Goal: Task Accomplishment & Management: Use online tool/utility

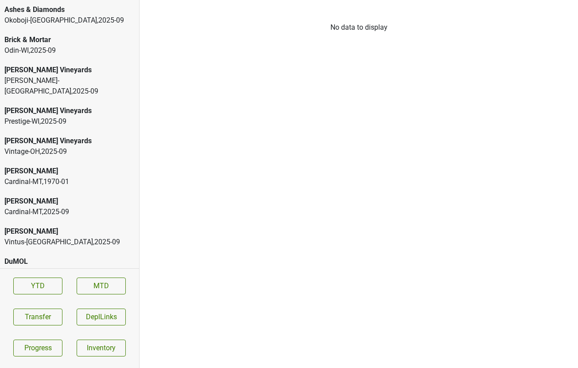
click at [61, 15] on div "Ashes & Diamonds" at bounding box center [69, 9] width 130 height 11
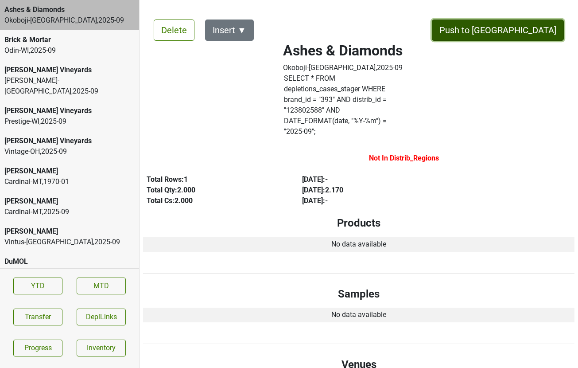
click at [523, 32] on button "Push to [GEOGRAPHIC_DATA]" at bounding box center [498, 30] width 132 height 21
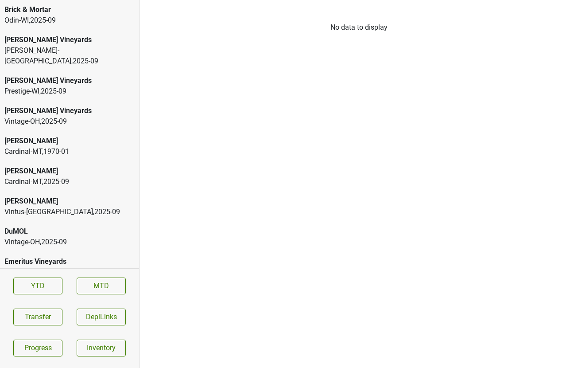
click at [99, 15] on div "Brick & Mortar" at bounding box center [69, 9] width 130 height 11
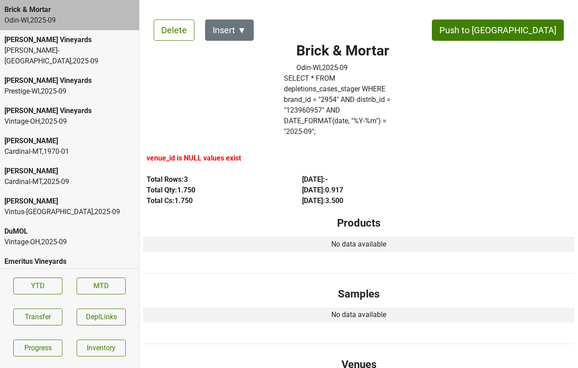
click at [88, 37] on div "[PERSON_NAME] Vineyards" at bounding box center [69, 40] width 130 height 11
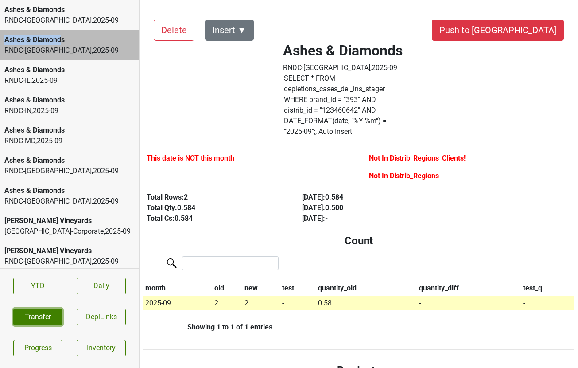
click at [39, 316] on button "Transfer" at bounding box center [37, 317] width 49 height 17
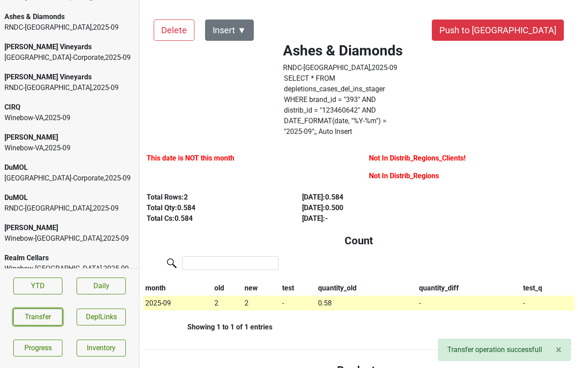
scroll to position [546, 0]
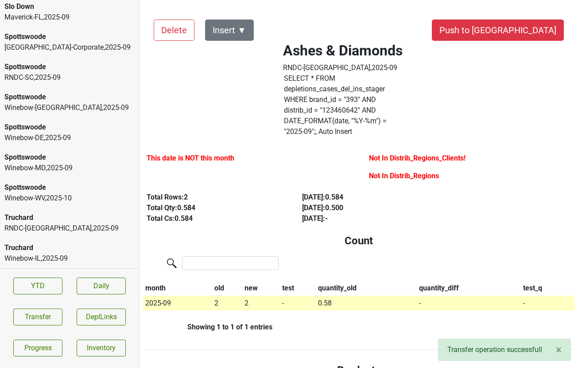
click at [37, 237] on div "Truchard RNDC-[GEOGRAPHIC_DATA] , 2025 - 09" at bounding box center [69, 223] width 139 height 30
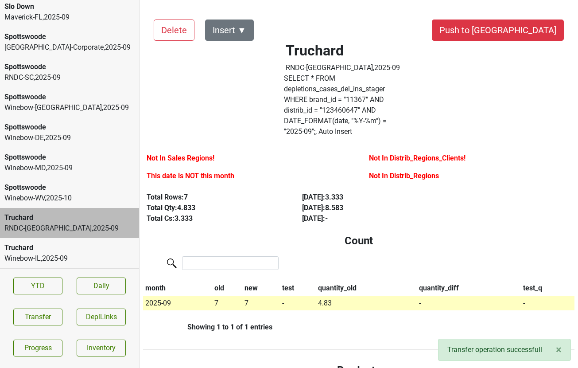
click at [80, 247] on div "Truchard" at bounding box center [69, 247] width 130 height 11
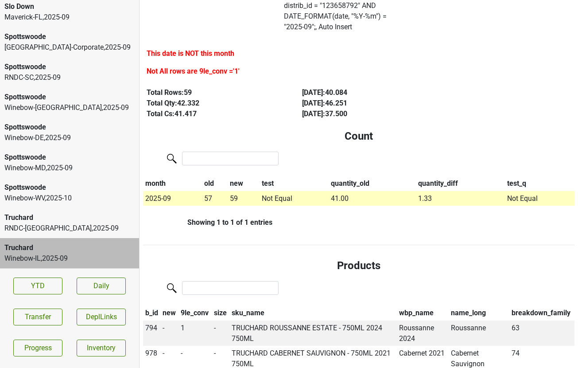
scroll to position [0, 0]
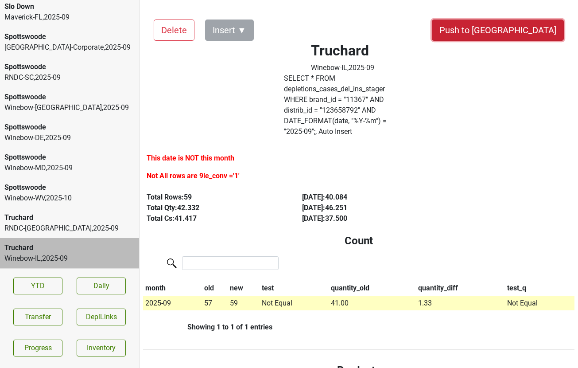
click at [526, 33] on button "Push to DC" at bounding box center [498, 30] width 132 height 21
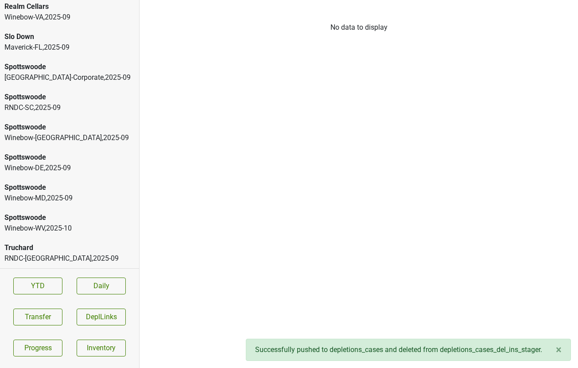
scroll to position [516, 0]
click at [82, 247] on div "Truchard" at bounding box center [69, 247] width 130 height 11
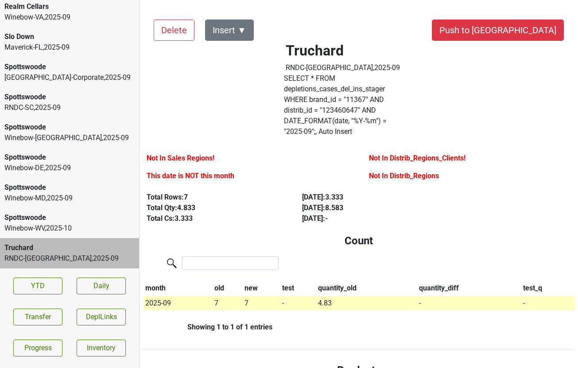
click at [64, 235] on div "Spottswoode Winebow-WV , 2025 - 10" at bounding box center [69, 223] width 139 height 30
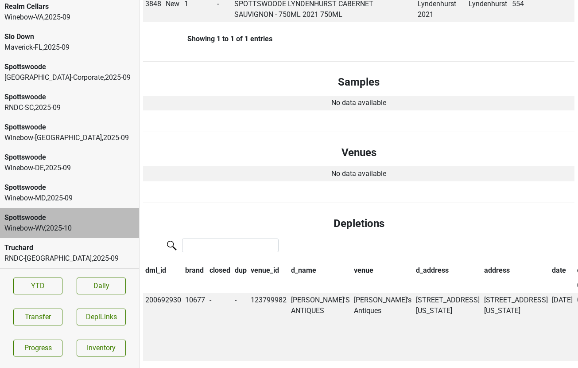
scroll to position [356, 0]
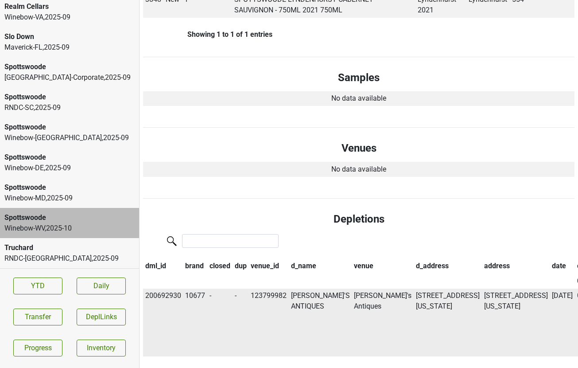
click at [301, 289] on td "ROBERT'S ANTIQUES" at bounding box center [320, 323] width 63 height 68
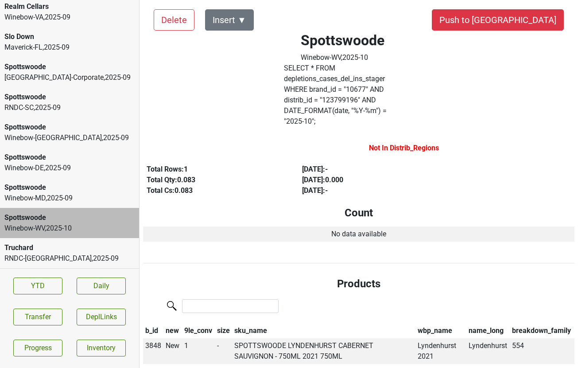
scroll to position [0, 0]
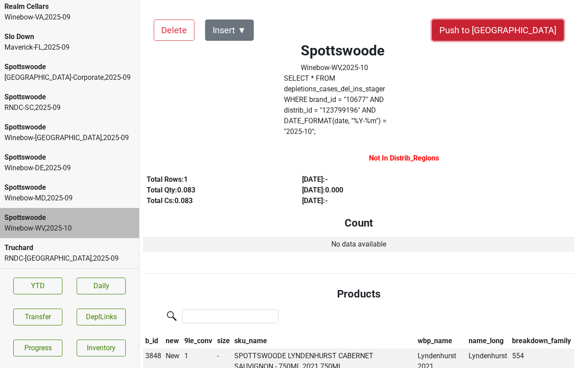
click at [535, 27] on button "Push to DC" at bounding box center [498, 30] width 132 height 21
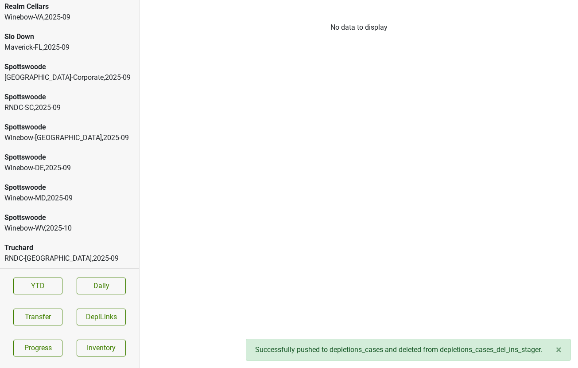
scroll to position [485, 0]
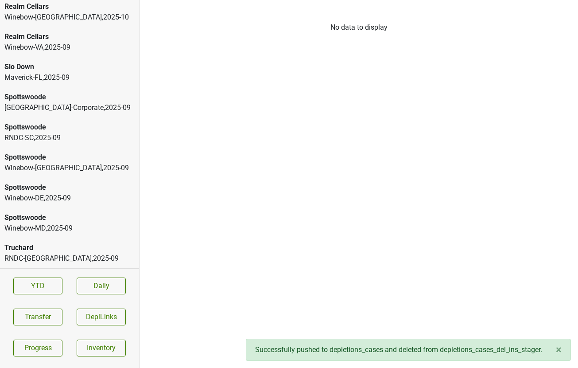
click at [80, 211] on div "Spottswoode Winebow-MD , 2025 - 09" at bounding box center [69, 223] width 139 height 30
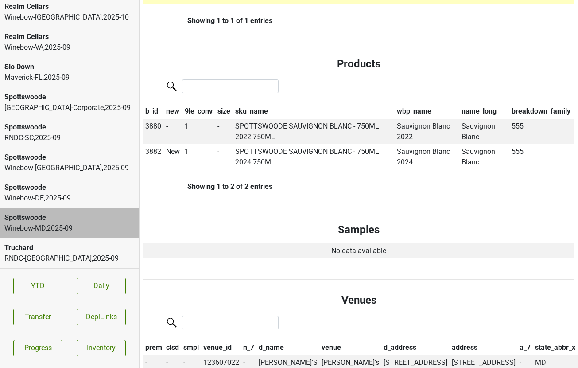
scroll to position [0, 0]
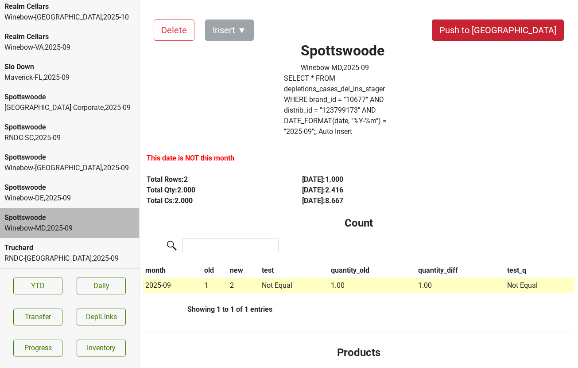
click at [523, 28] on button "Push to DC" at bounding box center [498, 30] width 132 height 21
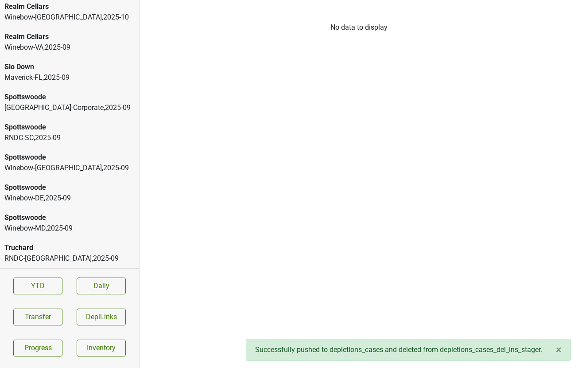
scroll to position [455, 0]
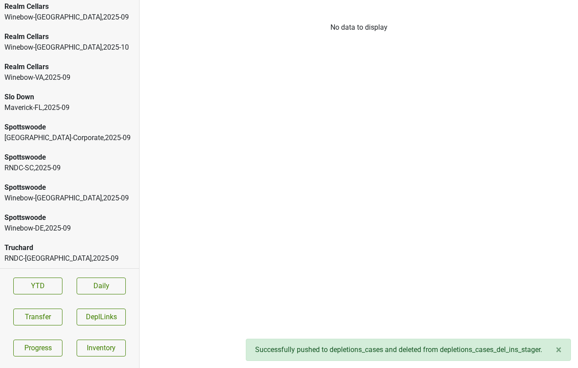
click at [22, 217] on div "Spottswoode" at bounding box center [69, 217] width 130 height 11
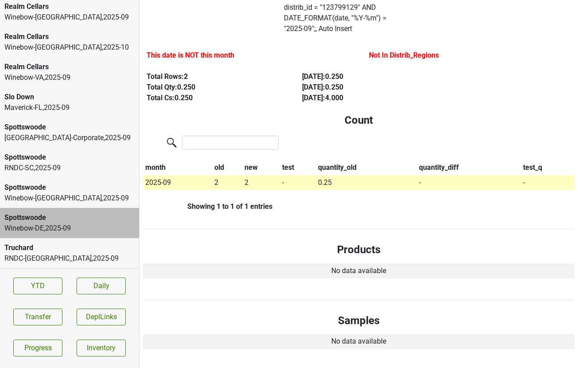
scroll to position [0, 0]
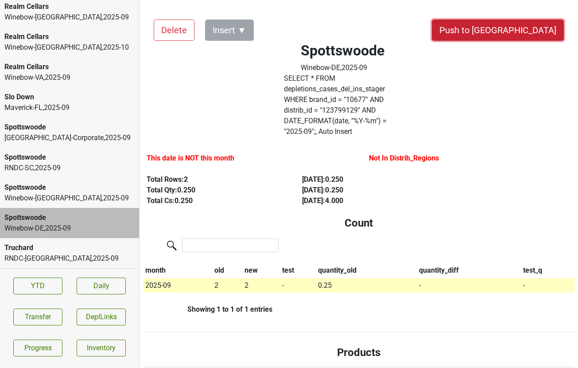
click at [527, 27] on button "Push to DC" at bounding box center [498, 30] width 132 height 21
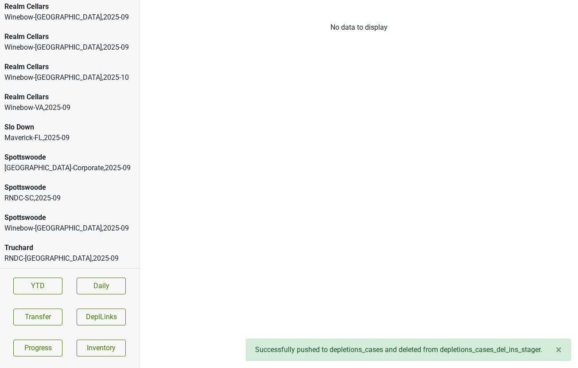
scroll to position [425, 0]
click at [60, 223] on div "Winebow-DC , 2025 - 09" at bounding box center [69, 228] width 130 height 11
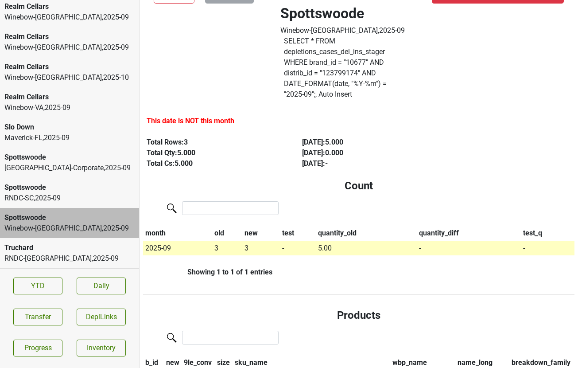
scroll to position [0, 0]
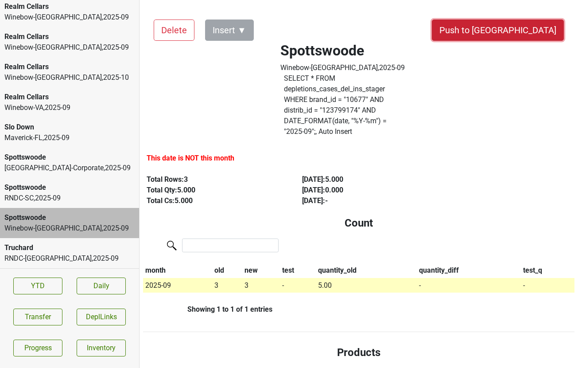
click at [521, 29] on button "Push to [GEOGRAPHIC_DATA]" at bounding box center [498, 30] width 132 height 21
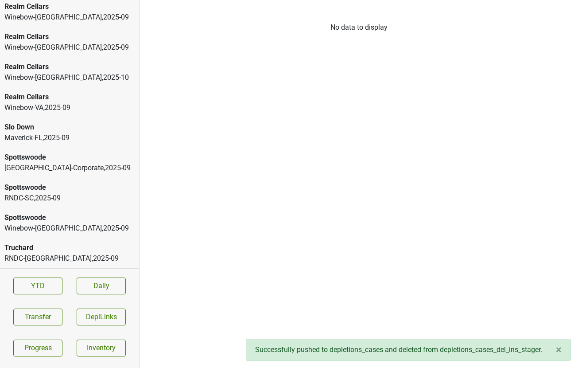
scroll to position [395, 0]
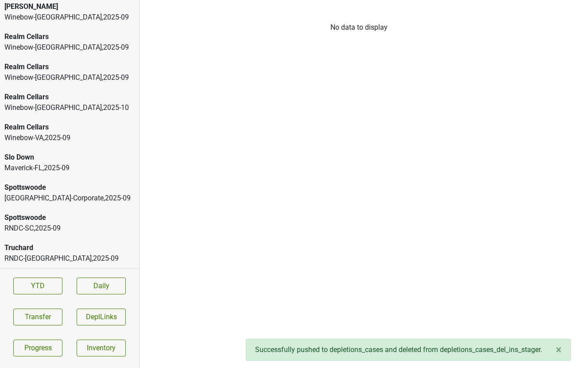
click at [37, 223] on div "RNDC-SC , 2025 - 09" at bounding box center [69, 228] width 130 height 11
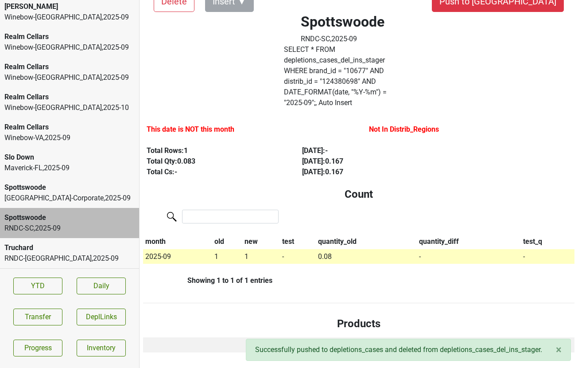
scroll to position [32, 0]
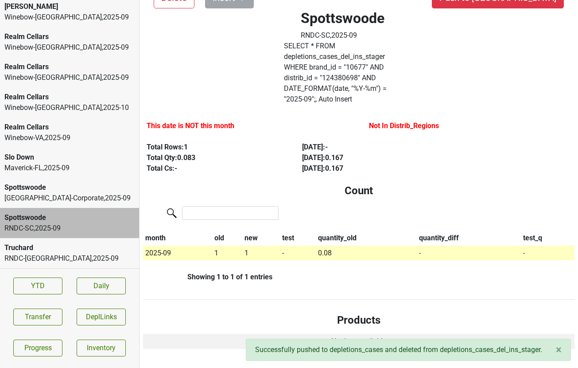
click at [96, 168] on div "Maverick-FL , 2025 - 09" at bounding box center [69, 168] width 130 height 11
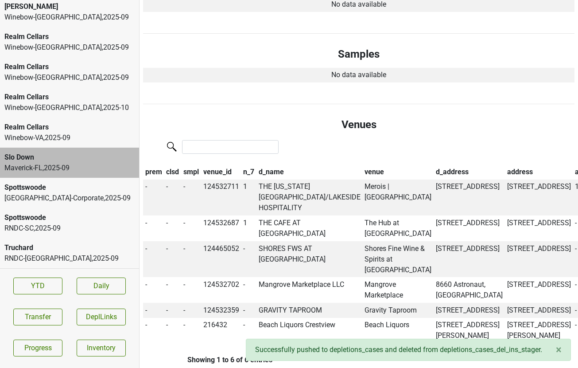
scroll to position [391, 0]
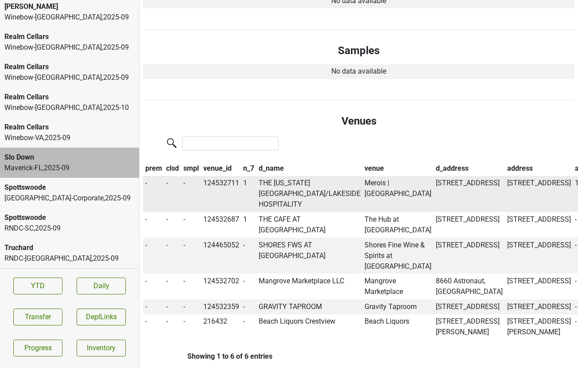
click at [277, 176] on td "THE FLORIDA ROOM/LAKESIDE HOSPITALITY" at bounding box center [310, 194] width 106 height 36
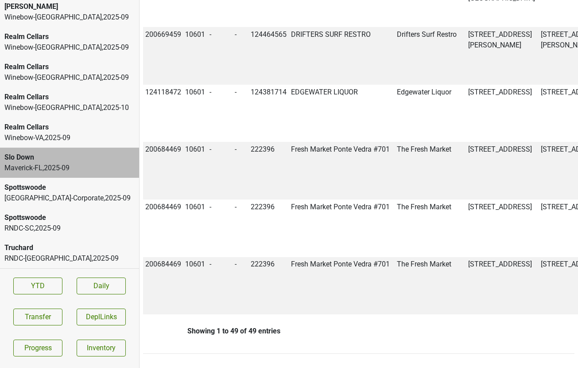
copy td "200690343"
click at [43, 316] on button "Transfer" at bounding box center [37, 317] width 49 height 17
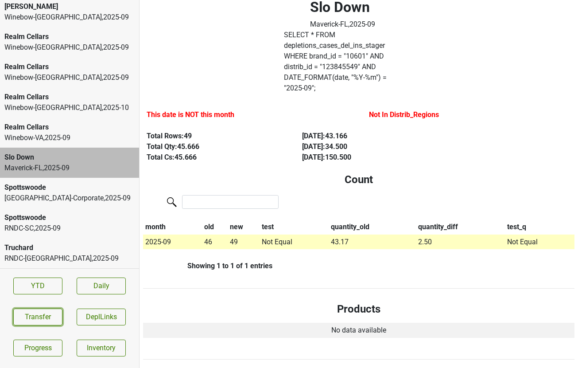
scroll to position [0, 0]
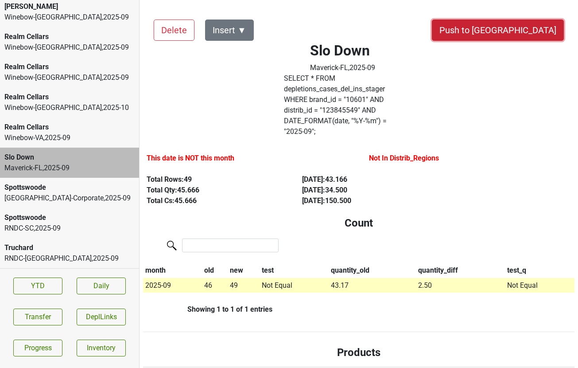
click at [522, 34] on button "Push to [GEOGRAPHIC_DATA]" at bounding box center [498, 30] width 132 height 21
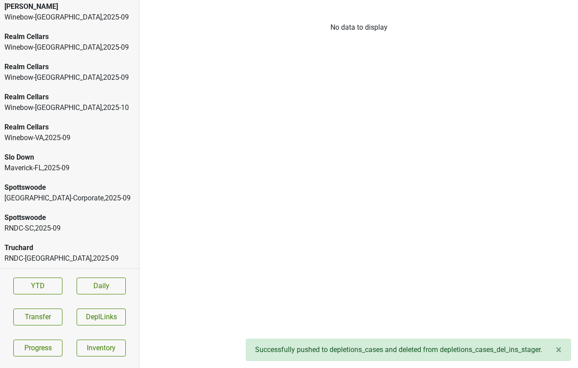
scroll to position [365, 0]
click at [121, 160] on div "Realm Cellars" at bounding box center [69, 157] width 130 height 11
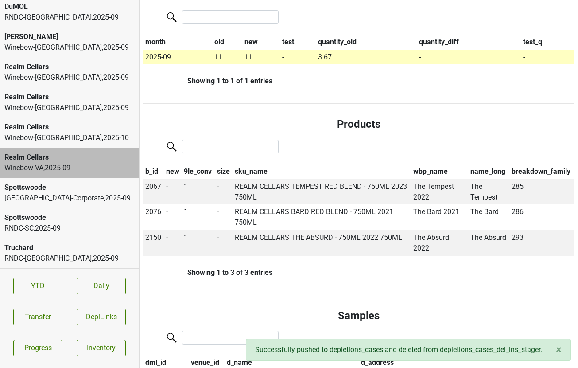
scroll to position [230, 0]
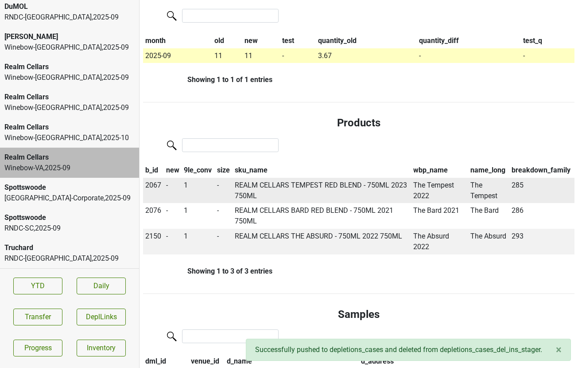
click at [148, 181] on span "2067" at bounding box center [153, 185] width 16 height 8
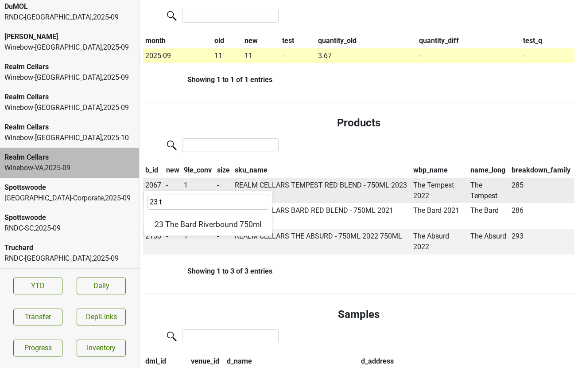
type input "23"
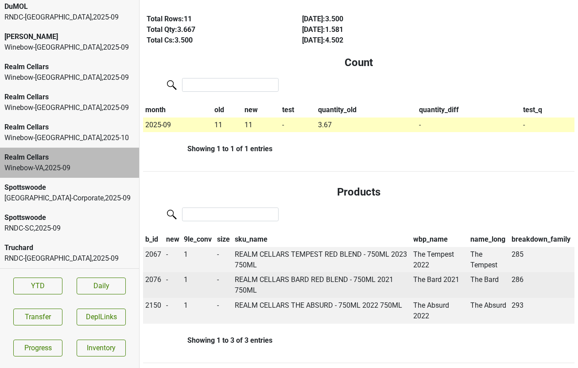
scroll to position [0, 0]
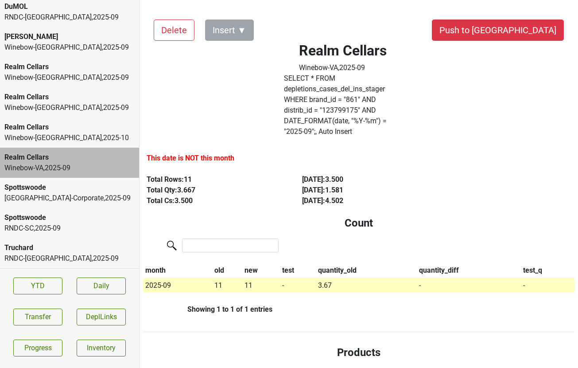
click at [95, 198] on div "Athens-Corporate , 2025 - 09" at bounding box center [69, 198] width 130 height 11
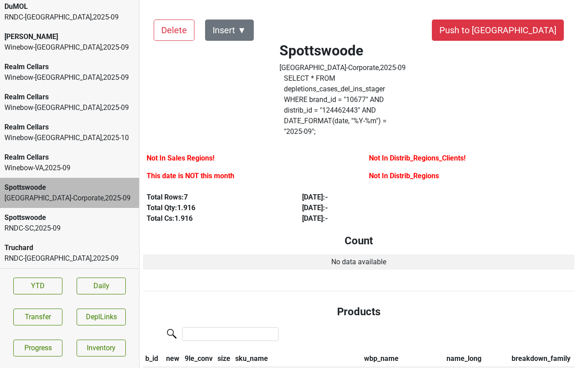
click at [62, 165] on div "Winebow-VA , 2025 - 09" at bounding box center [69, 168] width 130 height 11
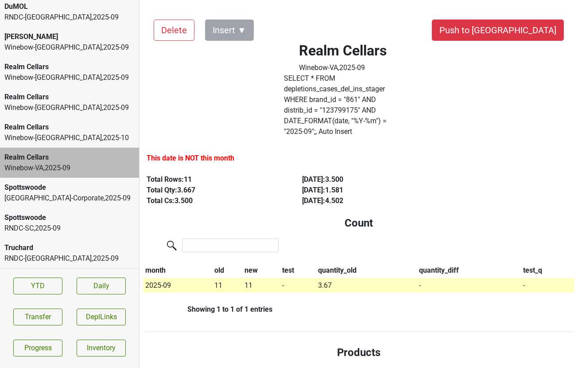
click at [154, 278] on td "2025-09" at bounding box center [177, 285] width 69 height 15
click at [158, 278] on td "2025-09" at bounding box center [177, 285] width 69 height 15
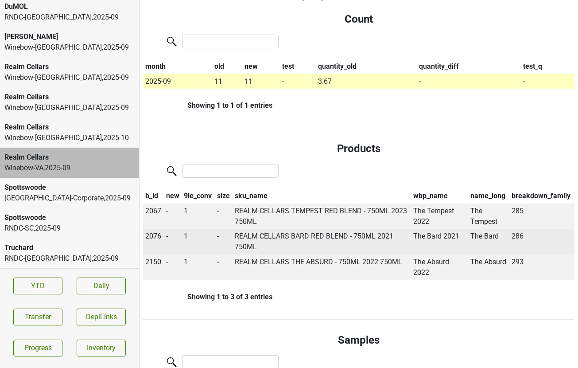
scroll to position [209, 0]
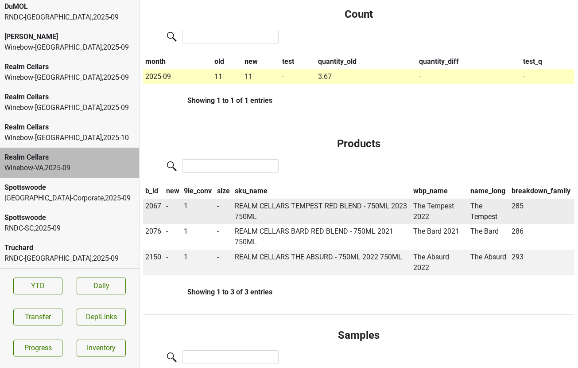
click at [157, 202] on span "2067" at bounding box center [153, 206] width 16 height 8
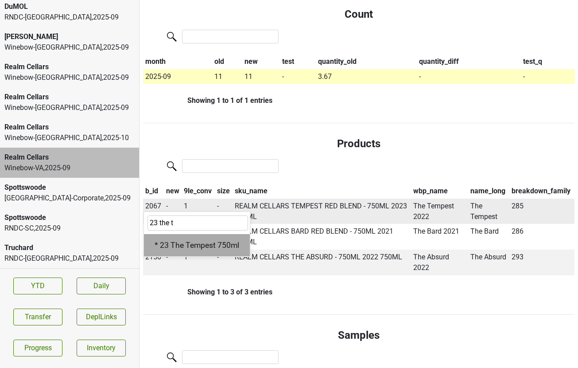
type input "23 the t"
click at [180, 234] on div "* 23 The Tempest 750ml" at bounding box center [197, 245] width 106 height 23
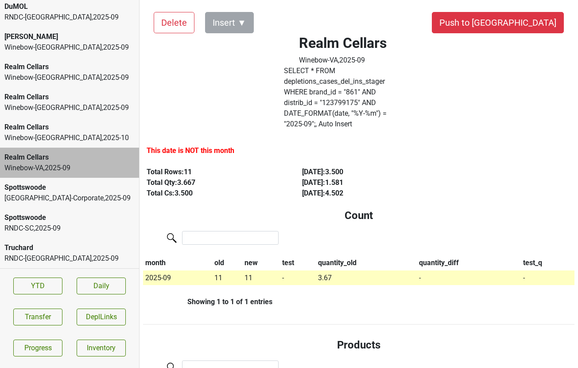
scroll to position [0, 0]
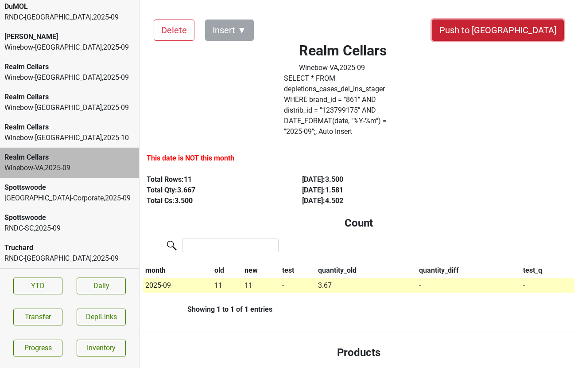
click at [535, 29] on button "Push to [GEOGRAPHIC_DATA]" at bounding box center [498, 30] width 132 height 21
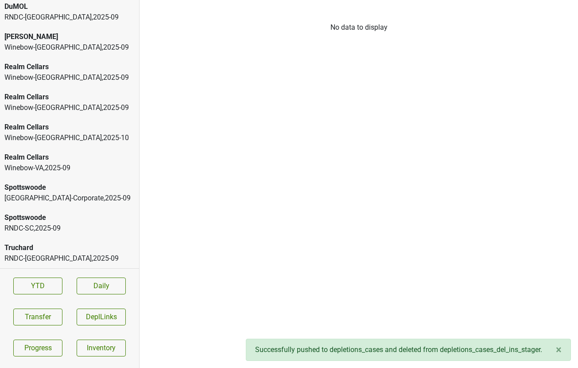
scroll to position [335, 0]
click at [73, 157] on div "Realm Cellars" at bounding box center [69, 157] width 130 height 11
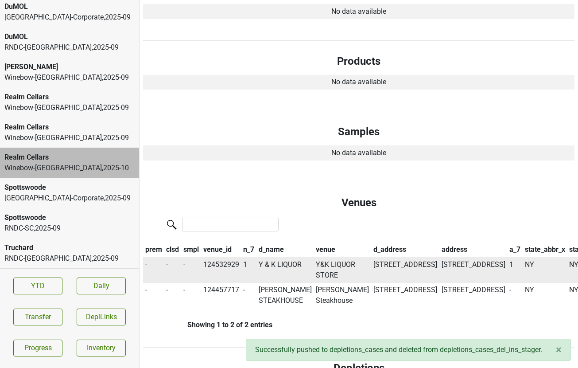
scroll to position [0, 0]
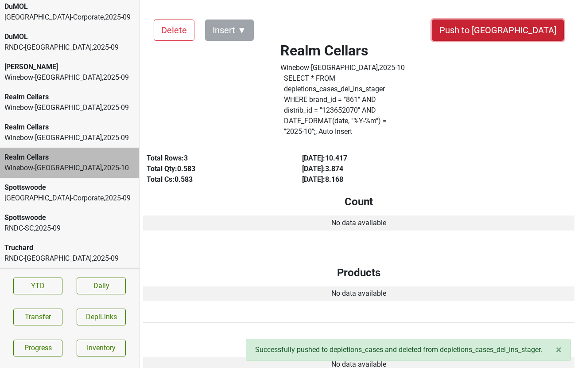
click at [534, 27] on button "Push to [GEOGRAPHIC_DATA]" at bounding box center [498, 30] width 132 height 21
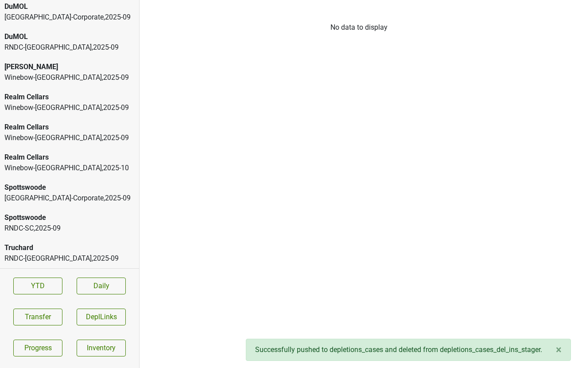
scroll to position [305, 0]
click at [63, 165] on div "Winebow-NJ , 2025 - 09" at bounding box center [69, 168] width 130 height 11
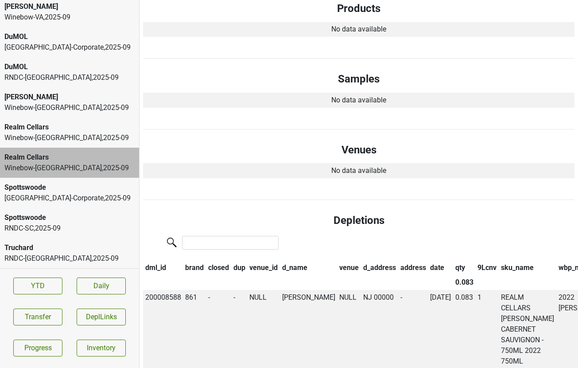
scroll to position [325, 0]
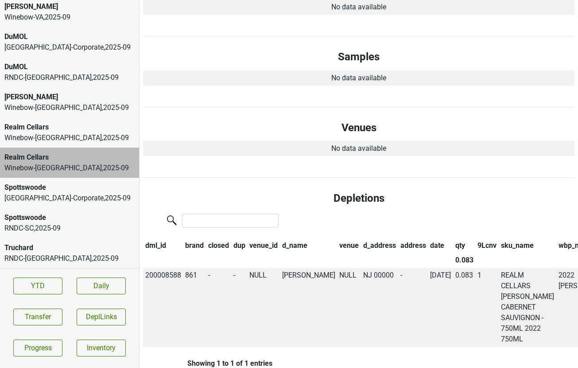
click at [59, 130] on div "Realm Cellars" at bounding box center [69, 127] width 130 height 11
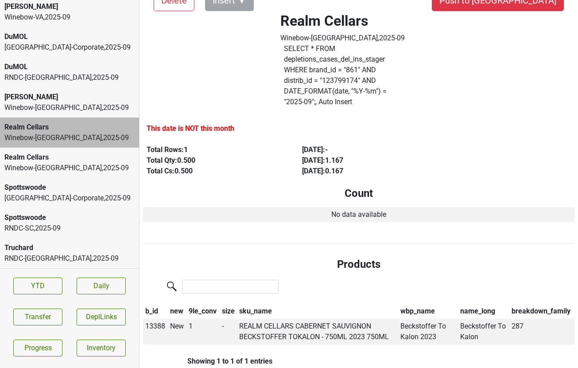
scroll to position [0, 0]
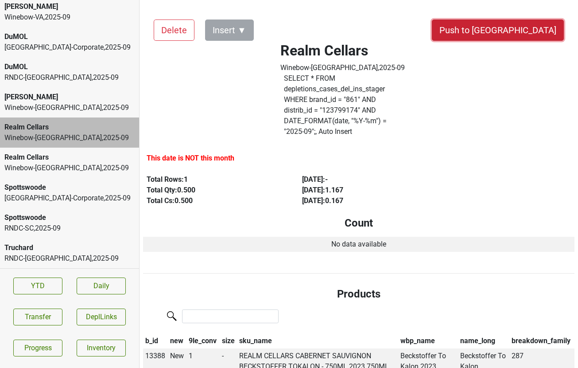
click at [525, 21] on button "Push to [GEOGRAPHIC_DATA]" at bounding box center [498, 30] width 132 height 21
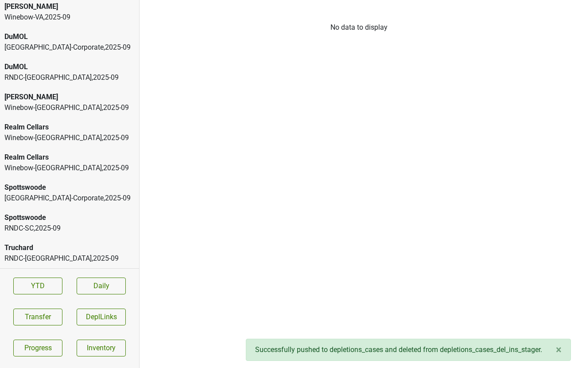
scroll to position [274, 0]
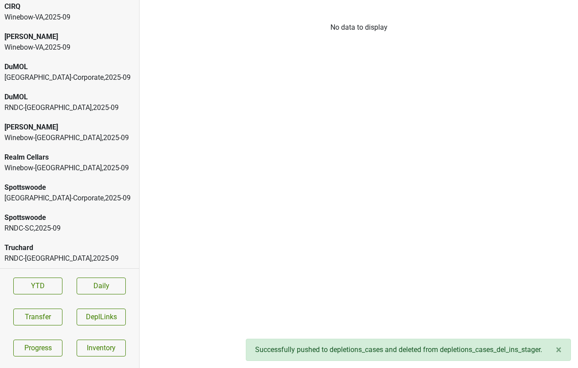
click at [42, 121] on div "Peter Michael Winebow-DC , 2025 - 09" at bounding box center [69, 132] width 139 height 30
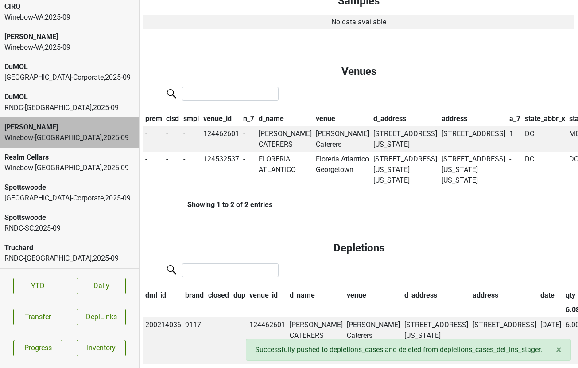
scroll to position [546, 0]
click at [277, 126] on td "SUSAN GAGE CATERERS" at bounding box center [286, 139] width 58 height 26
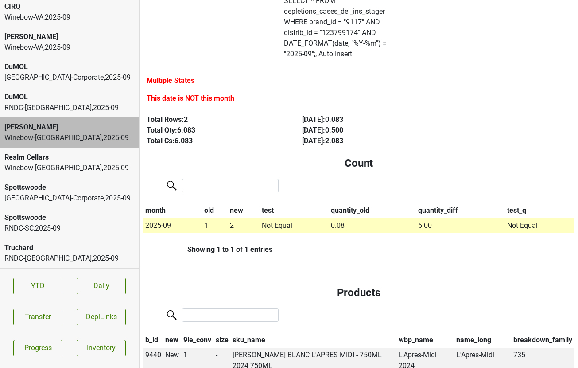
scroll to position [0, 0]
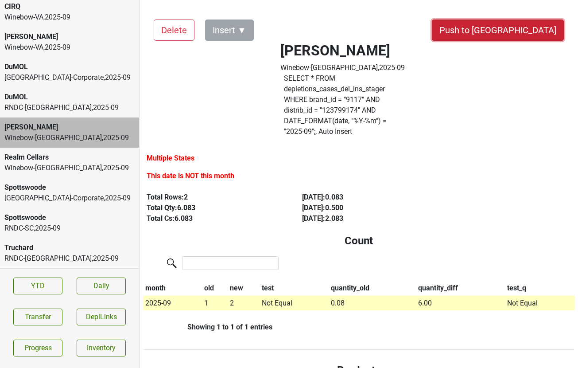
click at [533, 30] on button "Push to [GEOGRAPHIC_DATA]" at bounding box center [498, 30] width 132 height 21
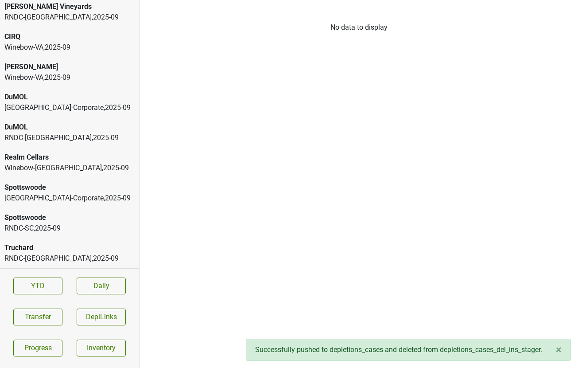
scroll to position [244, 0]
click at [38, 143] on div "DuMOL RNDC-CA , 2025 - 09" at bounding box center [69, 132] width 139 height 30
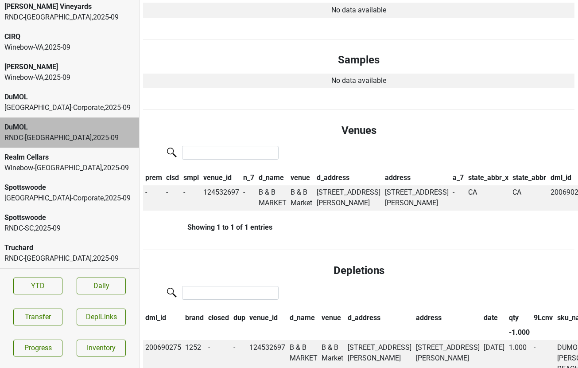
scroll to position [0, 0]
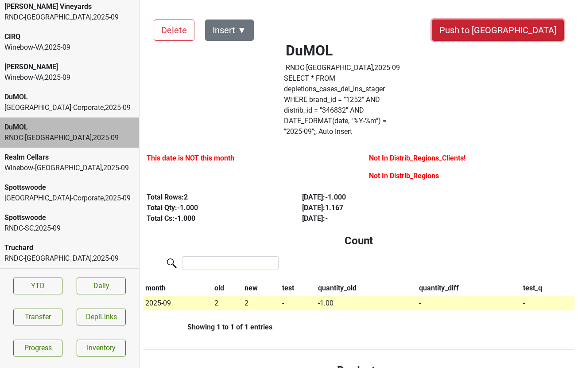
click at [521, 29] on button "Push to [GEOGRAPHIC_DATA]" at bounding box center [498, 30] width 132 height 21
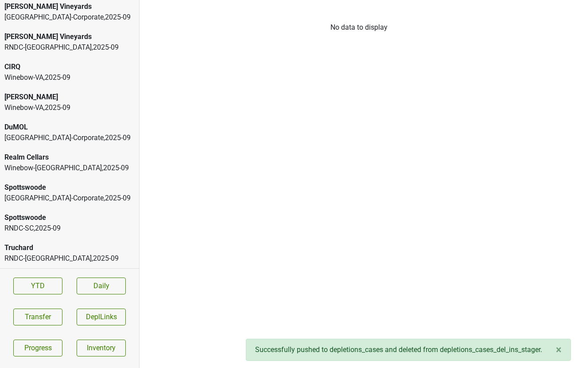
scroll to position [214, 0]
click at [59, 94] on div "Colgin" at bounding box center [69, 97] width 130 height 11
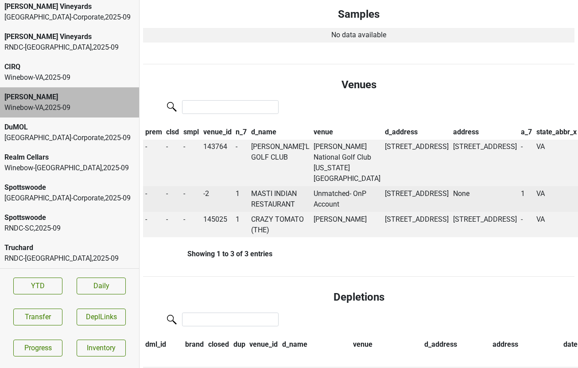
scroll to position [429, 0]
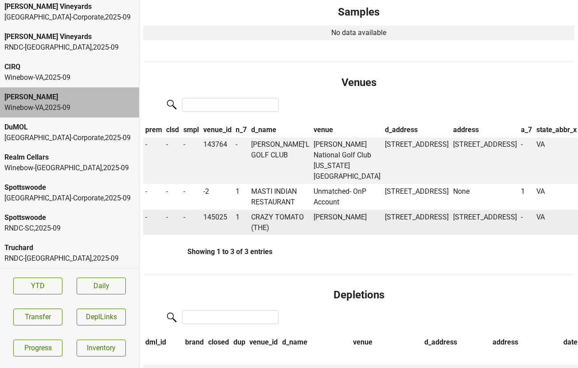
click at [272, 235] on td "CRAZY TOMATO (THE)" at bounding box center [280, 223] width 63 height 26
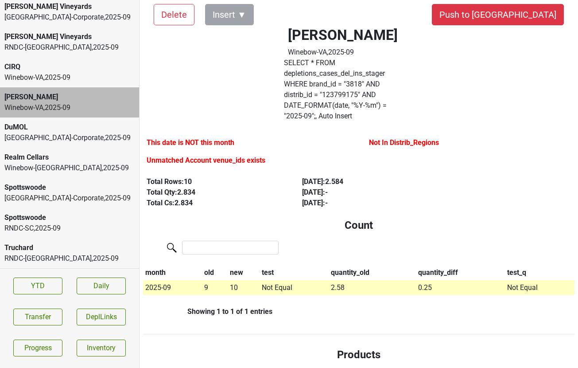
scroll to position [0, 0]
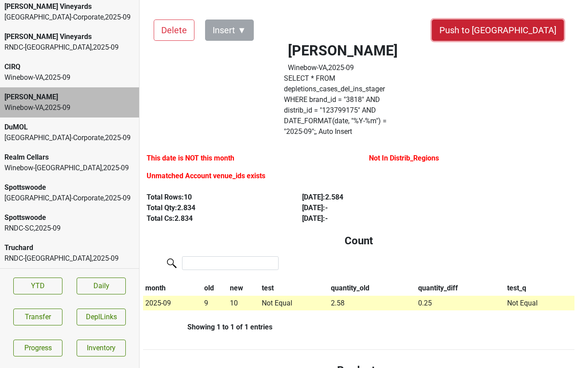
click at [521, 31] on button "Push to [GEOGRAPHIC_DATA]" at bounding box center [498, 30] width 132 height 21
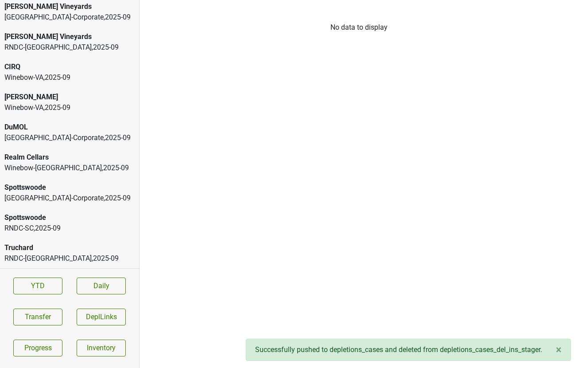
scroll to position [184, 0]
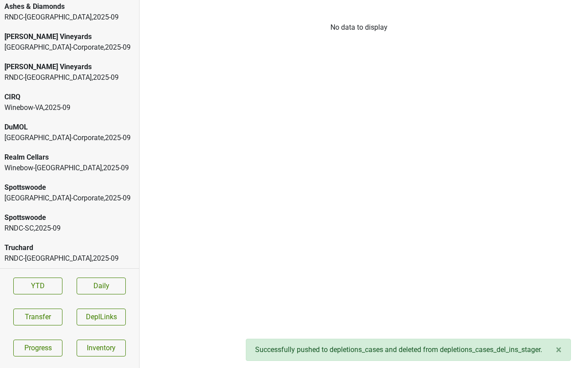
click at [64, 104] on div "Winebow-VA , 2025 - 09" at bounding box center [69, 107] width 130 height 11
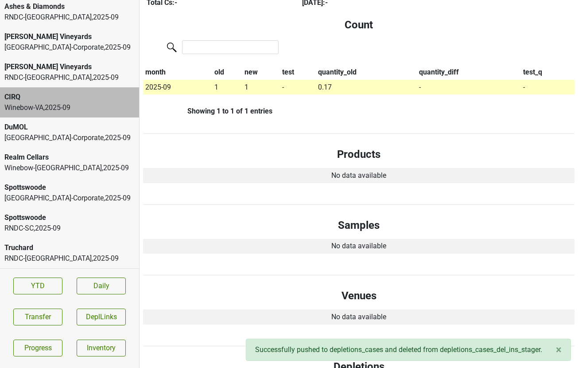
scroll to position [0, 0]
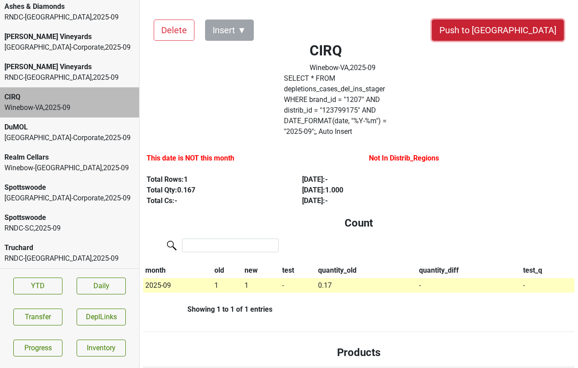
click at [528, 30] on button "Push to [GEOGRAPHIC_DATA]" at bounding box center [498, 30] width 132 height 21
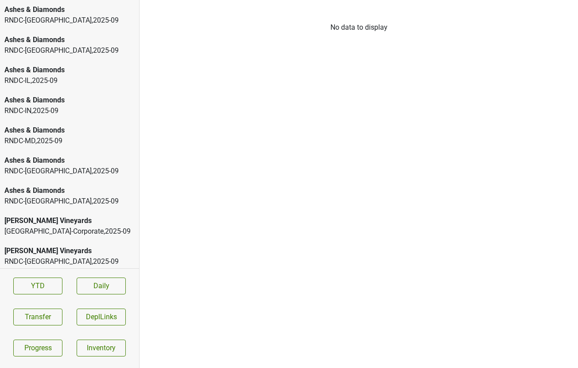
click at [58, 18] on div "RNDC-DC , 2025 - 09" at bounding box center [69, 20] width 130 height 11
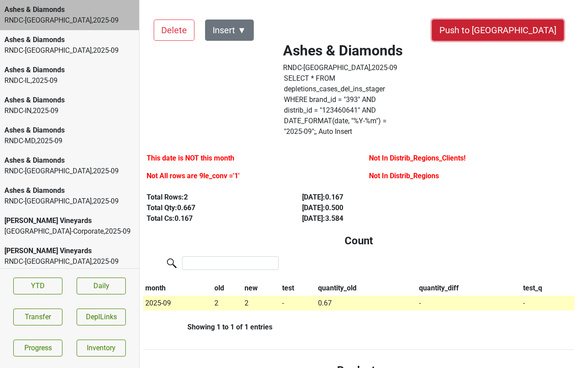
click at [519, 31] on button "Push to [GEOGRAPHIC_DATA]" at bounding box center [498, 30] width 132 height 21
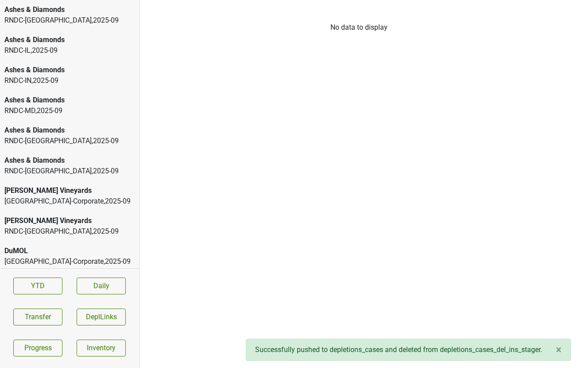
click at [41, 20] on div "RNDC-FL , 2025 - 09" at bounding box center [69, 20] width 130 height 11
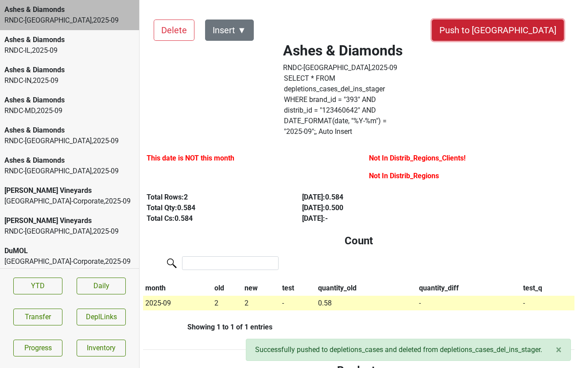
click at [531, 33] on button "Push to [GEOGRAPHIC_DATA]" at bounding box center [498, 30] width 132 height 21
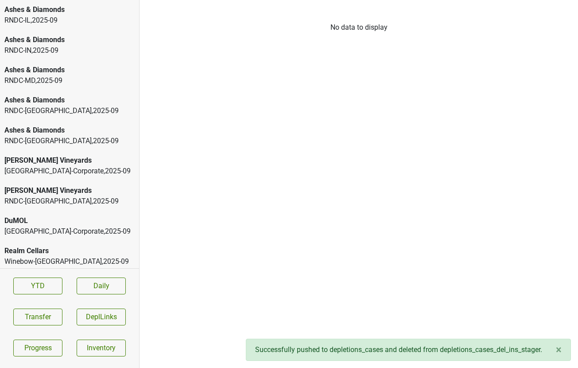
click at [86, 9] on div "Ashes & Diamonds" at bounding box center [69, 9] width 130 height 11
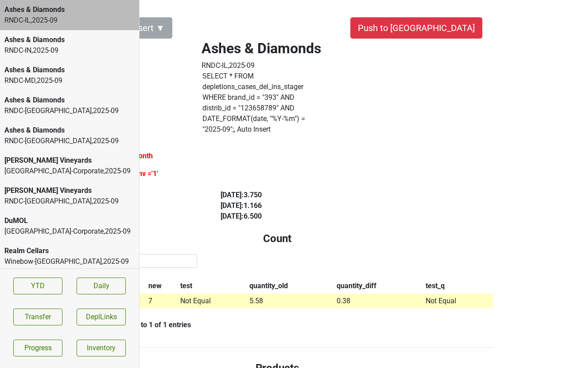
scroll to position [0, 82]
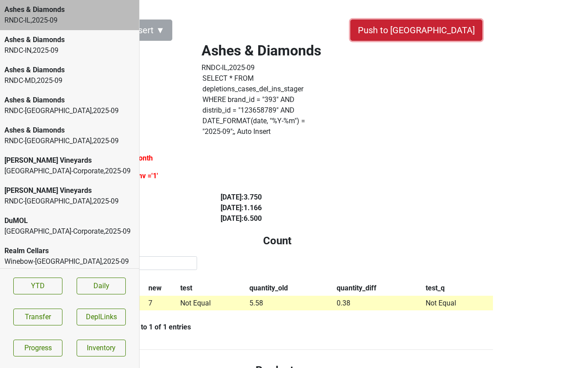
click at [451, 29] on button "Push to [GEOGRAPHIC_DATA]" at bounding box center [417, 30] width 132 height 21
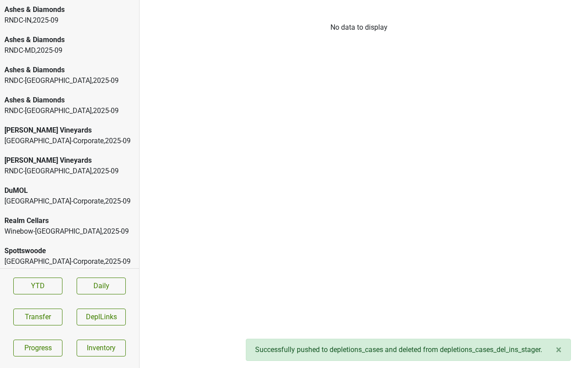
click at [66, 18] on div "RNDC-IN , 2025 - 09" at bounding box center [69, 20] width 130 height 11
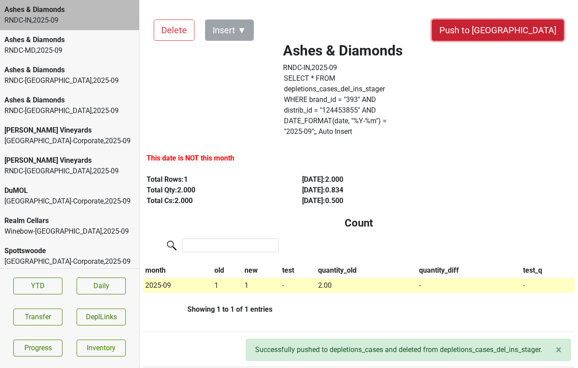
click at [524, 33] on button "Push to [GEOGRAPHIC_DATA]" at bounding box center [498, 30] width 132 height 21
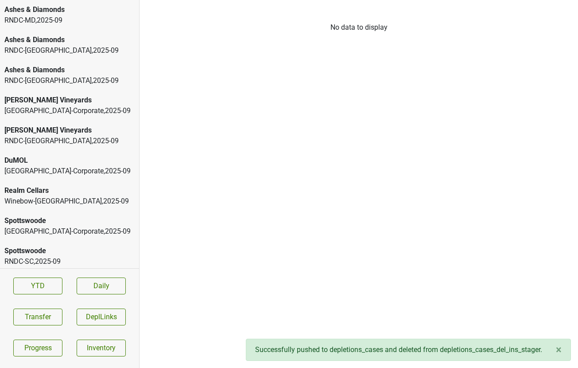
click at [34, 28] on div "Ashes & Diamonds RNDC-MD , 2025 - 09" at bounding box center [69, 15] width 139 height 30
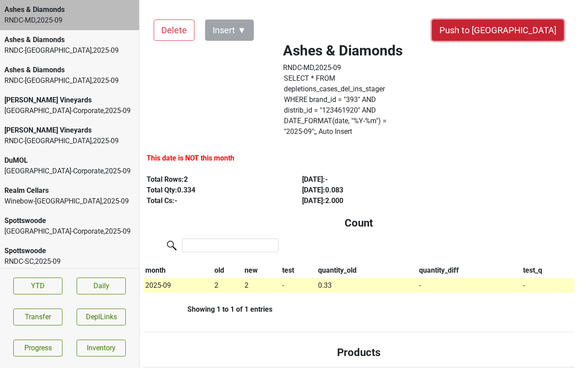
click at [525, 32] on button "Push to [GEOGRAPHIC_DATA]" at bounding box center [498, 30] width 132 height 21
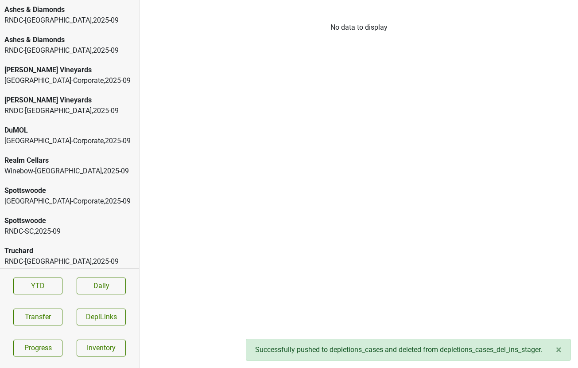
click at [77, 16] on div "RNDC-TX , 2025 - 09" at bounding box center [69, 20] width 130 height 11
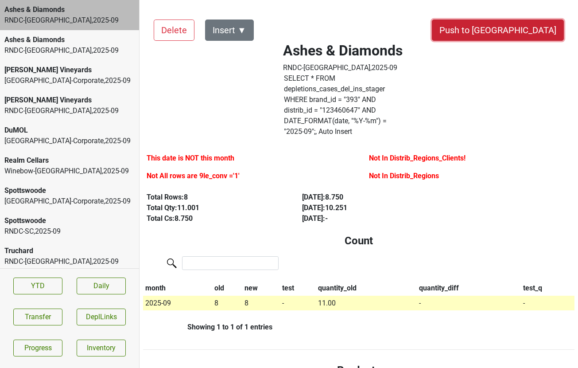
click at [524, 29] on button "Push to [GEOGRAPHIC_DATA]" at bounding box center [498, 30] width 132 height 21
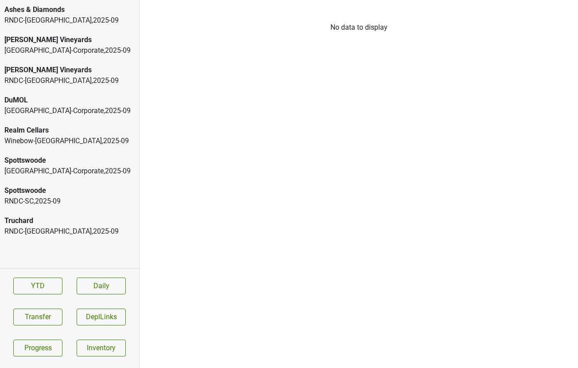
click at [74, 19] on div "RNDC-VA , 2025 - 09" at bounding box center [69, 20] width 130 height 11
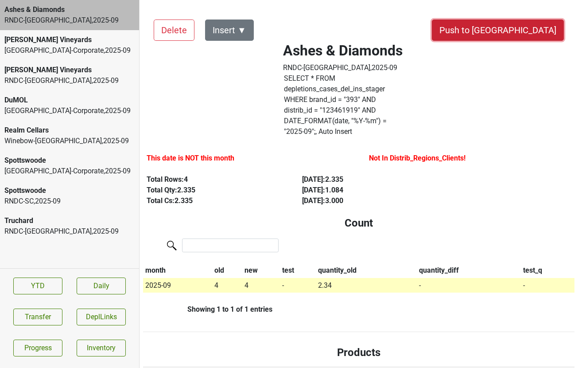
click at [529, 30] on button "Push to [GEOGRAPHIC_DATA]" at bounding box center [498, 30] width 132 height 21
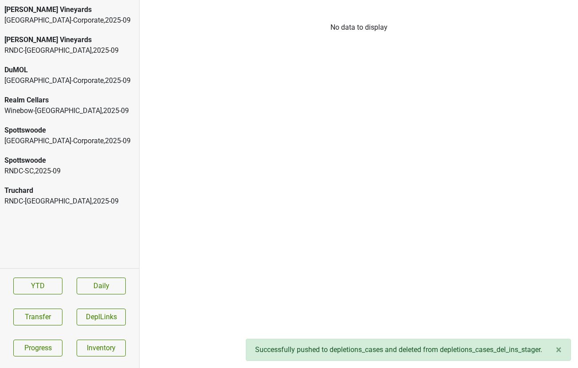
click at [93, 49] on div "RNDC-CA , 2025 - 09" at bounding box center [69, 50] width 130 height 11
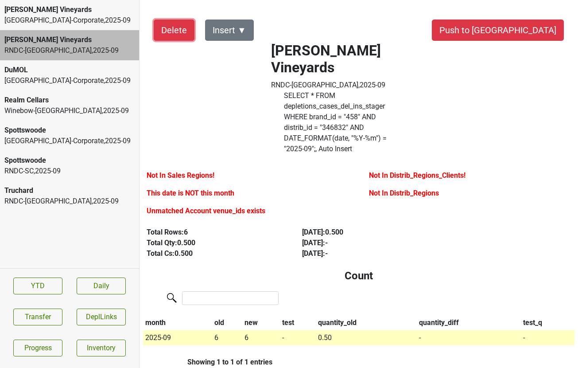
click at [179, 27] on button "Delete" at bounding box center [174, 30] width 41 height 21
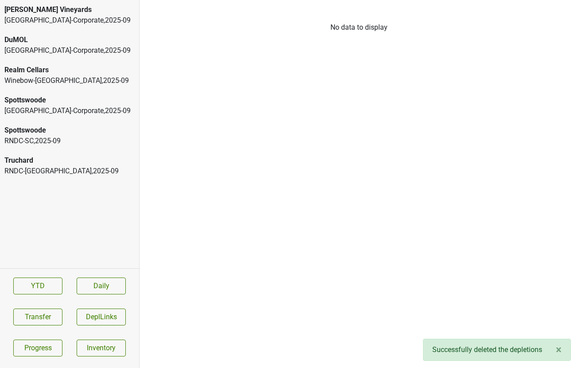
click at [44, 163] on div "Truchard" at bounding box center [69, 160] width 130 height 11
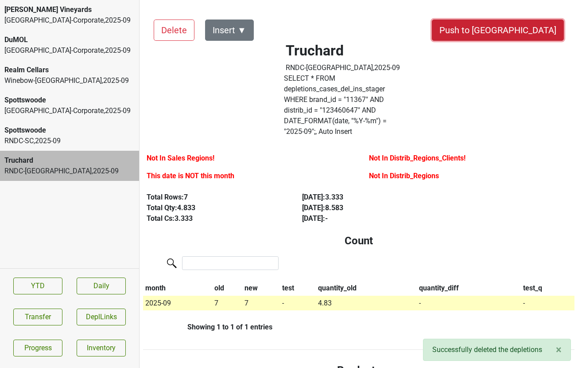
click at [547, 30] on button "Push to [GEOGRAPHIC_DATA]" at bounding box center [498, 30] width 132 height 21
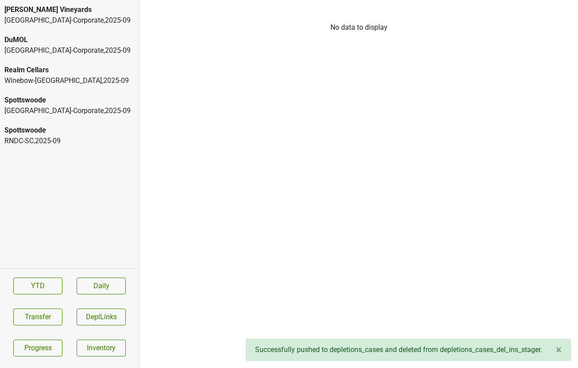
click at [100, 148] on div "Spottswoode RNDC-SC , 2025 - 09" at bounding box center [69, 136] width 139 height 30
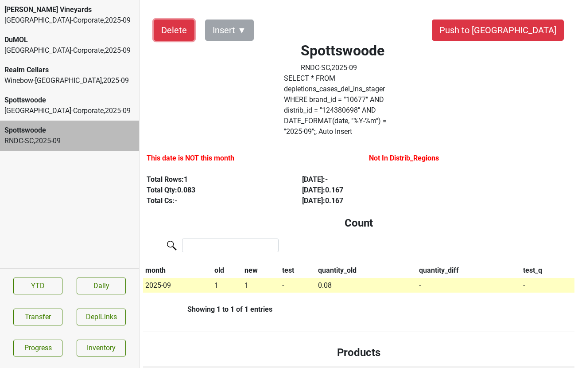
click at [167, 28] on button "Delete" at bounding box center [174, 30] width 41 height 21
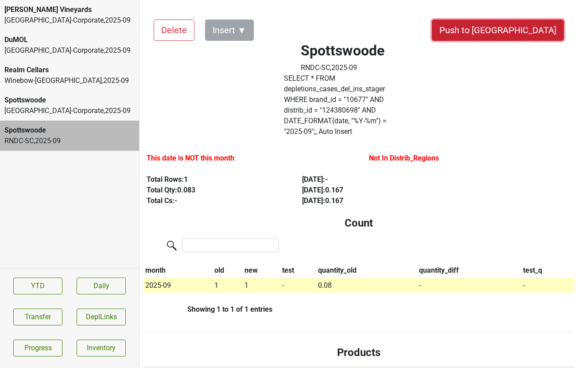
click at [531, 31] on button "Push to [GEOGRAPHIC_DATA]" at bounding box center [498, 30] width 132 height 21
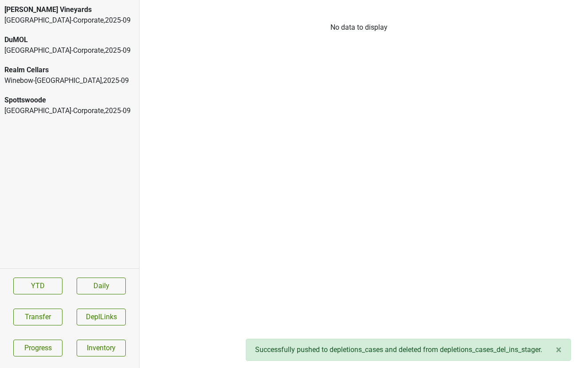
click at [80, 77] on div "Winebow-NJ , 2025 - 09" at bounding box center [69, 80] width 130 height 11
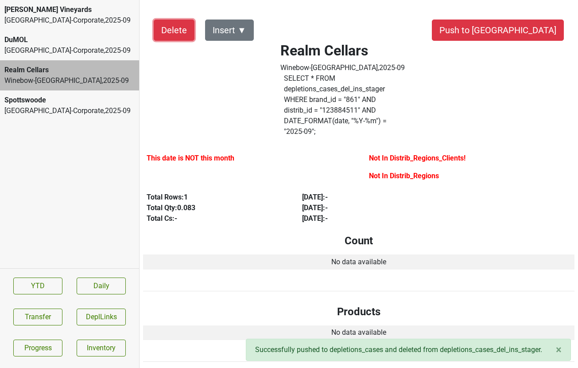
click at [164, 30] on button "Delete" at bounding box center [174, 30] width 41 height 21
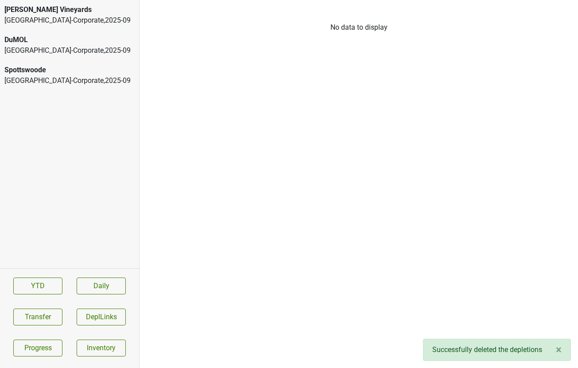
click at [52, 76] on div "Athens-Corporate , 2025 - 09" at bounding box center [69, 80] width 130 height 11
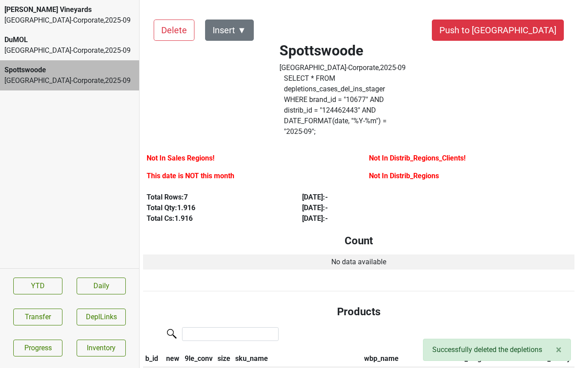
click at [53, 58] on div "DuMOL Athens-Corporate , 2025 - 09" at bounding box center [69, 45] width 139 height 30
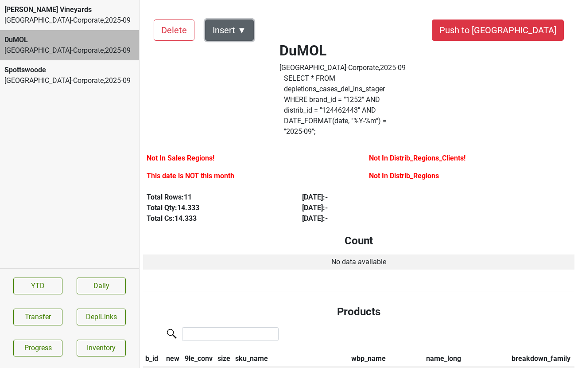
click at [238, 29] on button "Insert ▼" at bounding box center [229, 30] width 49 height 21
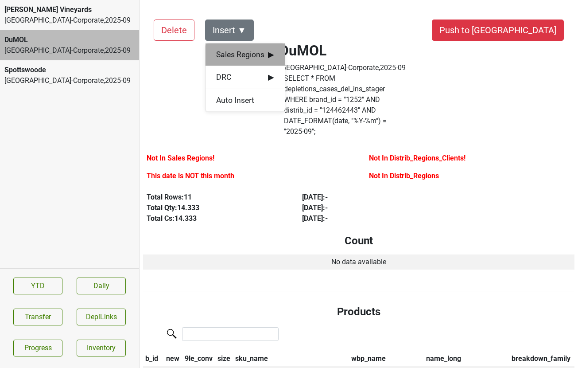
click at [236, 55] on span "Sales Regions ▶" at bounding box center [245, 55] width 58 height 12
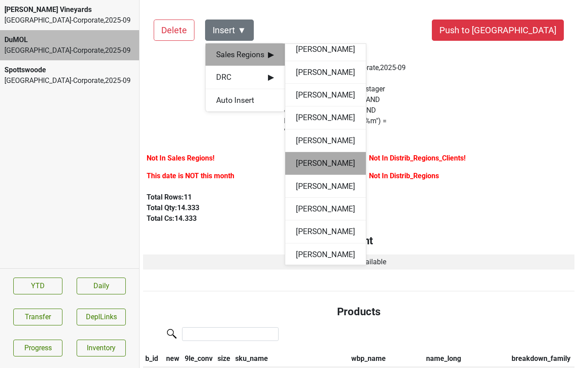
scroll to position [32, 0]
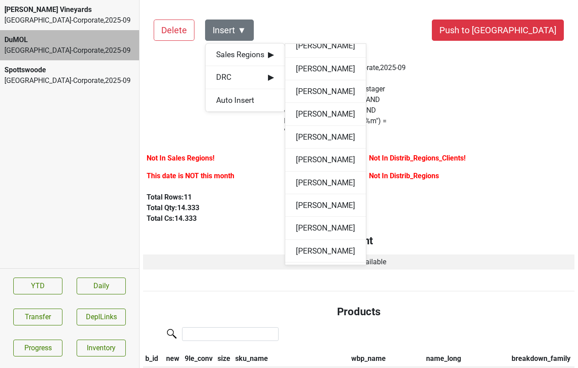
click at [239, 195] on div "Total Rows: 11 Total Qty: 14.333 Total Cs: 14.333 Sep '25 : - Aug '25 : - Sep '…" at bounding box center [359, 207] width 445 height 39
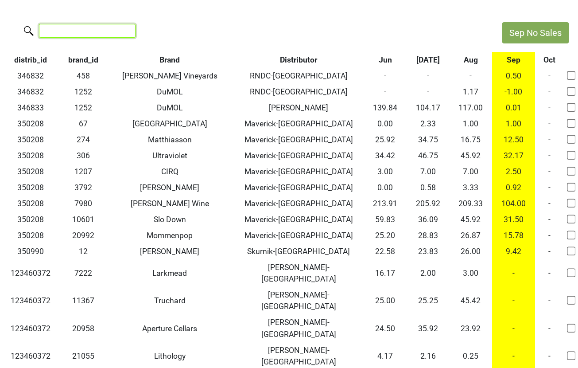
click at [102, 27] on input "search" at bounding box center [87, 31] width 97 height 14
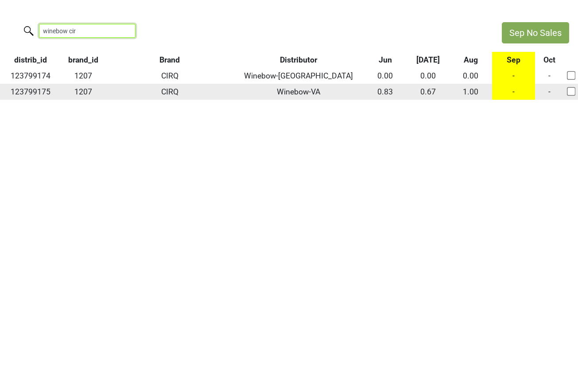
type input "winebow cir"
click at [510, 94] on td "-" at bounding box center [513, 92] width 43 height 16
click at [569, 92] on input "checkbox" at bounding box center [571, 91] width 9 height 9
checkbox input "true"
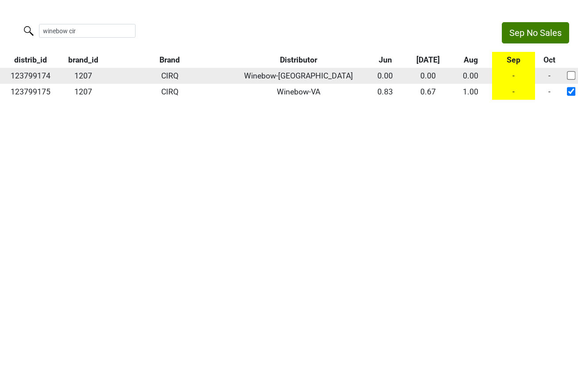
click at [569, 71] on input "checkbox" at bounding box center [571, 75] width 9 height 9
checkbox input "true"
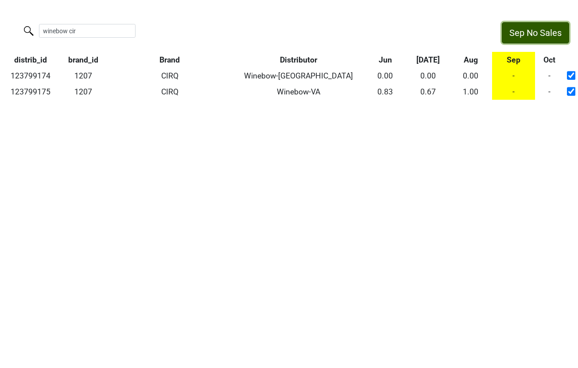
click at [533, 37] on button "Sep No Sales" at bounding box center [535, 32] width 67 height 21
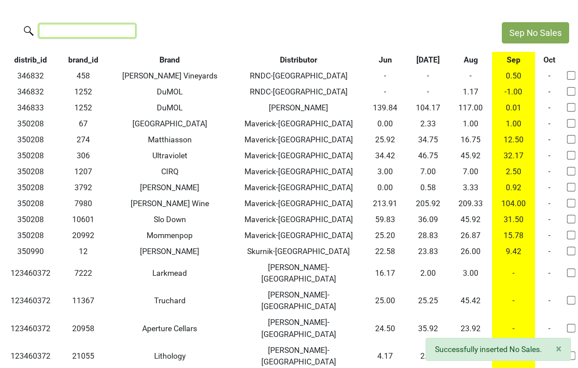
click at [85, 31] on input "search" at bounding box center [87, 31] width 97 height 14
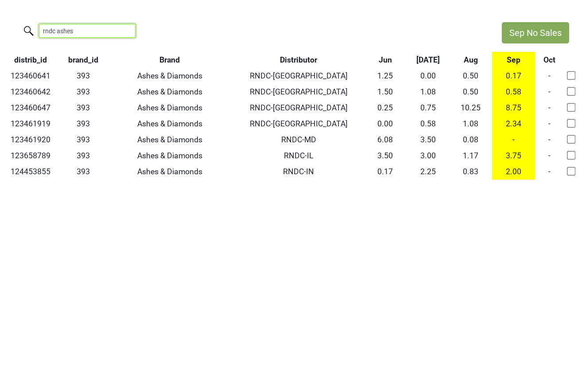
drag, startPoint x: 86, startPoint y: 31, endPoint x: 22, endPoint y: 31, distance: 63.8
click at [22, 31] on label "rndc ashes" at bounding box center [69, 30] width 97 height 16
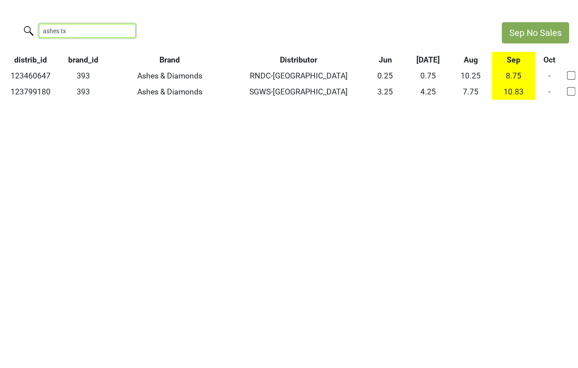
drag, startPoint x: 73, startPoint y: 29, endPoint x: -9, endPoint y: 26, distance: 82.1
click at [0, 26] on html "Sep No Sales ashes tx distrib_id brand_id Brand Distributor Jun Jul Aug Sep Oct…" at bounding box center [289, 61] width 578 height 122
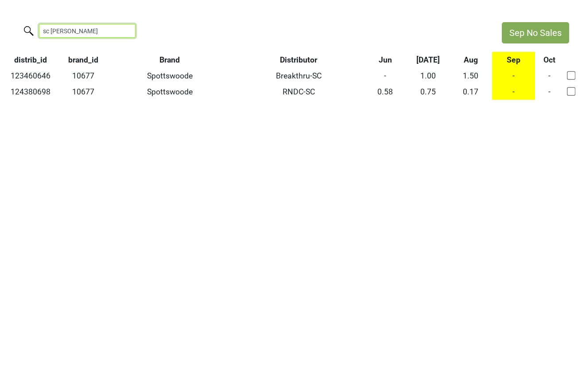
drag, startPoint x: 70, startPoint y: 27, endPoint x: 22, endPoint y: 27, distance: 48.8
click at [22, 27] on label "sc spott" at bounding box center [69, 30] width 97 height 16
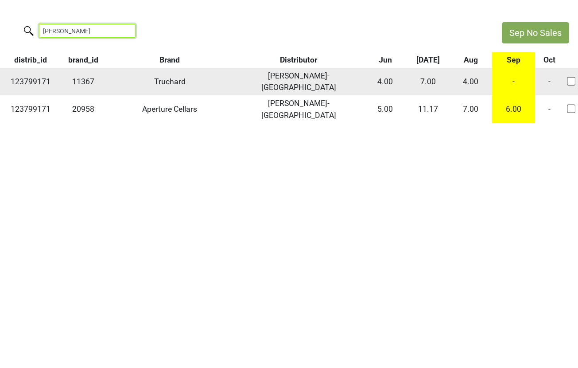
type input "lipman"
click at [572, 77] on input "checkbox" at bounding box center [571, 81] width 9 height 9
checkbox input "true"
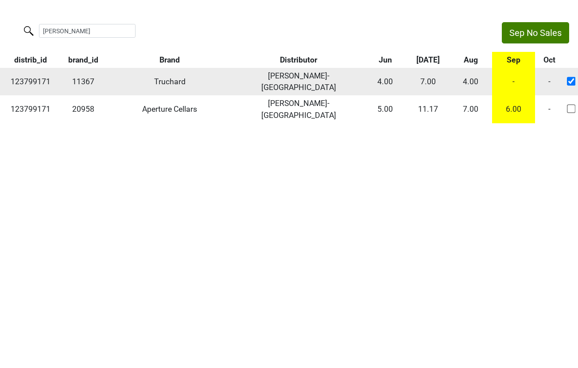
click at [516, 73] on td "-" at bounding box center [513, 81] width 43 height 27
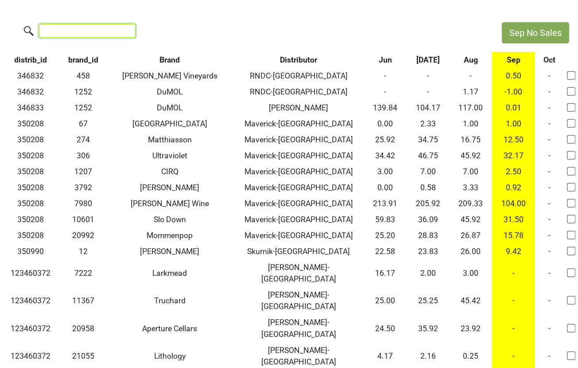
click at [76, 30] on input "search" at bounding box center [87, 31] width 97 height 14
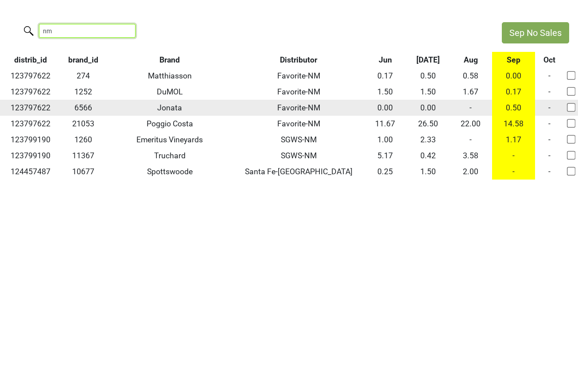
type input "nm"
click at [470, 108] on td "-" at bounding box center [471, 108] width 43 height 16
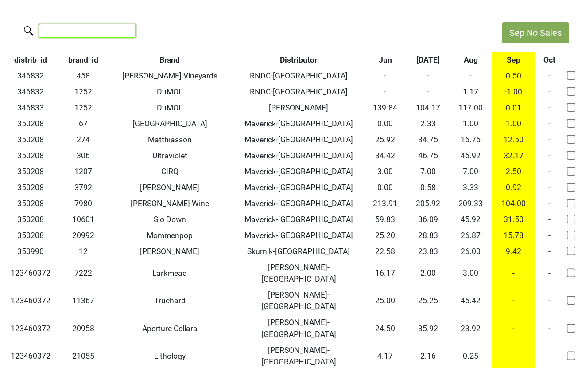
click at [78, 34] on input "search" at bounding box center [87, 31] width 97 height 14
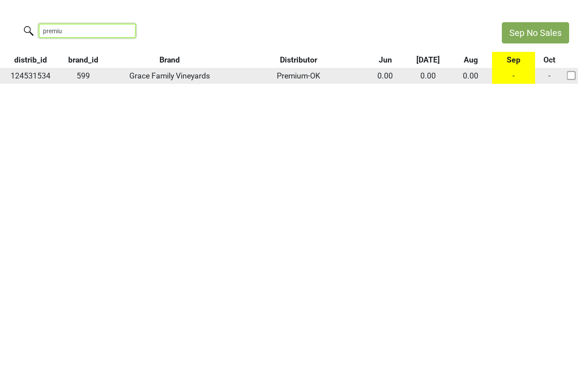
type input "premiu"
click at [512, 73] on td "-" at bounding box center [513, 76] width 43 height 16
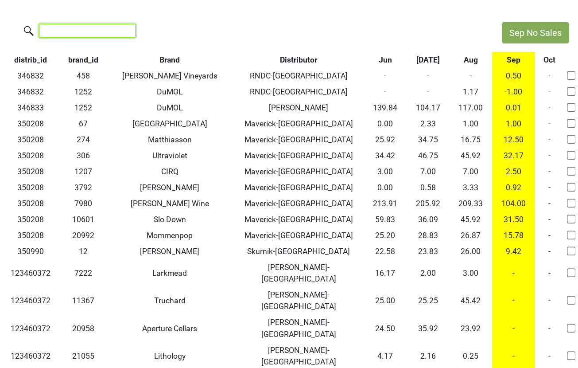
click at [86, 28] on input "search" at bounding box center [87, 31] width 97 height 14
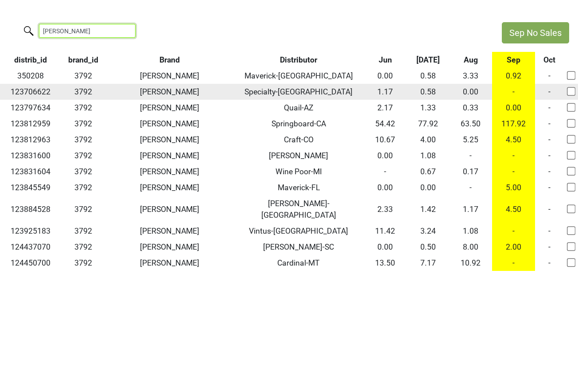
type input "cobb"
click at [514, 91] on td "-" at bounding box center [513, 92] width 43 height 16
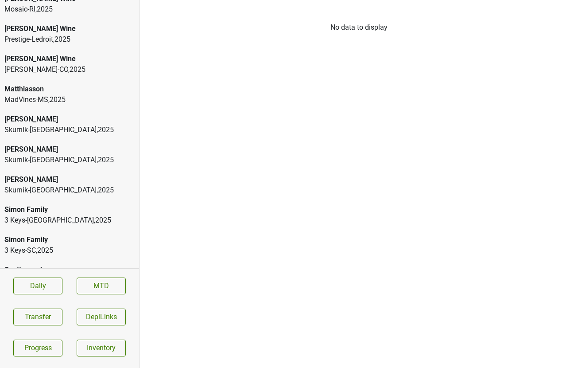
scroll to position [1058, 0]
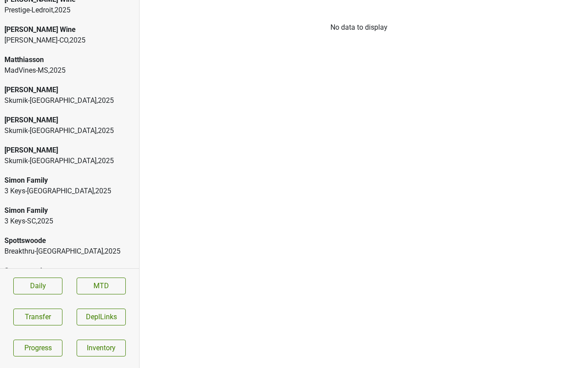
click at [45, 291] on div "Truchard [PERSON_NAME]-[GEOGRAPHIC_DATA] , 2025" at bounding box center [69, 311] width 139 height 41
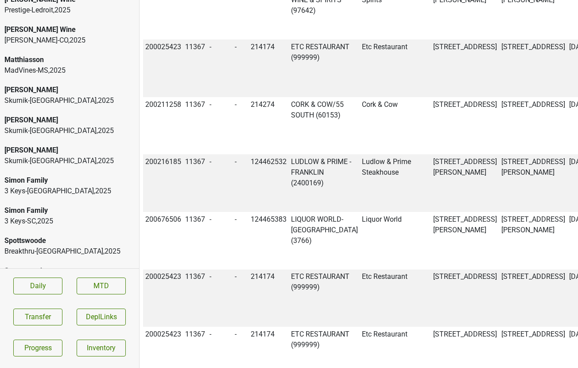
scroll to position [1025, 0]
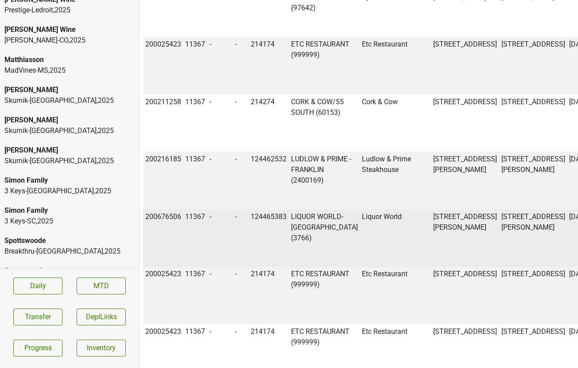
click at [309, 209] on td "LIQUOR WORLD-[GEOGRAPHIC_DATA] (3766)" at bounding box center [324, 238] width 71 height 58
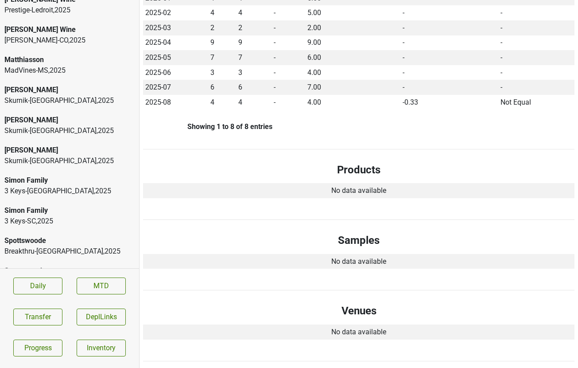
scroll to position [0, 0]
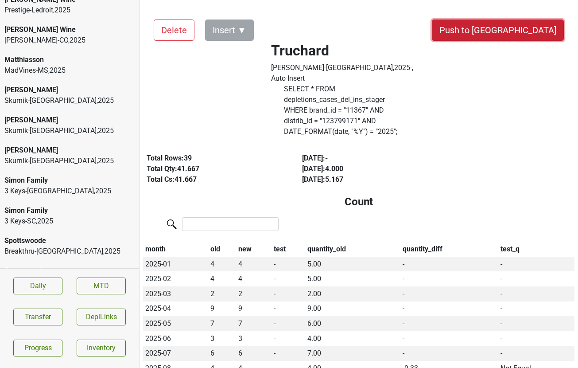
click at [525, 31] on button "Push to [GEOGRAPHIC_DATA]" at bounding box center [498, 30] width 132 height 21
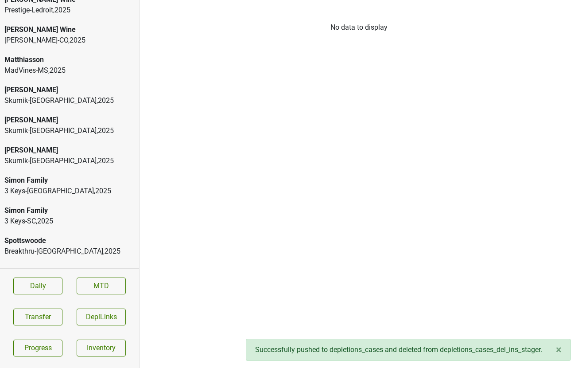
scroll to position [1028, 0]
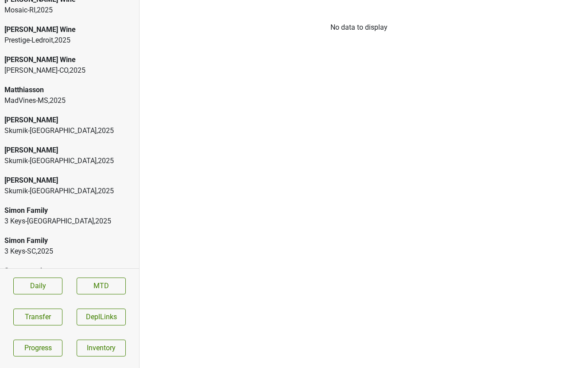
click at [64, 306] on div "Breakthru-SC , 2025" at bounding box center [69, 311] width 130 height 11
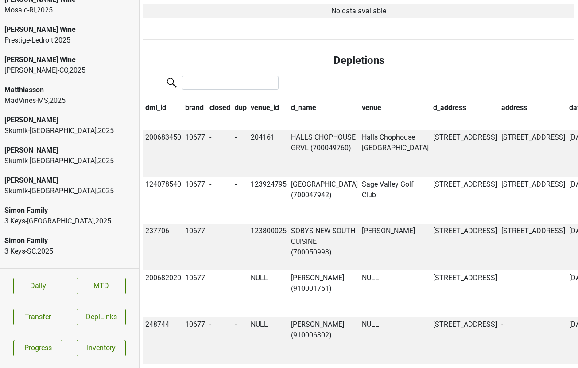
scroll to position [0, 0]
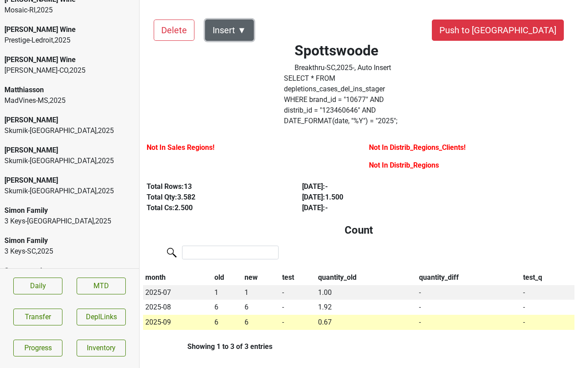
click at [231, 34] on button "Insert ▼" at bounding box center [229, 30] width 49 height 21
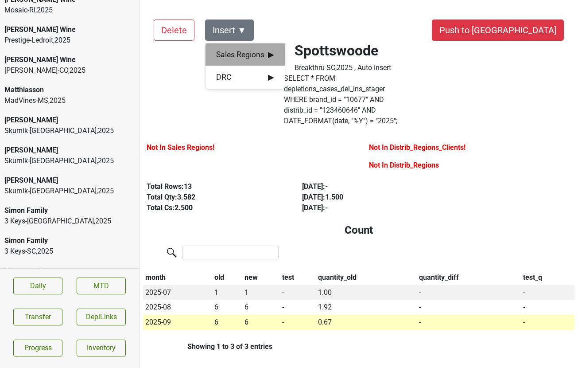
click at [246, 57] on span "Sales Regions ▶" at bounding box center [245, 55] width 58 height 12
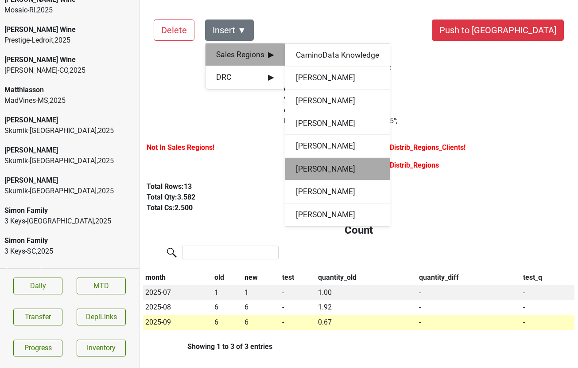
click at [309, 170] on div "[PERSON_NAME]" at bounding box center [337, 169] width 105 height 23
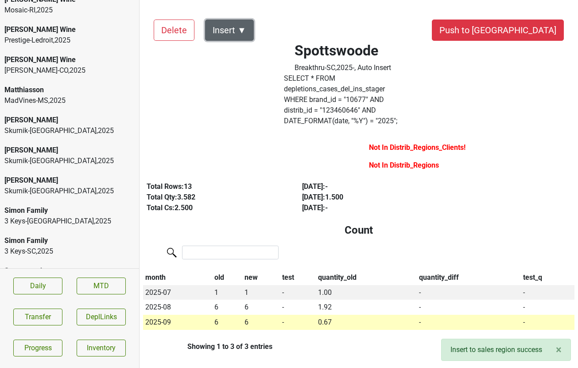
click at [246, 31] on button "Insert ▼" at bounding box center [229, 30] width 49 height 21
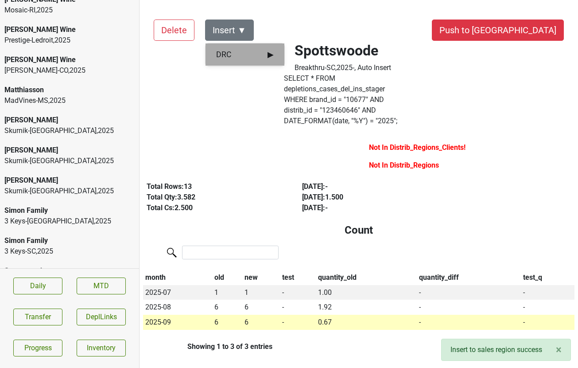
click at [269, 55] on span "▶" at bounding box center [271, 55] width 6 height 12
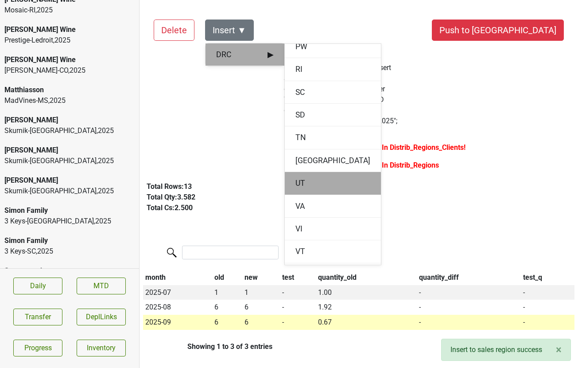
scroll to position [1053, 0]
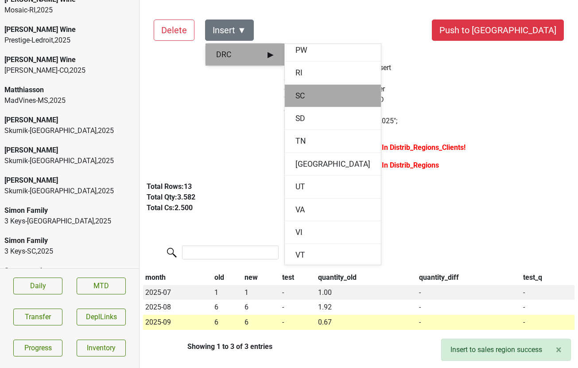
click at [300, 100] on div "SC" at bounding box center [333, 96] width 96 height 23
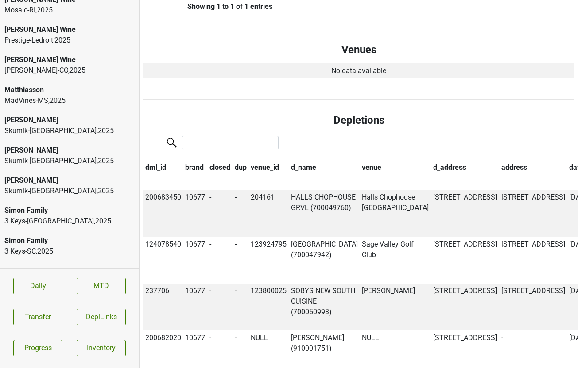
scroll to position [0, 0]
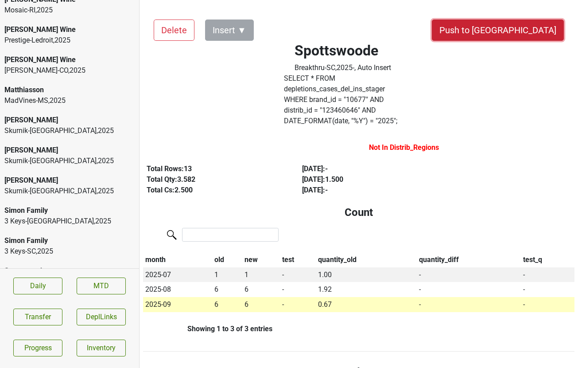
click at [531, 34] on button "Push to [GEOGRAPHIC_DATA]" at bounding box center [498, 30] width 132 height 21
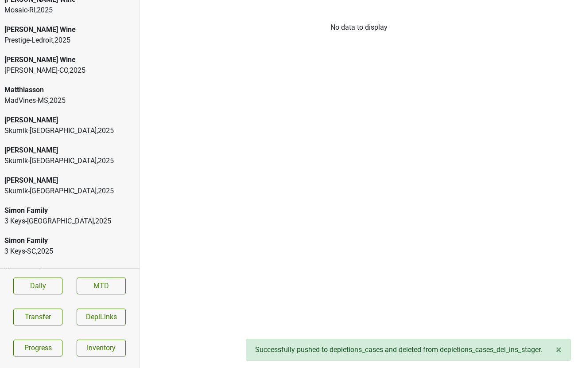
scroll to position [998, 0]
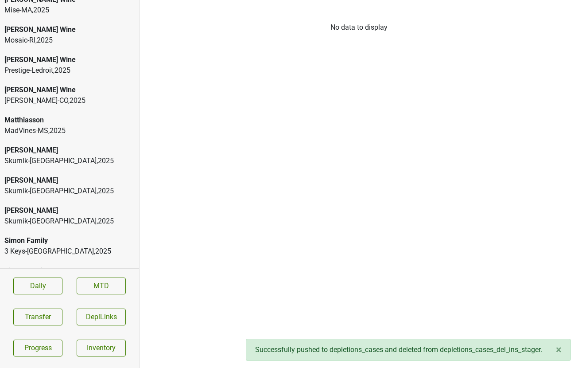
click at [70, 291] on div "Spottswoode Breakthru-[GEOGRAPHIC_DATA] , 2025" at bounding box center [69, 306] width 139 height 30
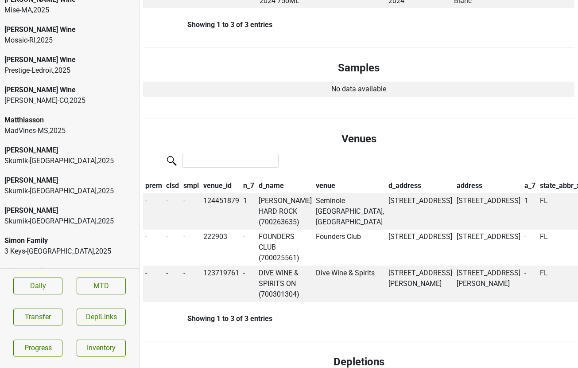
scroll to position [574, 0]
click at [279, 193] on td "[PERSON_NAME] HARD ROCK (700263635)" at bounding box center [286, 211] width 58 height 36
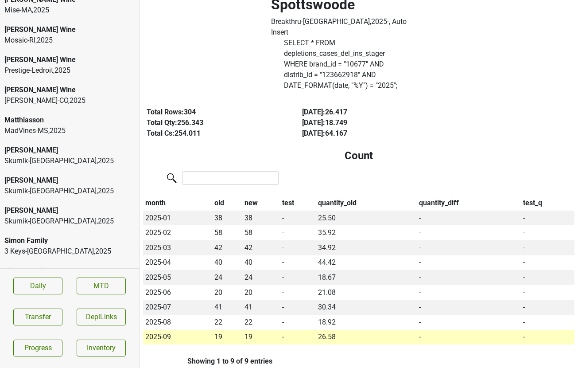
scroll to position [0, 0]
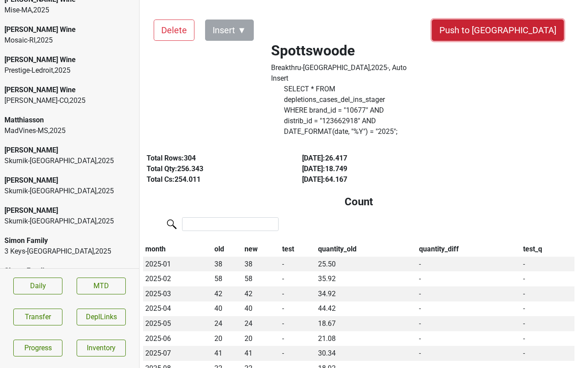
click at [520, 27] on button "Push to [GEOGRAPHIC_DATA]" at bounding box center [498, 30] width 132 height 21
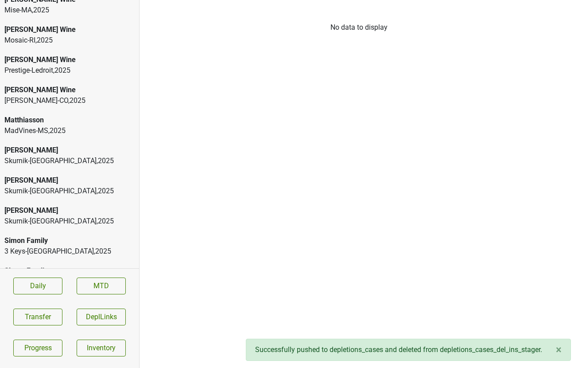
scroll to position [968, 0]
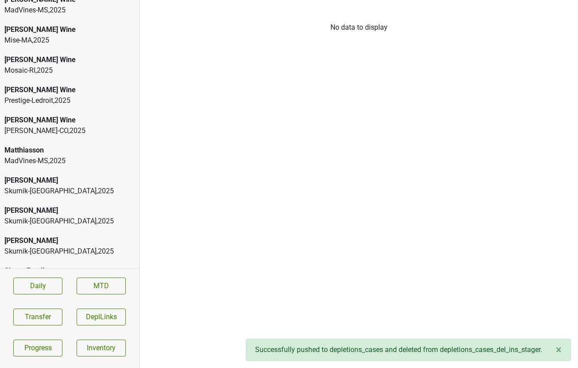
click at [63, 205] on div "[PERSON_NAME]" at bounding box center [69, 210] width 130 height 11
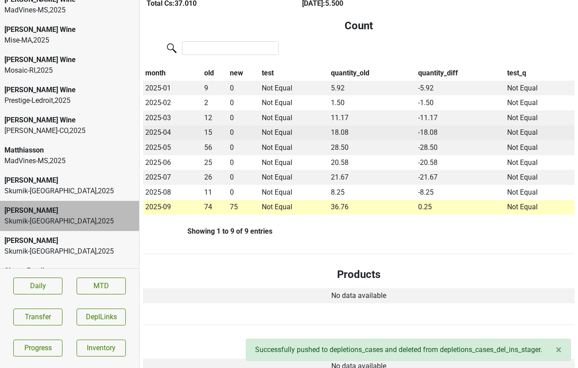
scroll to position [168, 0]
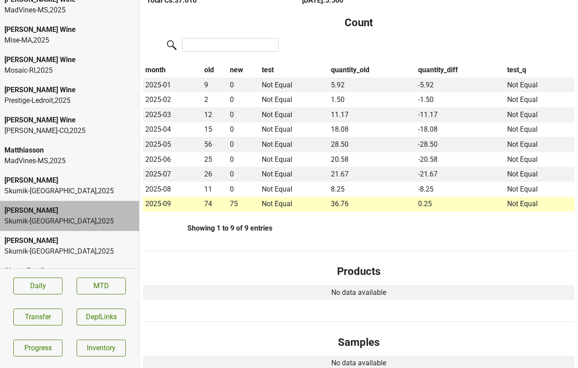
click at [64, 125] on div "[PERSON_NAME]-CO , 2025" at bounding box center [69, 130] width 130 height 11
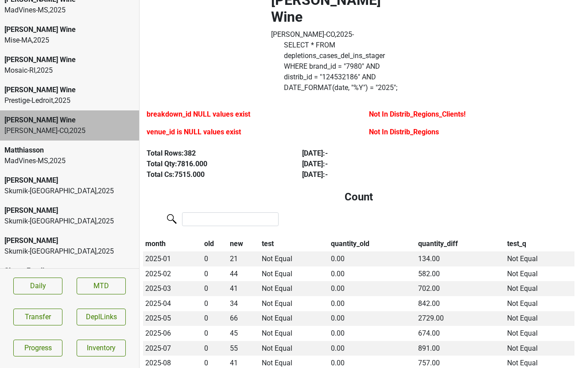
scroll to position [56, 0]
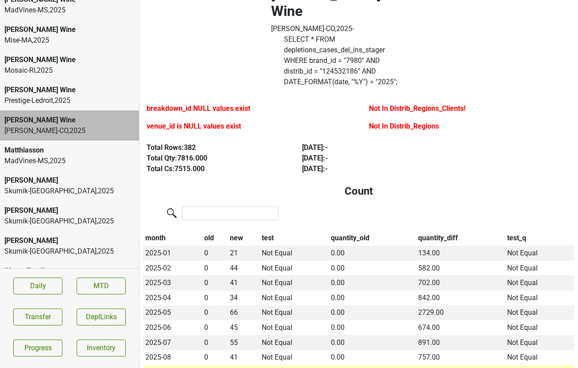
click at [86, 95] on div "Prestige-Ledroit , 2025" at bounding box center [69, 100] width 130 height 11
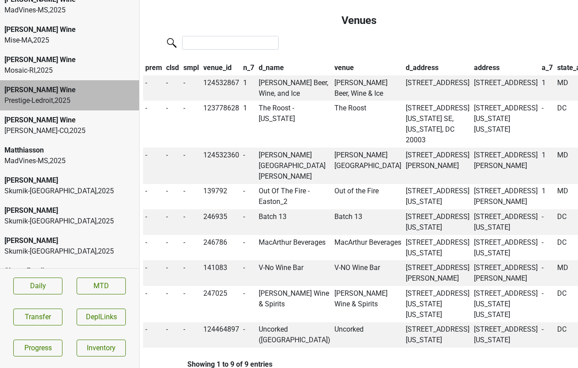
scroll to position [665, 0]
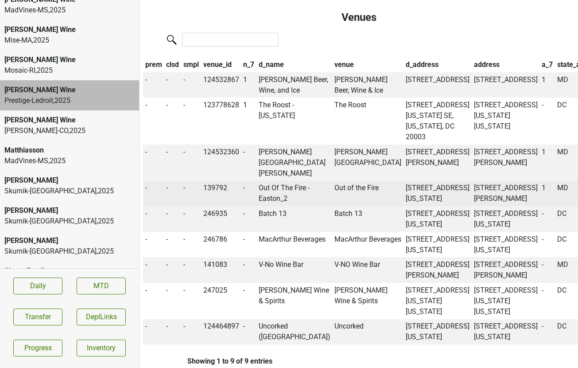
click at [264, 204] on td "Out Of The Fire - Easton_2" at bounding box center [295, 194] width 76 height 26
click at [333, 199] on td "Out of the Fire" at bounding box center [368, 194] width 71 height 26
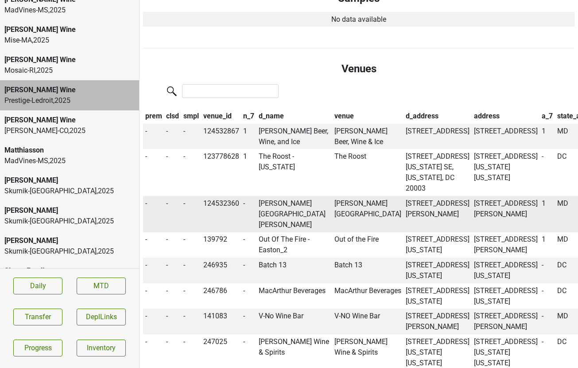
scroll to position [610, 0]
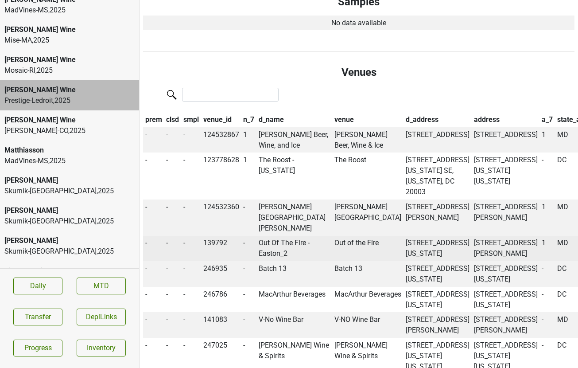
click at [214, 249] on td "139792" at bounding box center [221, 249] width 40 height 26
copy td "139792"
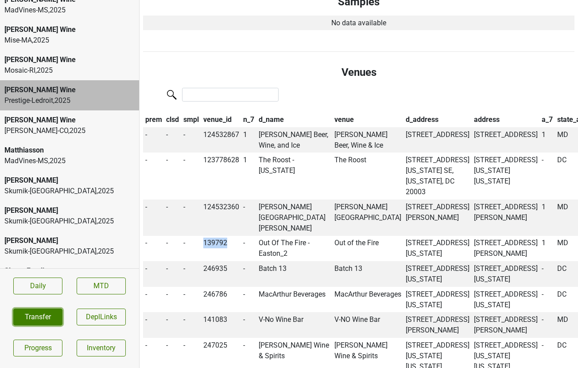
click at [47, 317] on button "Transfer" at bounding box center [37, 317] width 49 height 17
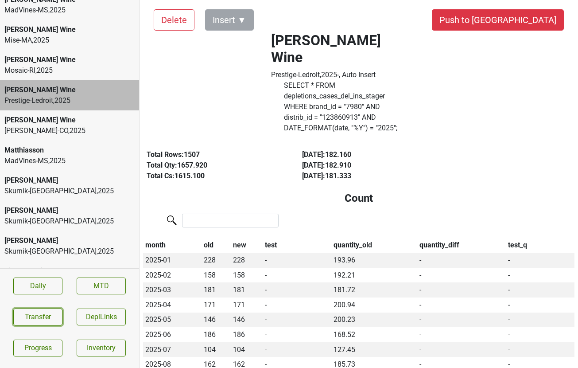
scroll to position [0, 0]
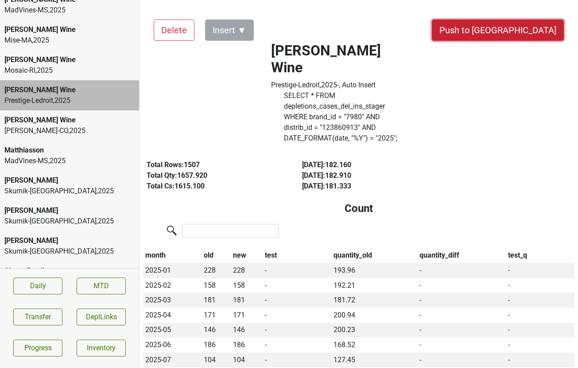
click at [542, 32] on button "Push to [GEOGRAPHIC_DATA]" at bounding box center [498, 30] width 132 height 21
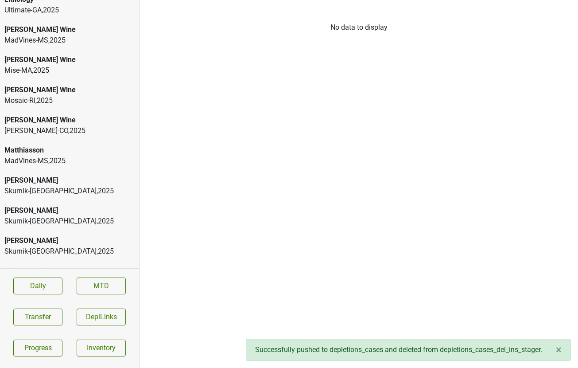
scroll to position [925, 0]
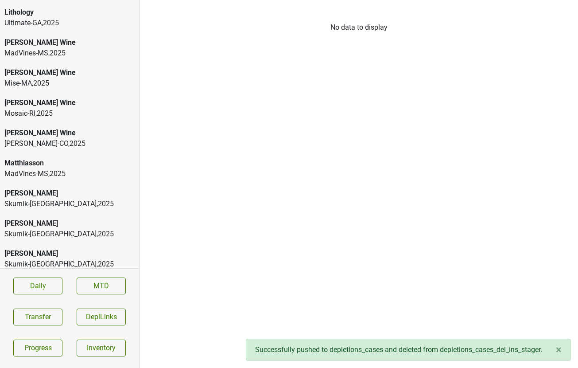
click at [82, 108] on div "Mosaic-RI , 2025" at bounding box center [69, 113] width 130 height 11
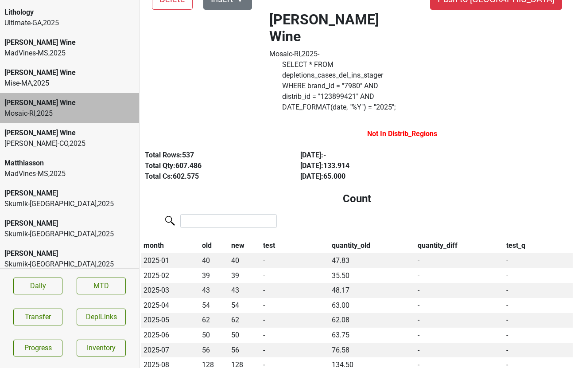
scroll to position [0, 2]
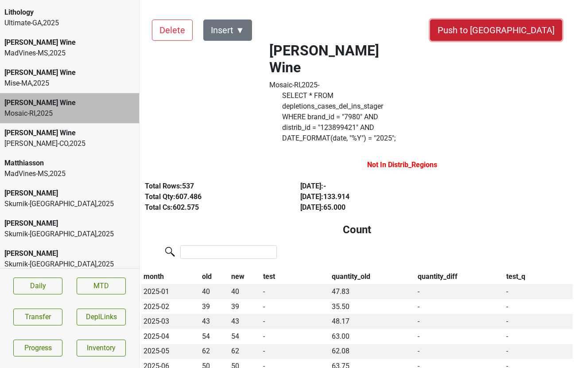
click at [524, 29] on button "Push to [GEOGRAPHIC_DATA]" at bounding box center [496, 30] width 132 height 21
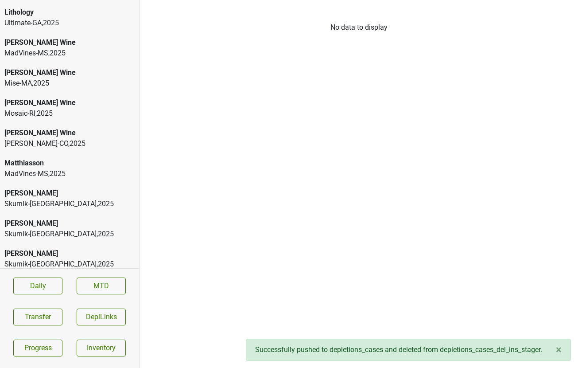
scroll to position [907, 0]
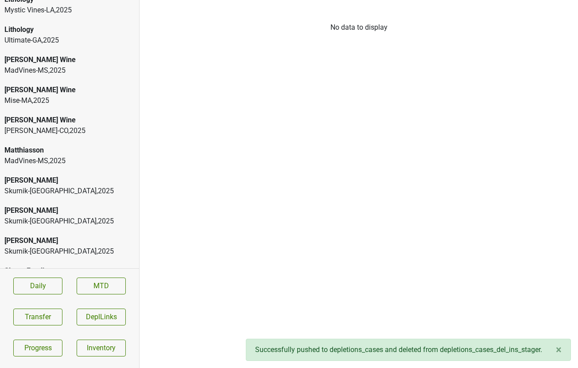
click at [52, 95] on div "Mise-MA , 2025" at bounding box center [69, 100] width 130 height 11
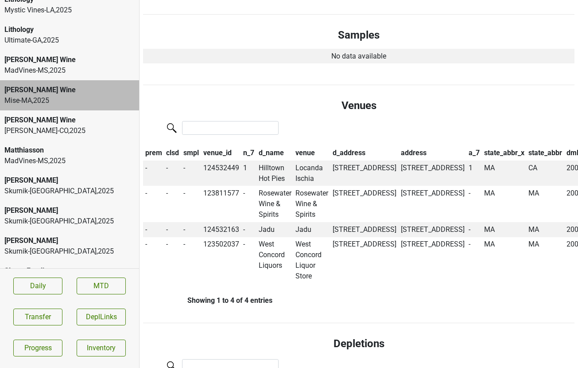
scroll to position [600, 0]
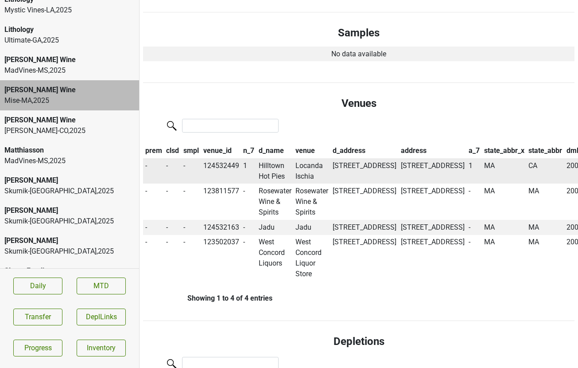
click at [275, 158] on td "Hilltown Hot Pies" at bounding box center [275, 171] width 37 height 26
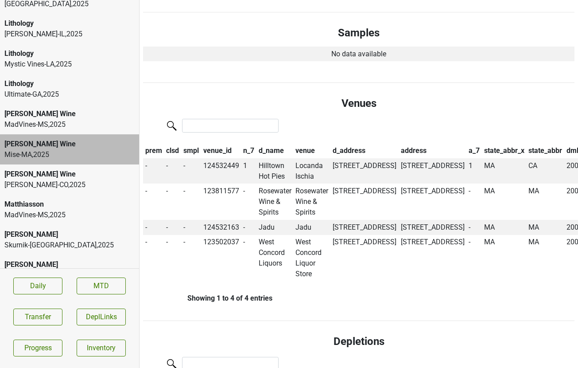
scroll to position [851, 0]
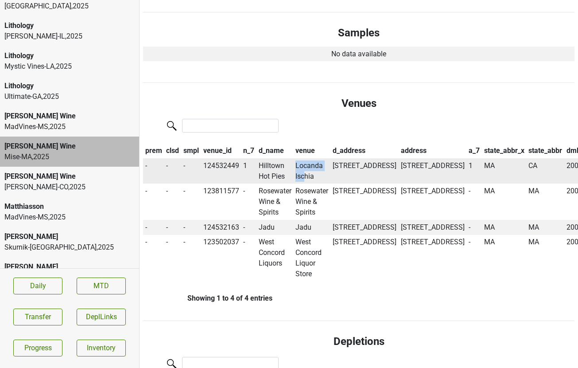
drag, startPoint x: 313, startPoint y: 140, endPoint x: 269, endPoint y: 163, distance: 49.8
click at [269, 163] on tr "- - - 124532449 1 Hilltown Hot Pies Locanda Ischia 224 Hillsdale Road, Egremont…" at bounding box center [374, 171] width 462 height 26
click at [271, 158] on td "Hilltown Hot Pies" at bounding box center [275, 171] width 37 height 26
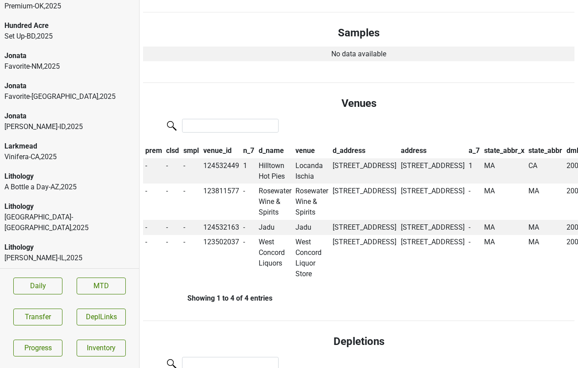
scroll to position [625, 0]
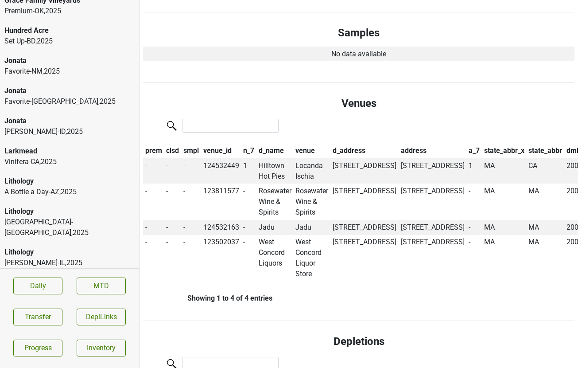
click at [78, 126] on div "Vehrs-ID , 2025" at bounding box center [69, 131] width 130 height 11
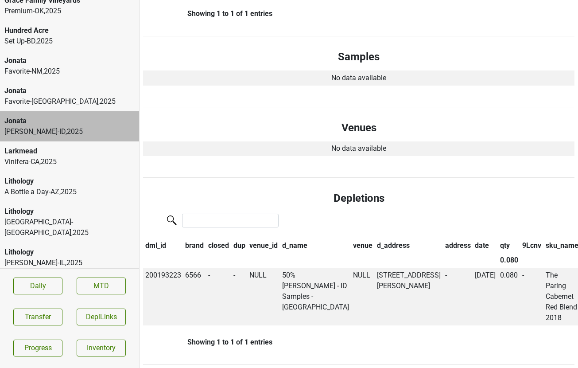
scroll to position [0, 0]
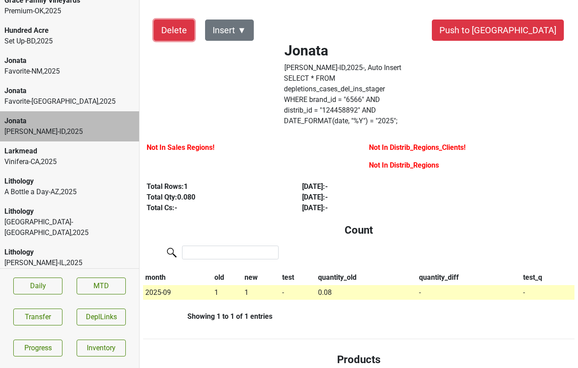
click at [182, 34] on button "Delete" at bounding box center [174, 30] width 41 height 21
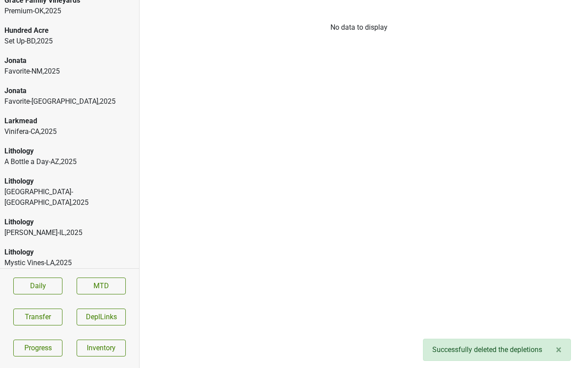
click at [48, 96] on div "Favorite-TX , 2025" at bounding box center [69, 101] width 130 height 11
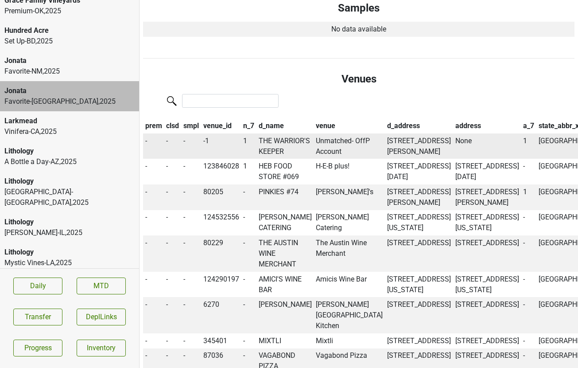
scroll to position [611, 0]
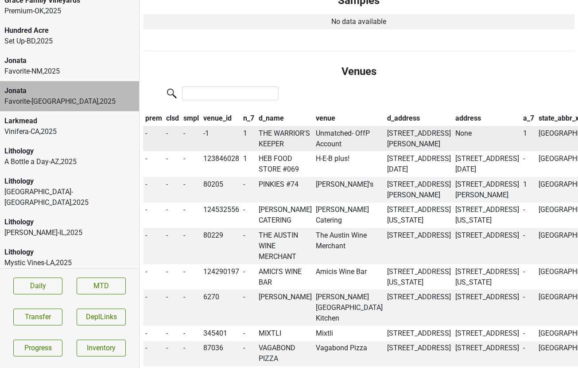
click at [264, 126] on td "THE WARRIOR'S KEEPER" at bounding box center [286, 139] width 58 height 26
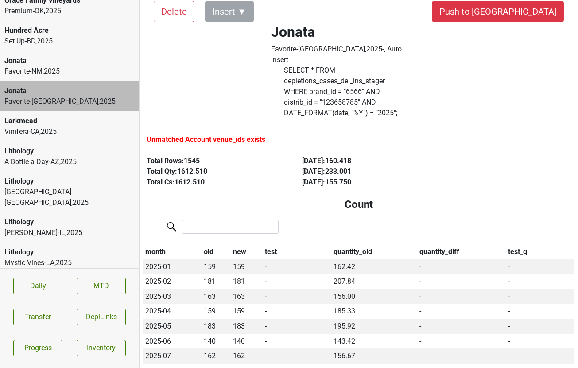
scroll to position [17, 0]
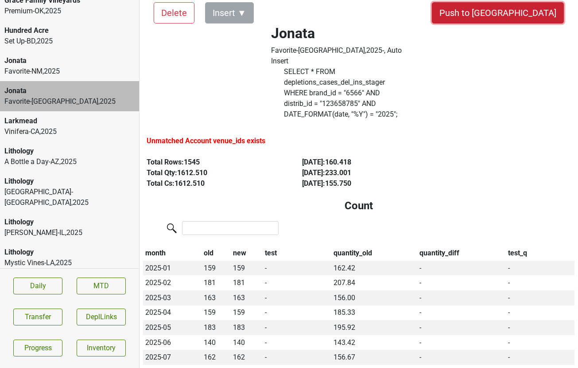
click at [520, 19] on button "Push to [GEOGRAPHIC_DATA]" at bounding box center [498, 12] width 132 height 21
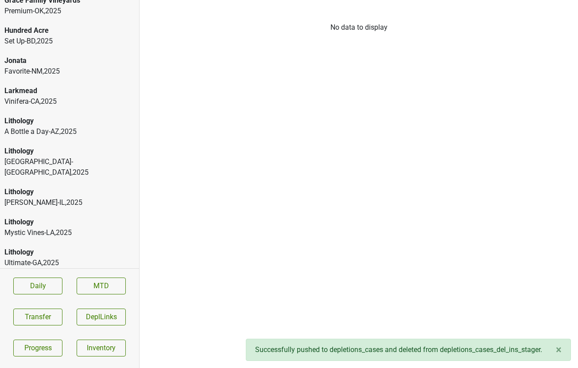
scroll to position [604, 0]
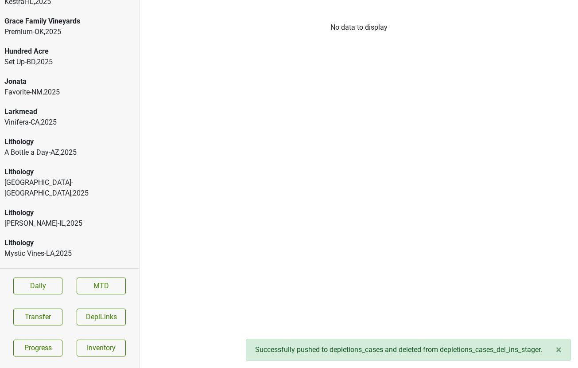
click at [46, 87] on div "Favorite-NM , 2025" at bounding box center [69, 92] width 130 height 11
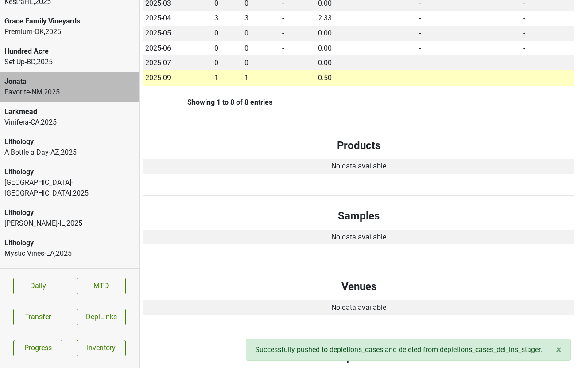
scroll to position [0, 0]
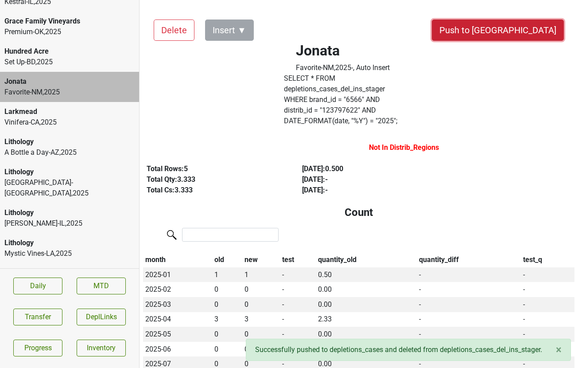
click at [517, 29] on button "Push to [GEOGRAPHIC_DATA]" at bounding box center [498, 30] width 132 height 21
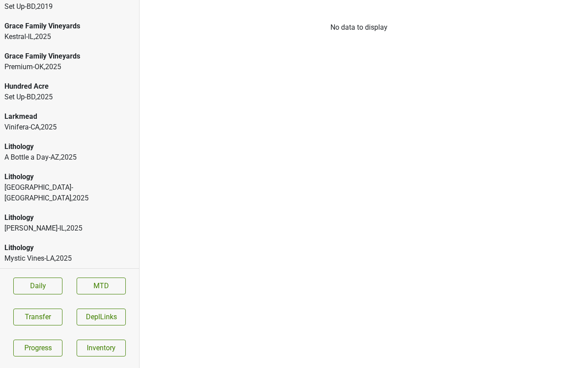
scroll to position [568, 0]
click at [74, 112] on div "Larkmead" at bounding box center [69, 117] width 130 height 11
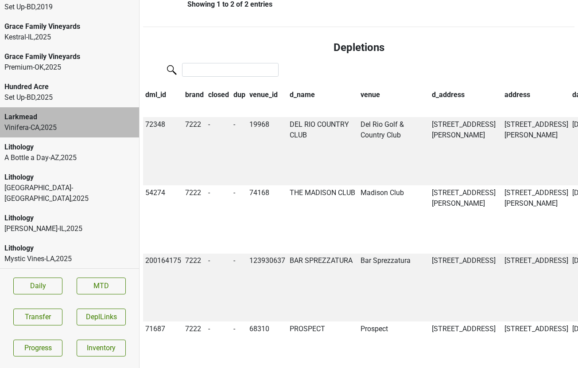
scroll to position [739, 0]
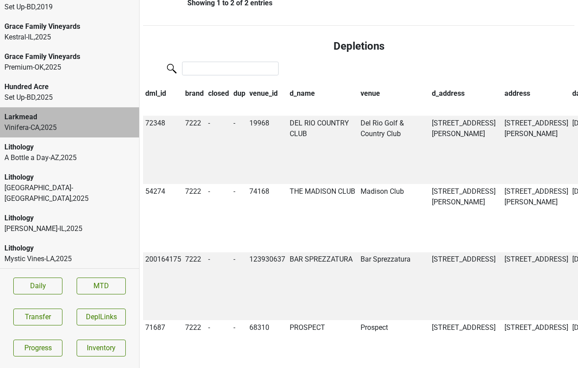
click at [570, 101] on th "date" at bounding box center [582, 93] width 25 height 15
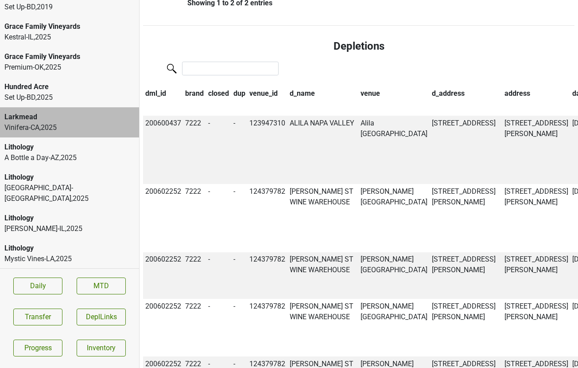
click at [570, 101] on th "date" at bounding box center [582, 93] width 25 height 15
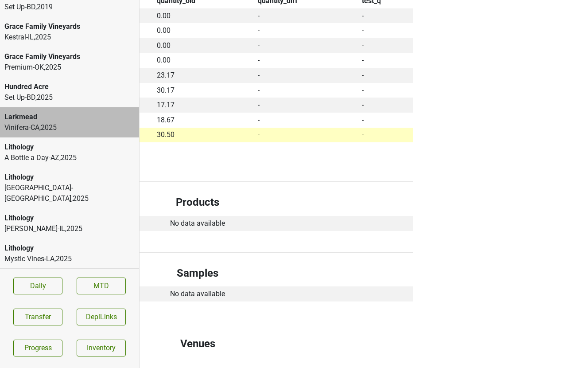
scroll to position [0, 161]
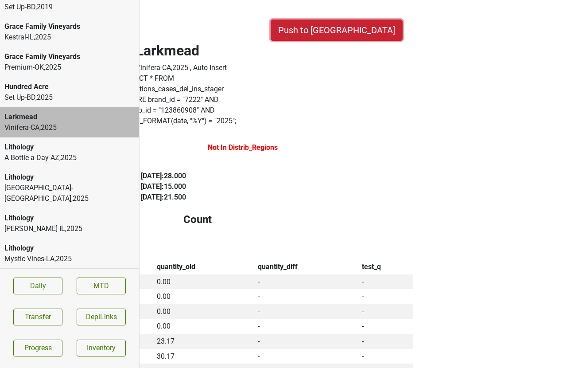
click at [364, 22] on button "Push to [GEOGRAPHIC_DATA]" at bounding box center [337, 30] width 132 height 21
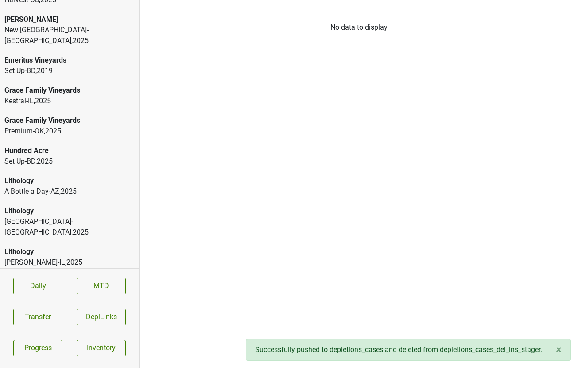
scroll to position [482, 0]
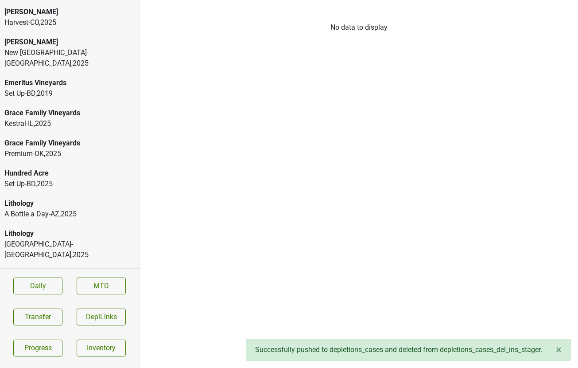
click at [57, 138] on div "Grace Family Vineyards" at bounding box center [69, 143] width 130 height 11
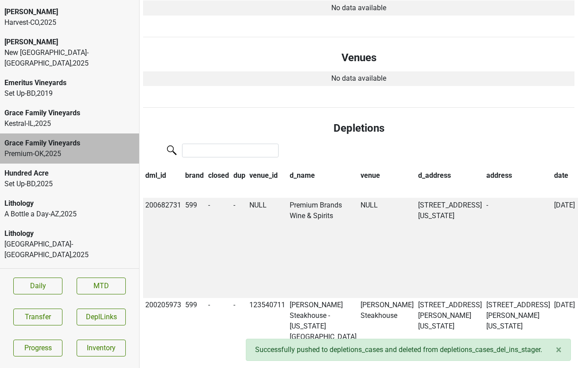
scroll to position [551, 0]
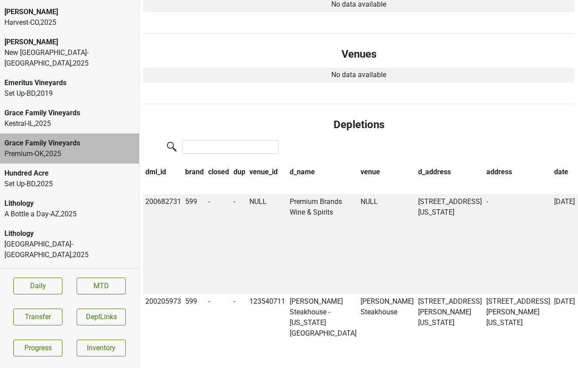
click at [82, 118] on div "Kestral-IL , 2025" at bounding box center [69, 123] width 130 height 11
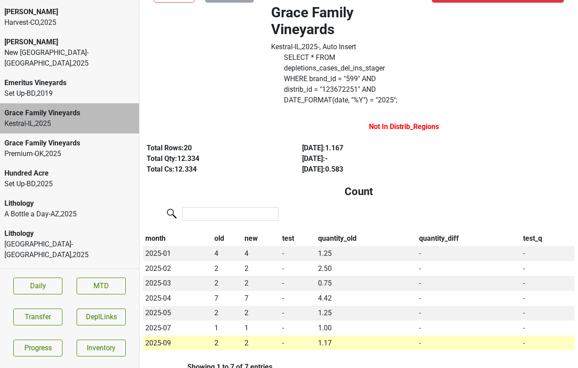
scroll to position [21, 0]
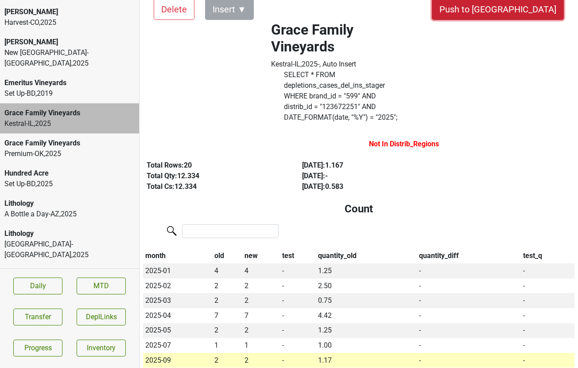
click at [518, 10] on button "Push to [GEOGRAPHIC_DATA]" at bounding box center [498, 9] width 132 height 21
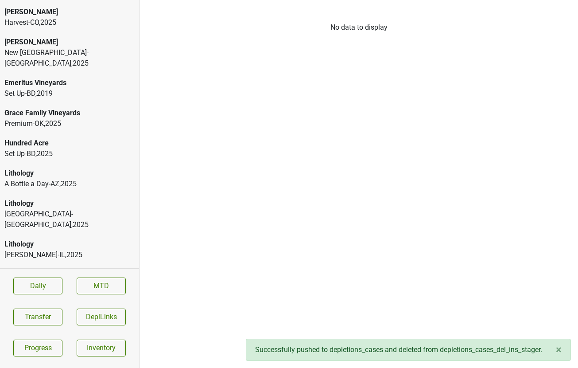
click at [81, 118] on div "Premium-OK , 2025" at bounding box center [69, 123] width 130 height 11
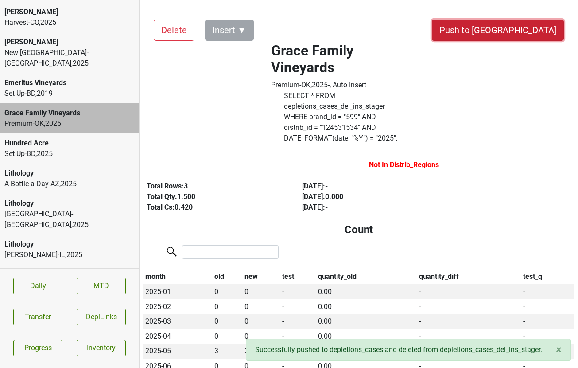
drag, startPoint x: 527, startPoint y: 31, endPoint x: 393, endPoint y: 186, distance: 204.3
click at [525, 34] on button "Push to [GEOGRAPHIC_DATA]" at bounding box center [498, 30] width 132 height 21
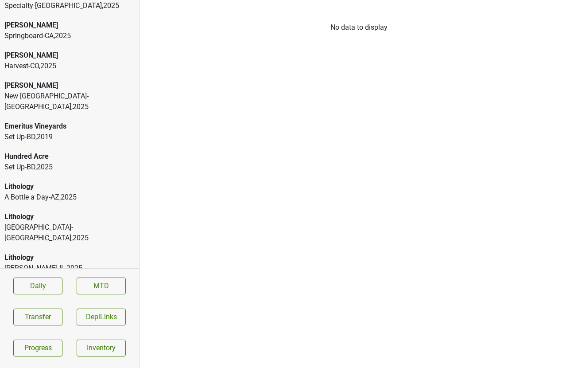
scroll to position [431, 0]
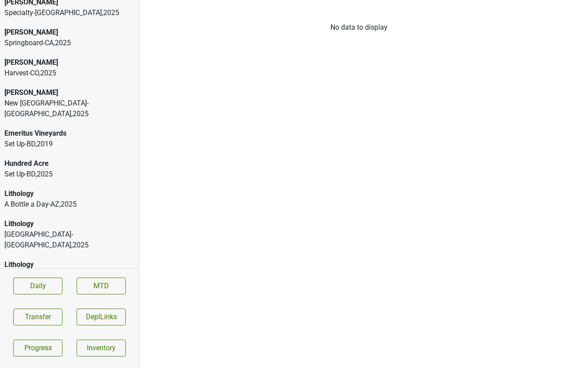
click at [79, 98] on div "New France-MN , 2025" at bounding box center [69, 108] width 130 height 21
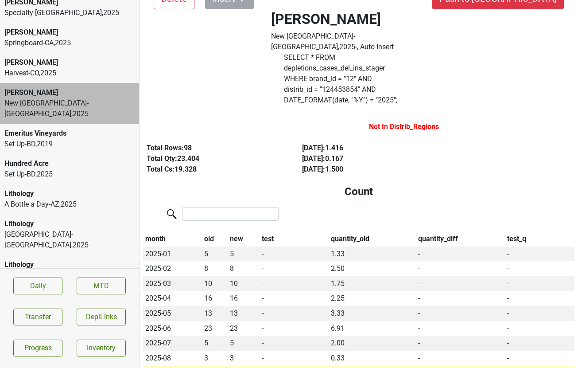
scroll to position [0, 0]
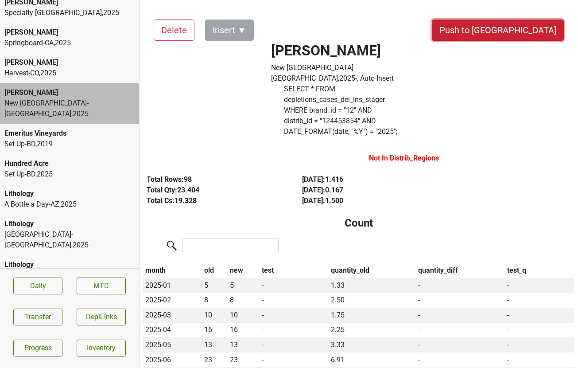
click at [522, 29] on button "Push to [GEOGRAPHIC_DATA]" at bounding box center [498, 30] width 132 height 21
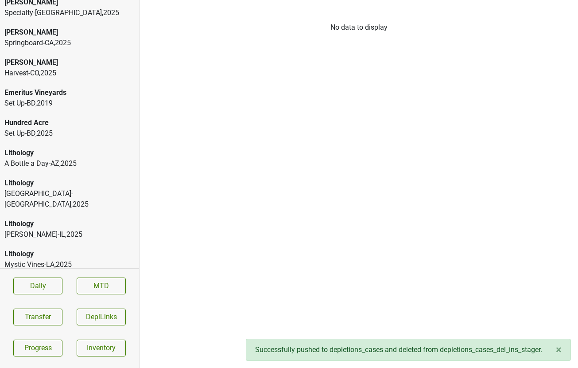
click at [102, 68] on div "Harvest-CO , 2025" at bounding box center [69, 73] width 130 height 11
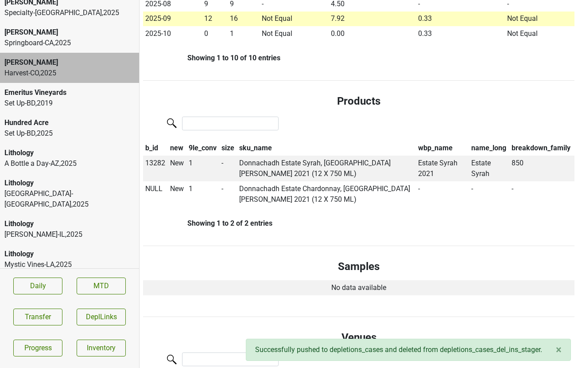
scroll to position [383, 0]
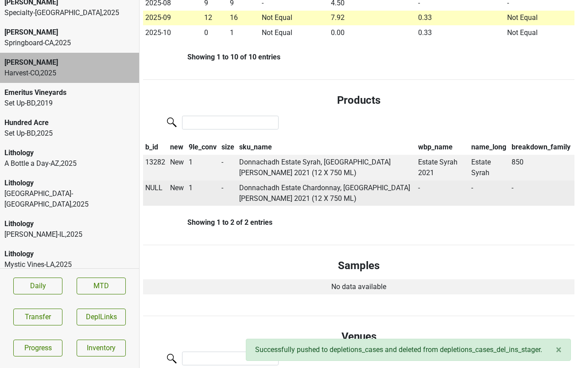
click at [154, 184] on span "NULL" at bounding box center [153, 188] width 17 height 8
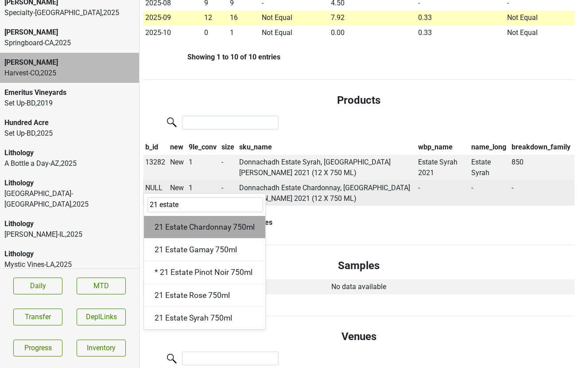
type input "21 estate"
click at [182, 216] on div "21 Estate Chardonnay 750ml" at bounding box center [204, 227] width 121 height 23
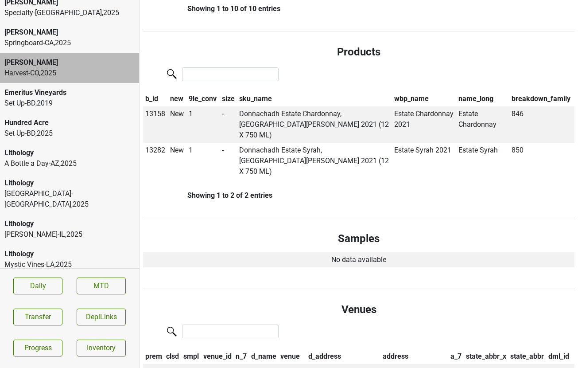
scroll to position [0, 0]
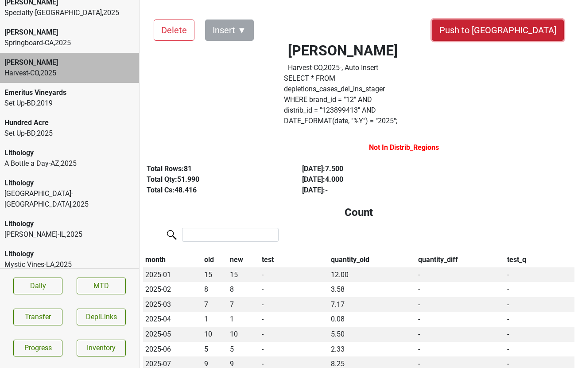
click at [528, 34] on button "Push to [GEOGRAPHIC_DATA]" at bounding box center [498, 30] width 132 height 21
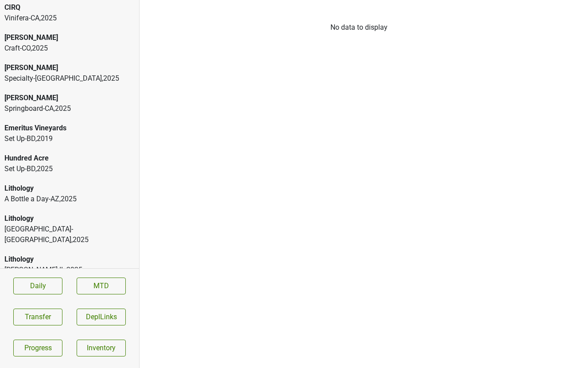
scroll to position [354, 0]
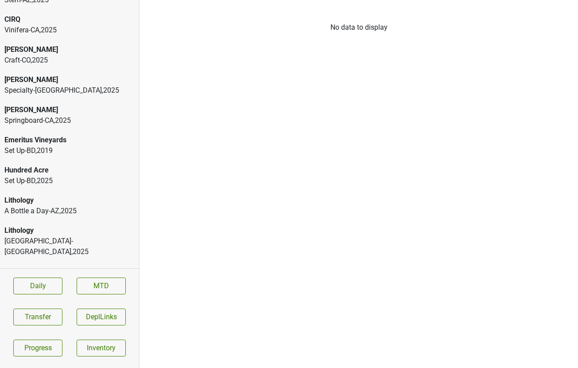
click at [48, 115] on div "Springboard-CA , 2025" at bounding box center [69, 120] width 130 height 11
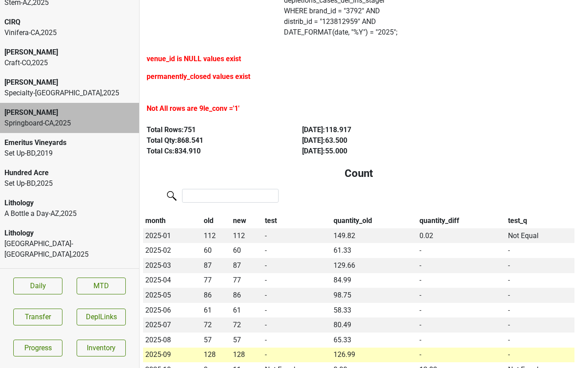
scroll to position [352, 0]
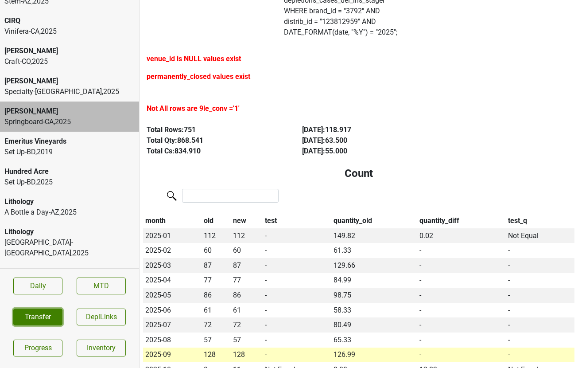
click at [39, 317] on button "Transfer" at bounding box center [37, 317] width 49 height 17
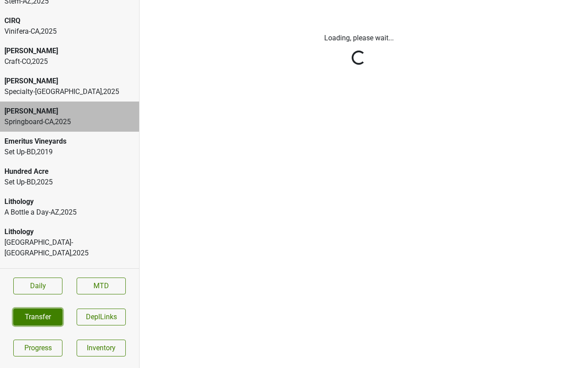
scroll to position [0, 0]
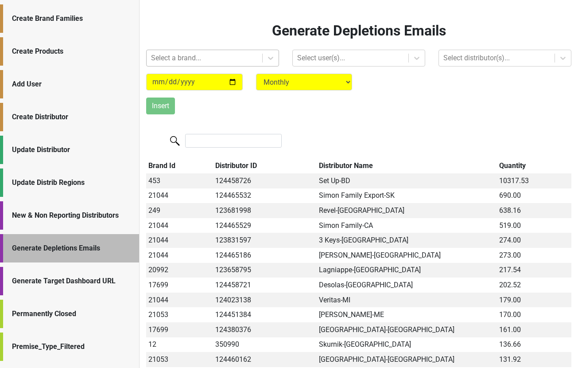
drag, startPoint x: 0, startPoint y: 0, endPoint x: 188, endPoint y: 56, distance: 195.6
click at [188, 56] on div at bounding box center [204, 58] width 107 height 12
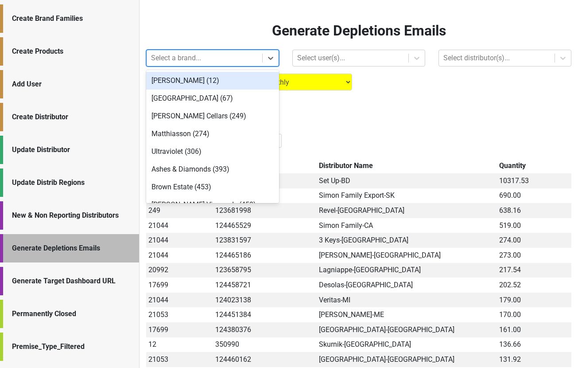
click at [189, 80] on div "Donnachadh (12)" at bounding box center [212, 81] width 133 height 18
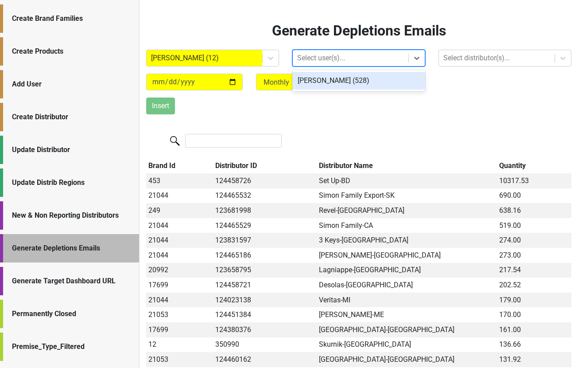
click at [316, 53] on div at bounding box center [350, 58] width 107 height 12
click at [325, 83] on div "Vilma Mazaite (528)" at bounding box center [359, 81] width 133 height 18
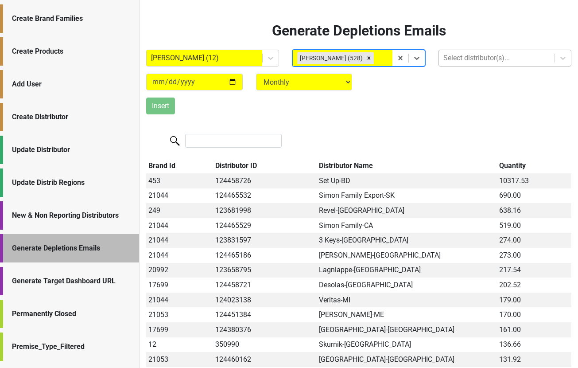
click at [457, 59] on div at bounding box center [497, 58] width 107 height 12
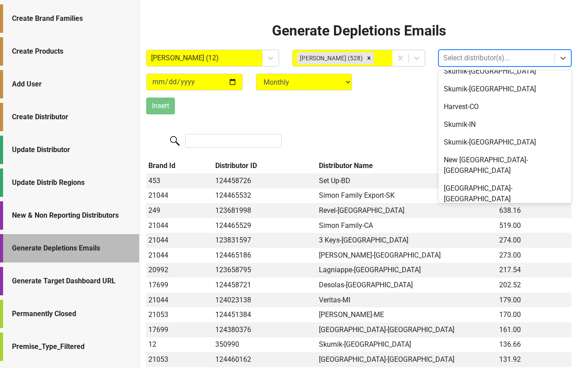
scroll to position [119, 0]
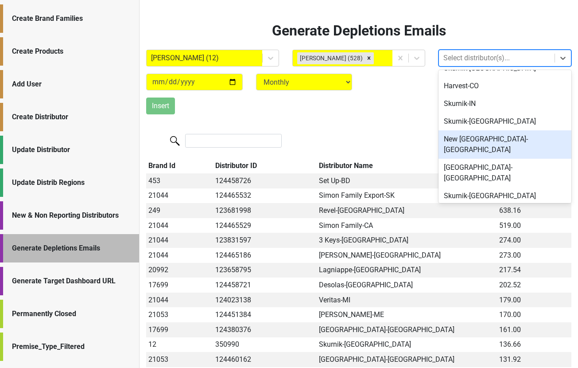
click at [457, 138] on div "New [GEOGRAPHIC_DATA]-[GEOGRAPHIC_DATA]" at bounding box center [505, 144] width 133 height 28
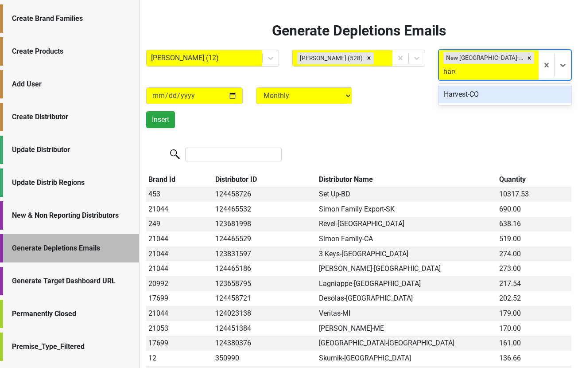
type input "harve"
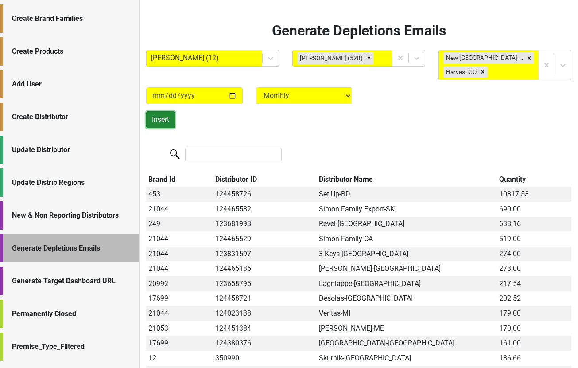
drag, startPoint x: 157, startPoint y: 122, endPoint x: 218, endPoint y: 177, distance: 81.9
click at [204, 156] on input "search" at bounding box center [233, 155] width 97 height 14
type input "12"
click at [163, 180] on th "Brand Id" at bounding box center [179, 179] width 67 height 15
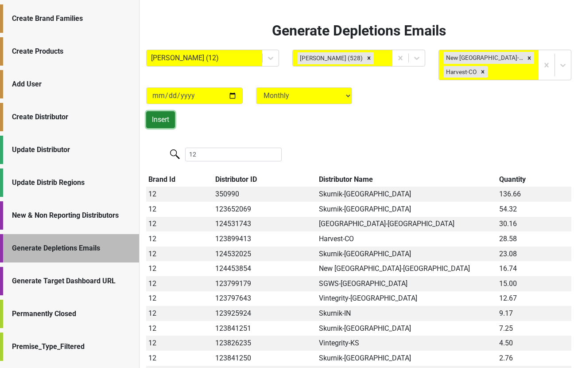
click at [156, 121] on button "Insert" at bounding box center [160, 119] width 29 height 17
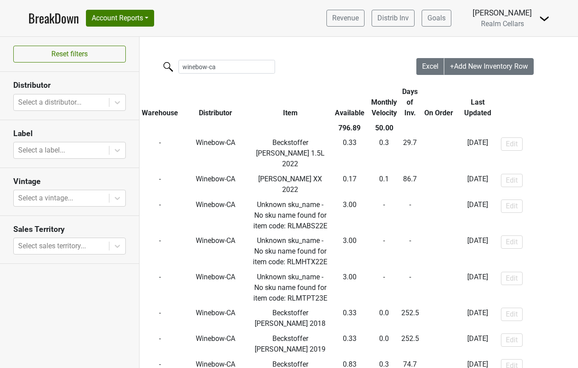
scroll to position [60, 0]
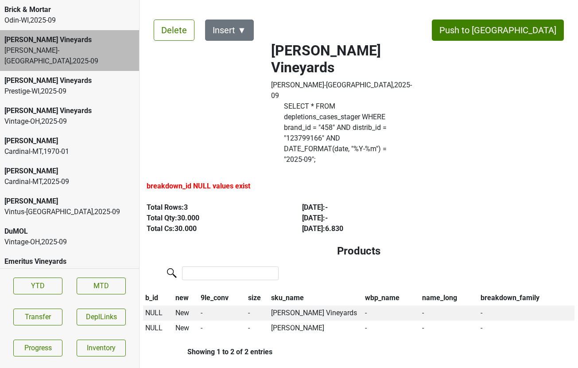
click at [53, 86] on div "Prestige-[GEOGRAPHIC_DATA] , 2025 - 09" at bounding box center [69, 91] width 130 height 11
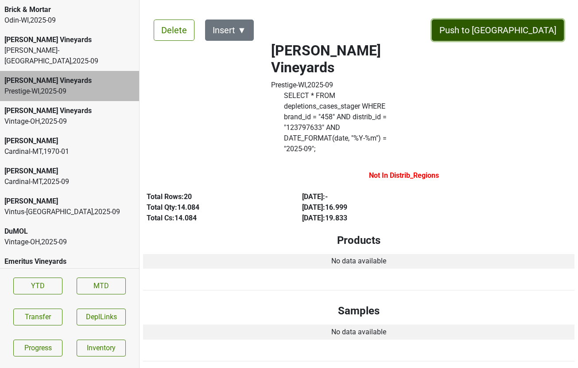
click at [520, 31] on button "Push to [GEOGRAPHIC_DATA]" at bounding box center [498, 30] width 132 height 21
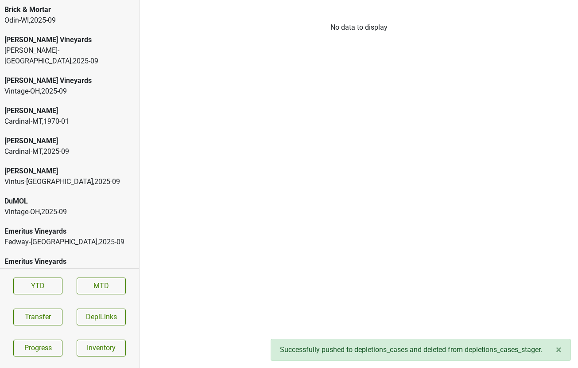
click at [90, 116] on div "Cardinal-MT , 1970 - 01" at bounding box center [69, 121] width 130 height 11
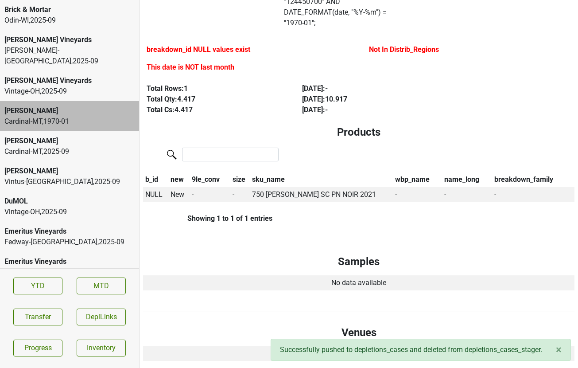
scroll to position [127, 0]
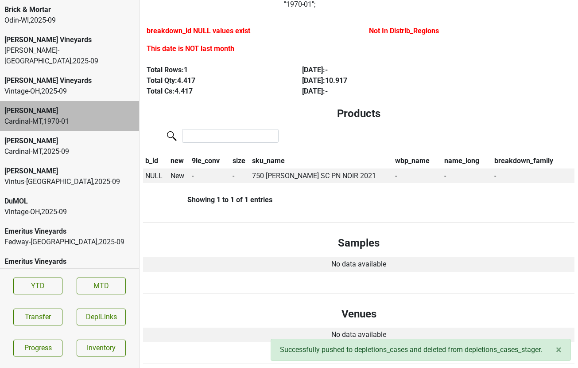
click at [59, 136] on div "[PERSON_NAME]" at bounding box center [69, 141] width 130 height 11
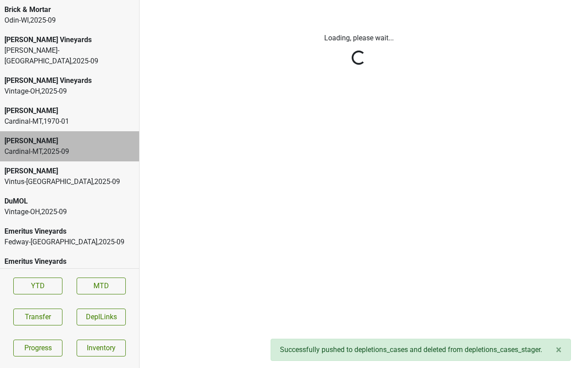
scroll to position [0, 0]
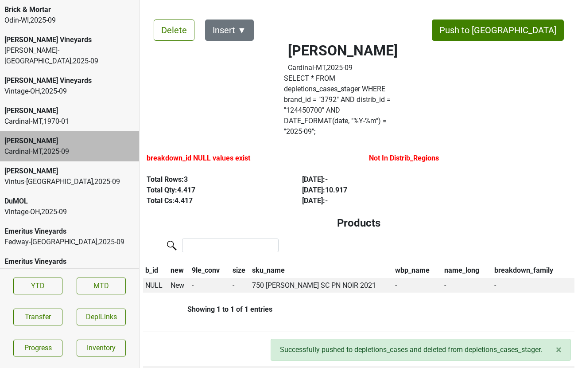
click at [62, 116] on div "Cardinal-MT , 1970 - 01" at bounding box center [69, 121] width 130 height 11
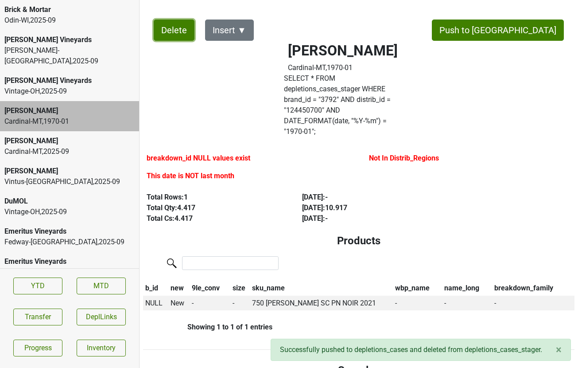
click at [172, 25] on button "Delete" at bounding box center [174, 30] width 41 height 21
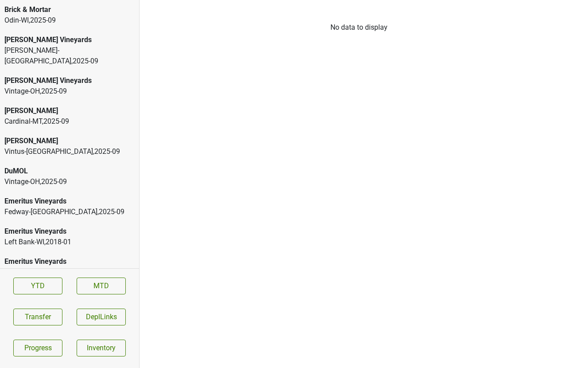
click at [78, 106] on div "[PERSON_NAME]" at bounding box center [69, 111] width 130 height 11
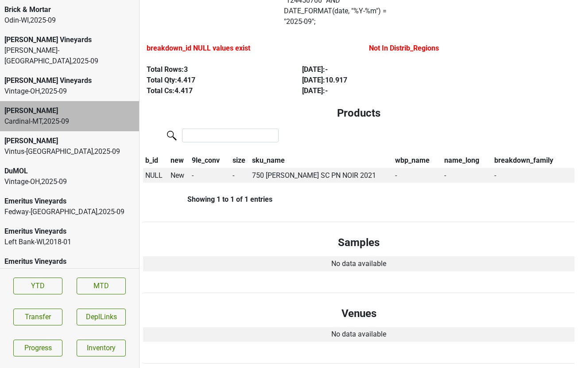
scroll to position [94, 0]
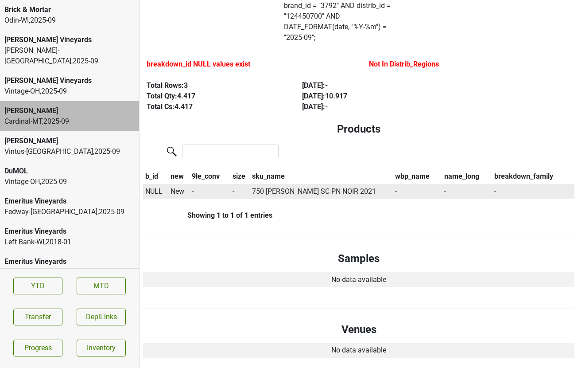
click at [150, 187] on span "NULL" at bounding box center [153, 191] width 17 height 8
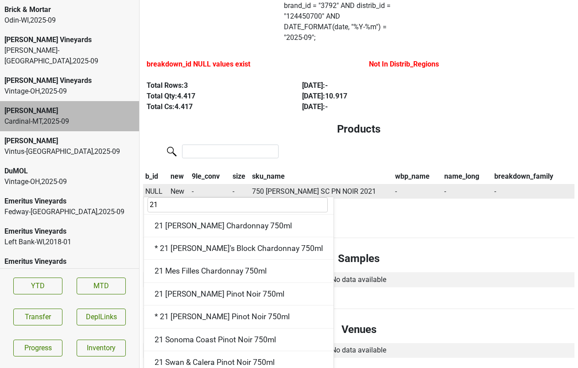
scroll to position [189, 0]
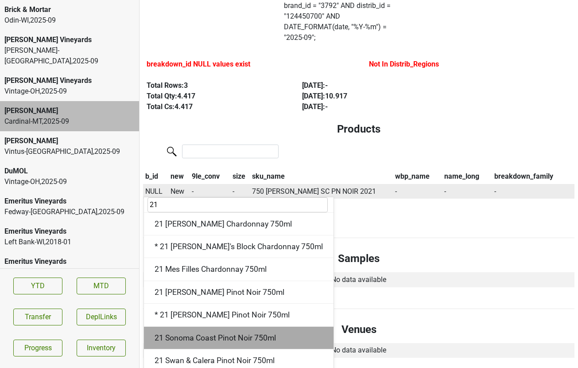
type input "21"
click at [205, 327] on div "21 Sonoma Coast Pinot Noir 750ml" at bounding box center [239, 338] width 190 height 23
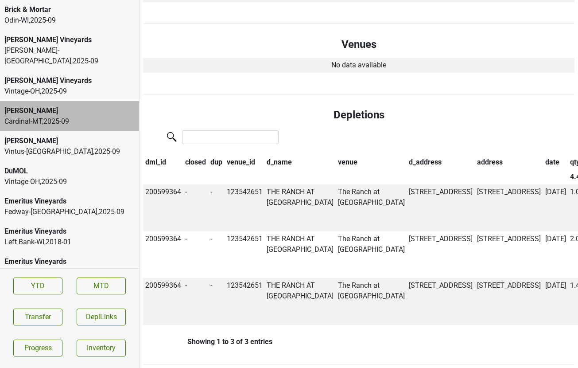
scroll to position [0, 0]
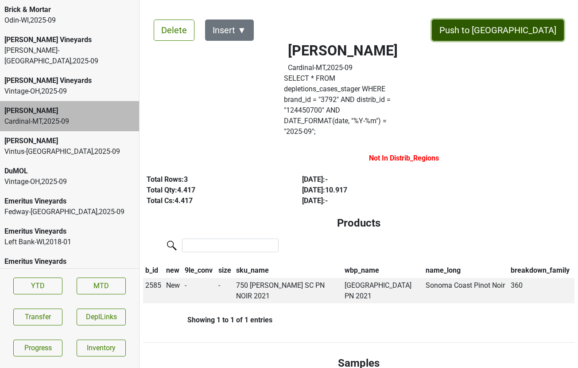
click at [523, 35] on button "Push to DC" at bounding box center [498, 30] width 132 height 21
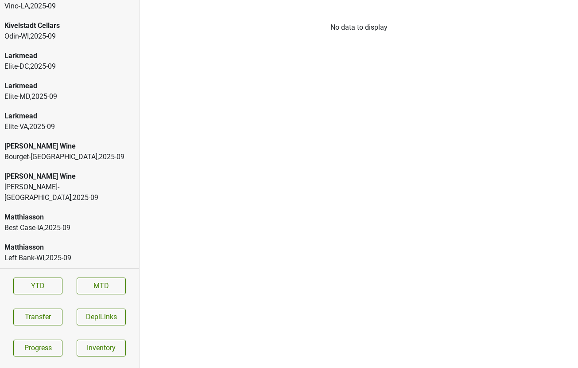
scroll to position [2324, 0]
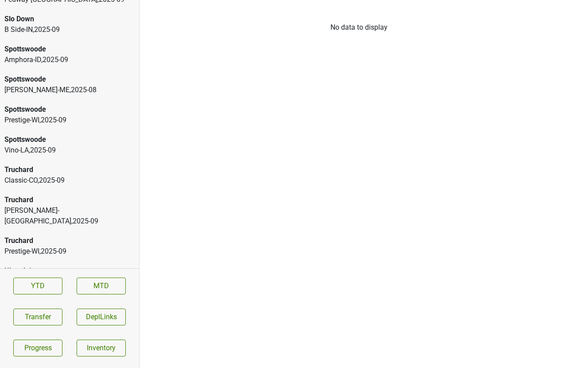
click at [51, 246] on div "Prestige-WI , 2025 - 09" at bounding box center [69, 251] width 130 height 11
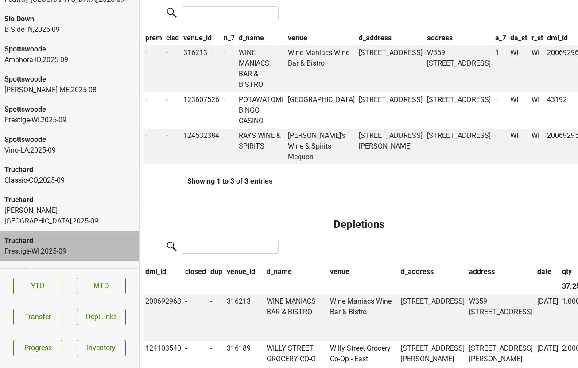
scroll to position [461, 0]
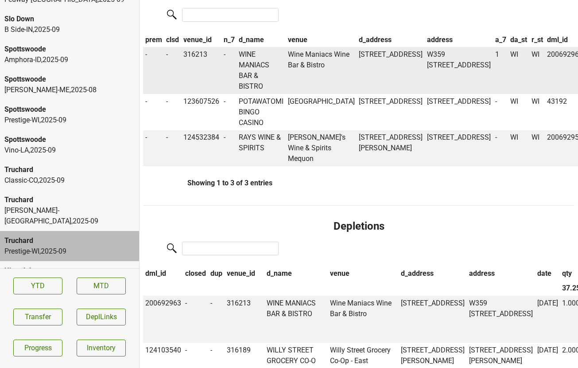
click at [272, 47] on td "WINE MANIACS BAR & BISTRO" at bounding box center [261, 70] width 49 height 47
click at [43, 115] on div "Prestige-WI , 2025 - 09" at bounding box center [69, 120] width 130 height 11
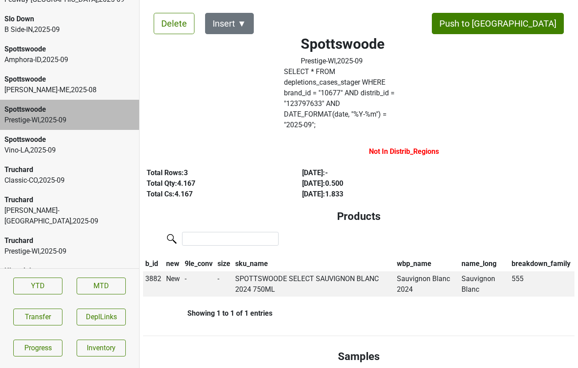
scroll to position [0, 0]
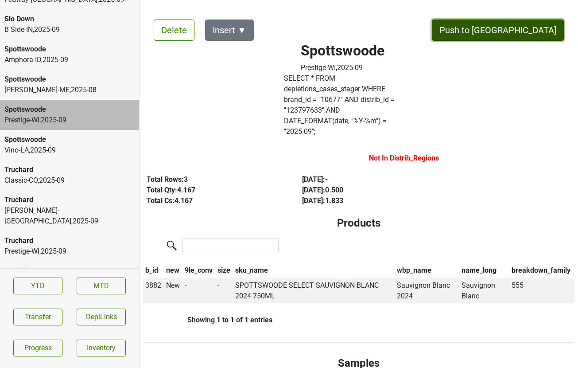
click at [533, 27] on button "Push to [GEOGRAPHIC_DATA]" at bounding box center [498, 30] width 132 height 21
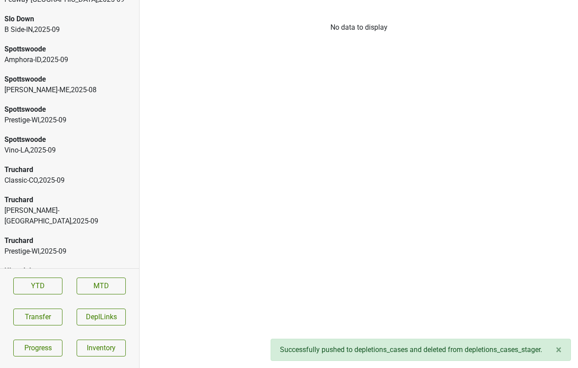
scroll to position [2294, 0]
click at [60, 104] on div "Spottswoode" at bounding box center [69, 109] width 130 height 11
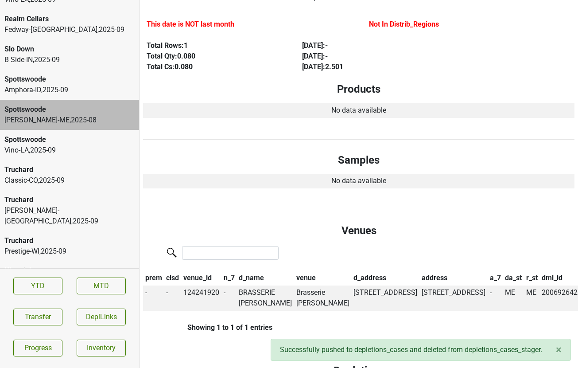
scroll to position [0, 0]
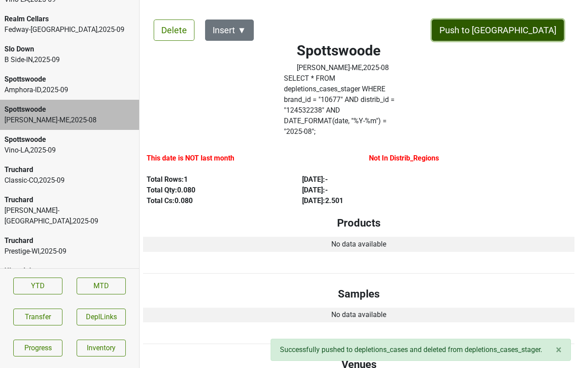
click at [528, 28] on button "Push to [GEOGRAPHIC_DATA]" at bounding box center [498, 30] width 132 height 21
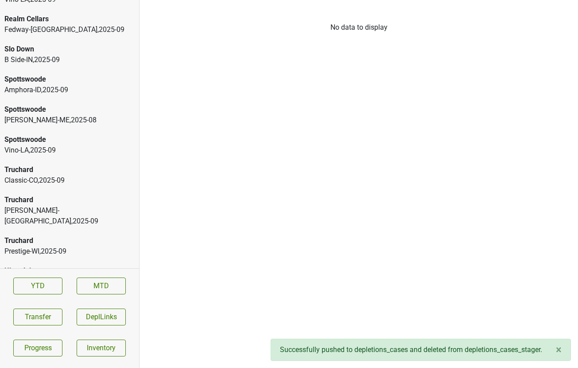
scroll to position [2264, 0]
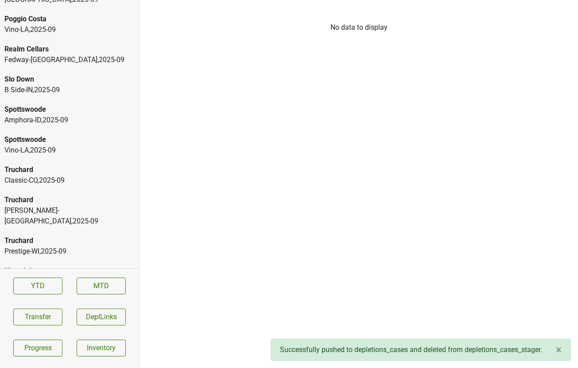
click at [93, 104] on div "Spottswoode" at bounding box center [69, 109] width 130 height 11
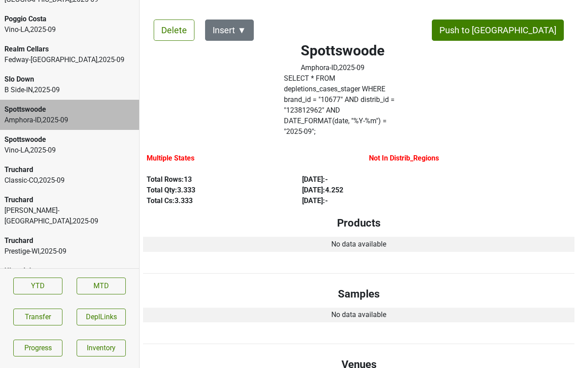
click at [79, 39] on div "Realm Cellars Fedway-NJ , 2025 - 09" at bounding box center [69, 54] width 139 height 30
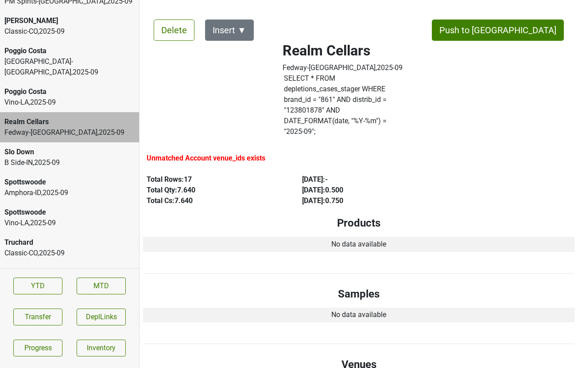
scroll to position [2187, 0]
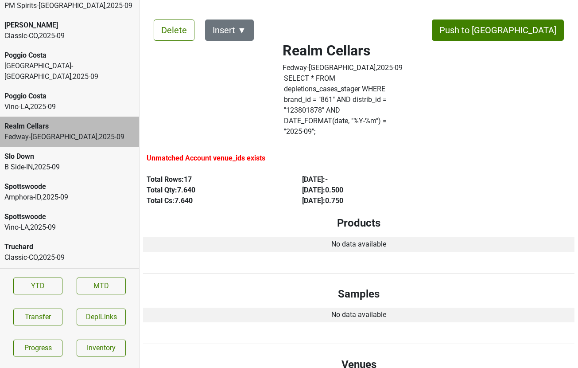
click at [71, 102] on div "Vino-LA , 2025 - 09" at bounding box center [69, 107] width 130 height 11
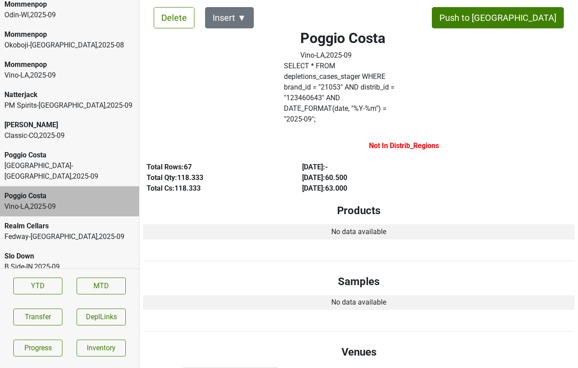
scroll to position [2066, 0]
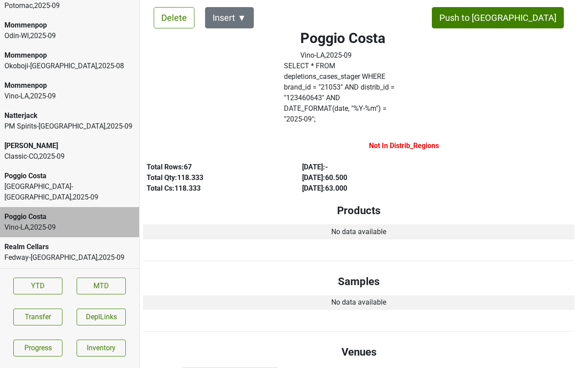
click at [53, 91] on div "Vino-LA , 2025 - 09" at bounding box center [69, 96] width 130 height 11
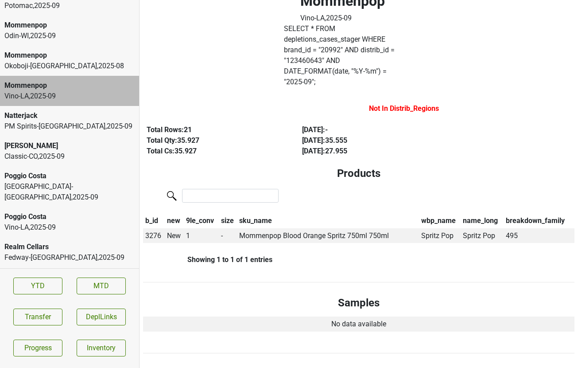
scroll to position [0, 0]
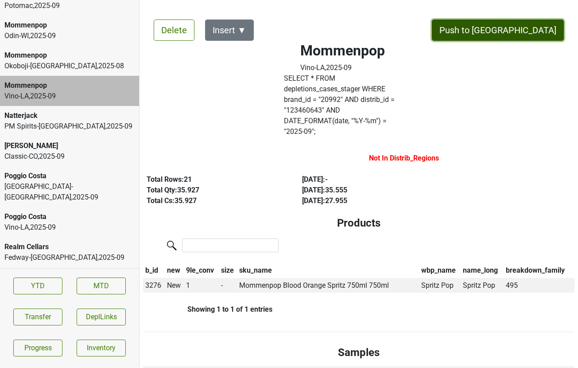
click at [522, 26] on button "Push to [GEOGRAPHIC_DATA]" at bounding box center [498, 30] width 132 height 21
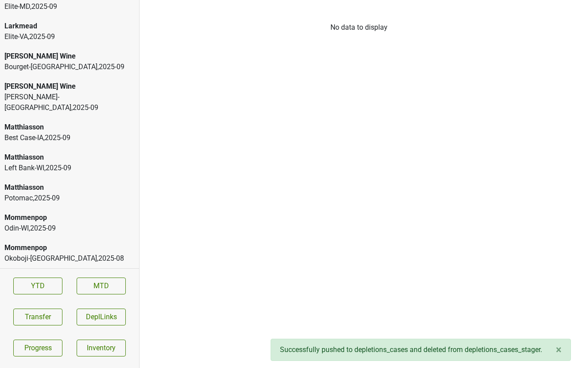
scroll to position [1866, 0]
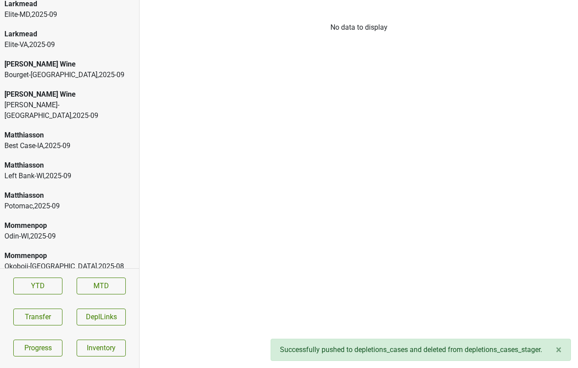
click at [39, 190] on div "Matthiasson" at bounding box center [69, 195] width 130 height 11
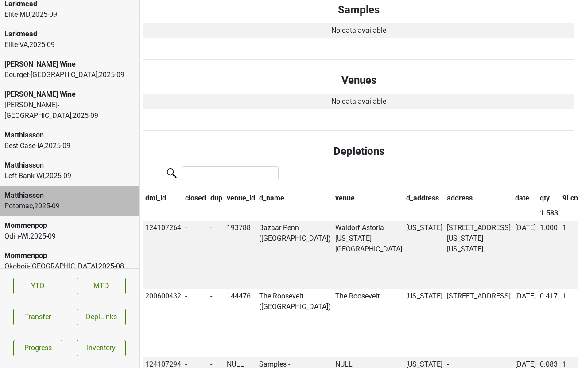
scroll to position [0, 0]
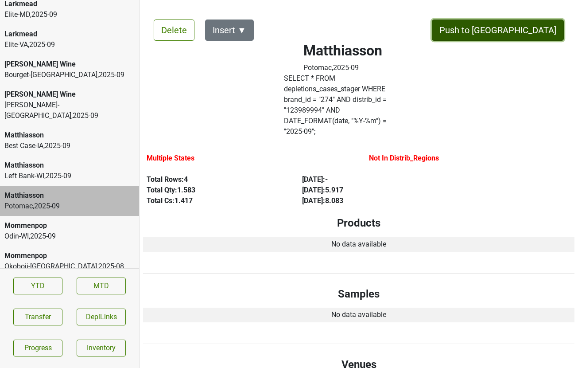
click at [520, 27] on button "Push to [GEOGRAPHIC_DATA]" at bounding box center [498, 30] width 132 height 21
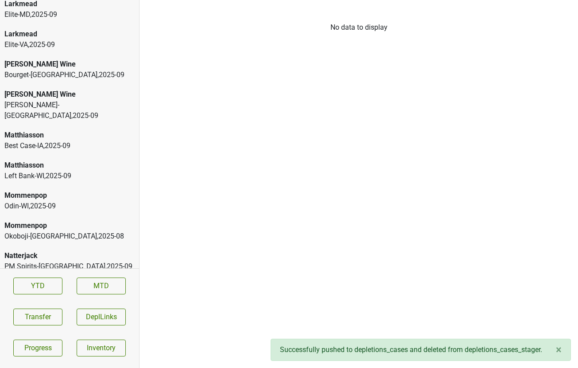
click at [51, 70] on div "Bourget-MN , 2025 - 09" at bounding box center [69, 75] width 130 height 11
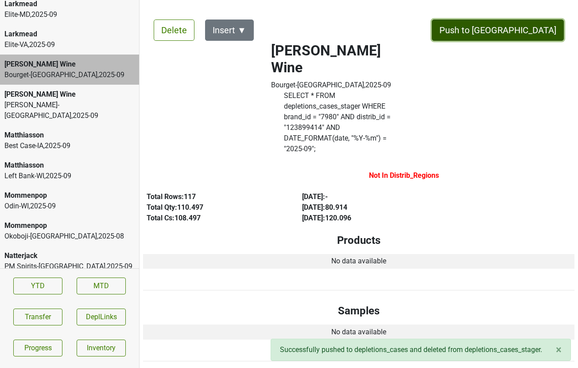
click at [544, 23] on button "Push to [GEOGRAPHIC_DATA]" at bounding box center [498, 30] width 132 height 21
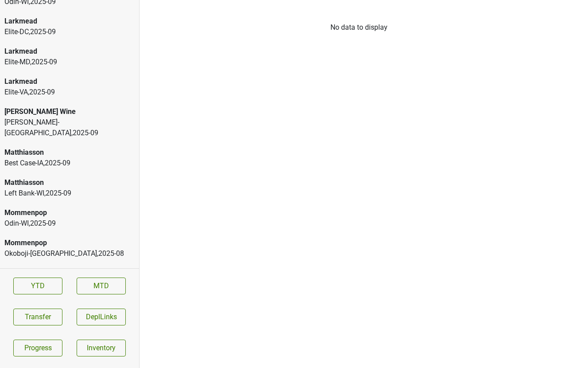
scroll to position [1814, 0]
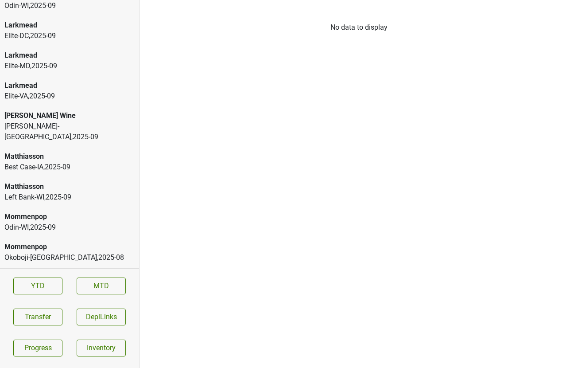
click at [86, 80] on div "Larkmead" at bounding box center [69, 85] width 130 height 11
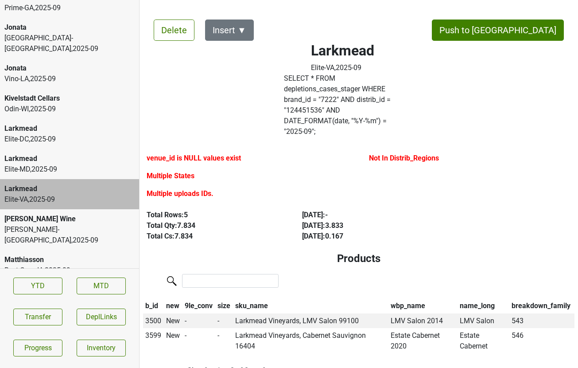
scroll to position [1709, 0]
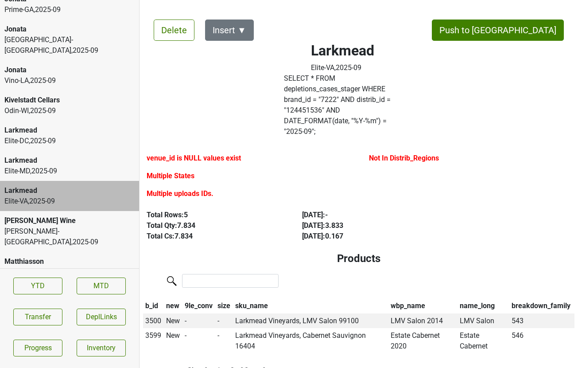
click at [66, 95] on div "Kivelstadt Cellars" at bounding box center [69, 100] width 130 height 11
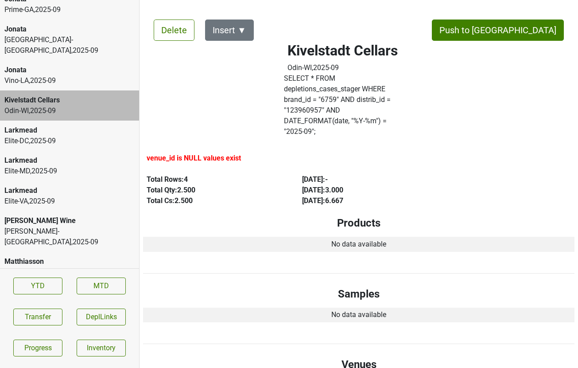
click at [30, 75] on div "Vino-LA , 2025 - 09" at bounding box center [69, 80] width 130 height 11
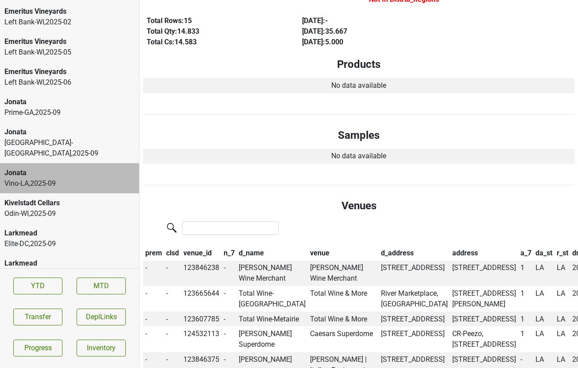
scroll to position [1606, 0]
click at [110, 108] on div "Prime-GA , 2025 - 09" at bounding box center [69, 113] width 130 height 11
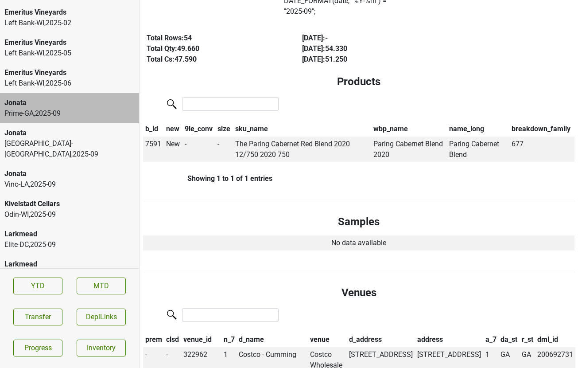
scroll to position [0, 0]
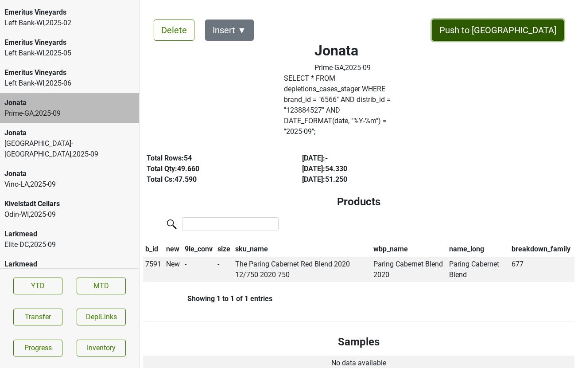
click at [522, 26] on button "Push to [GEOGRAPHIC_DATA]" at bounding box center [498, 30] width 132 height 21
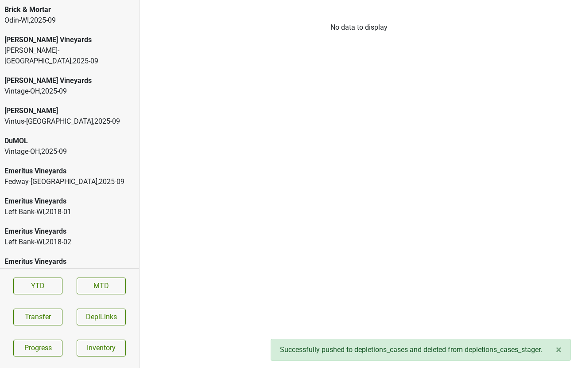
click at [51, 166] on div "Emeritus Vineyards" at bounding box center [69, 171] width 130 height 11
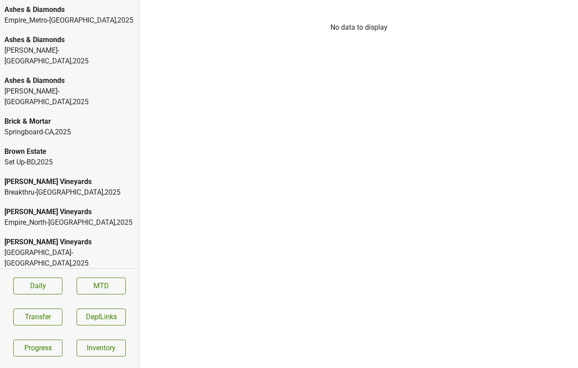
scroll to position [33, 0]
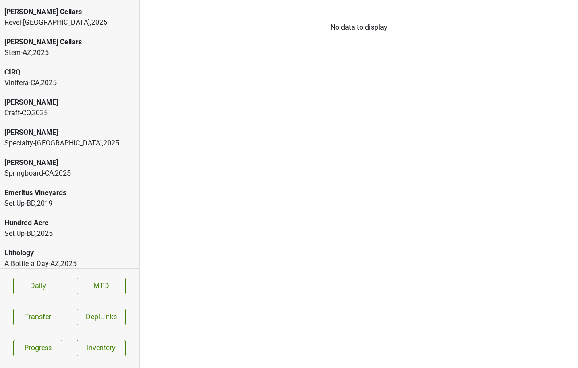
scroll to position [300, 0]
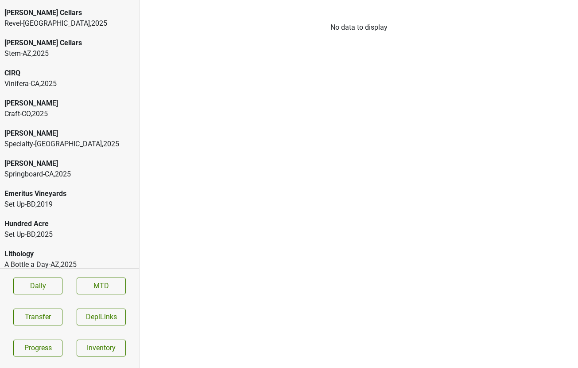
click at [49, 128] on div "[PERSON_NAME]" at bounding box center [69, 133] width 130 height 11
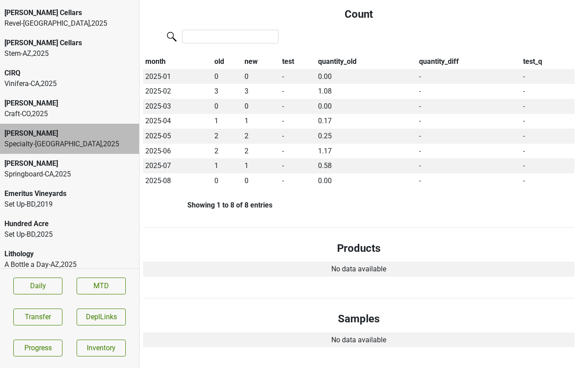
scroll to position [0, 0]
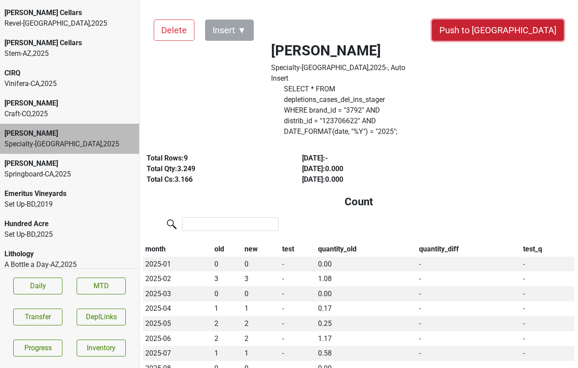
click at [528, 31] on button "Push to [GEOGRAPHIC_DATA]" at bounding box center [498, 30] width 132 height 21
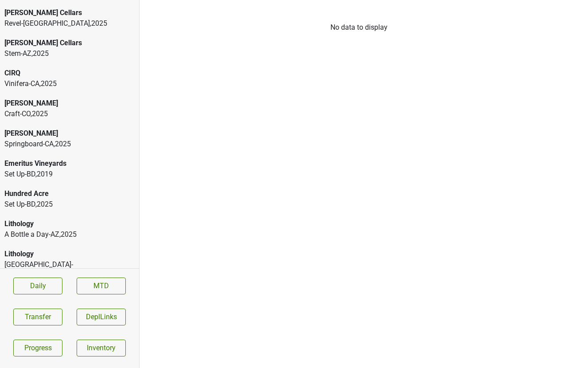
click at [78, 128] on div "[PERSON_NAME]" at bounding box center [69, 133] width 130 height 11
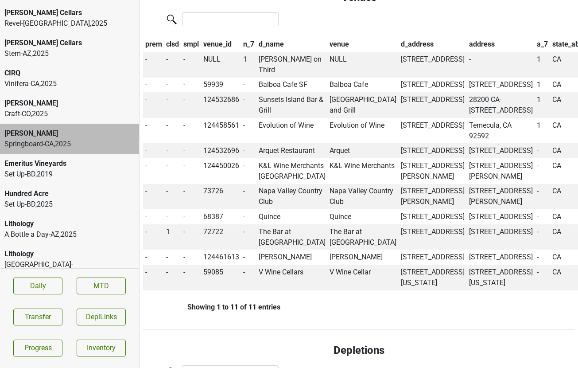
scroll to position [938, 0]
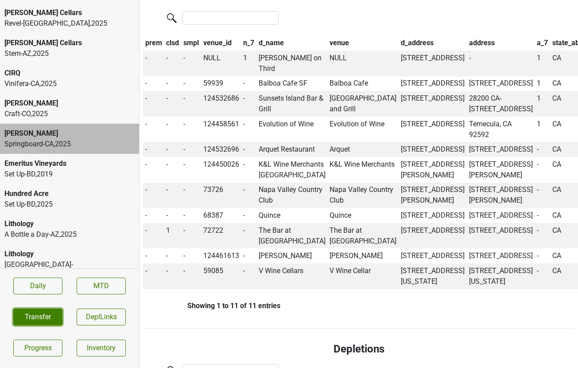
click at [55, 319] on button "Transfer" at bounding box center [37, 317] width 49 height 17
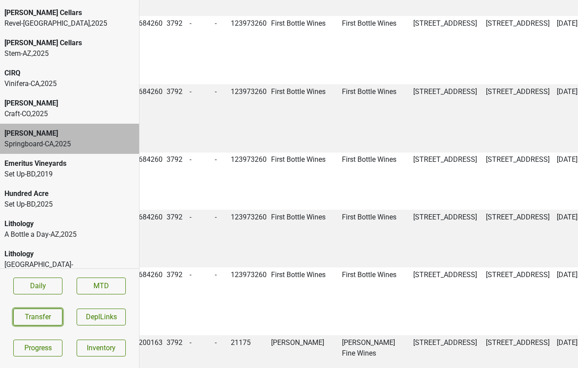
scroll to position [1533, 51]
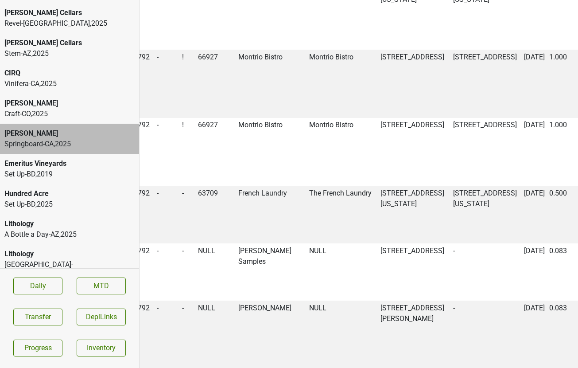
scroll to position [1550, 51]
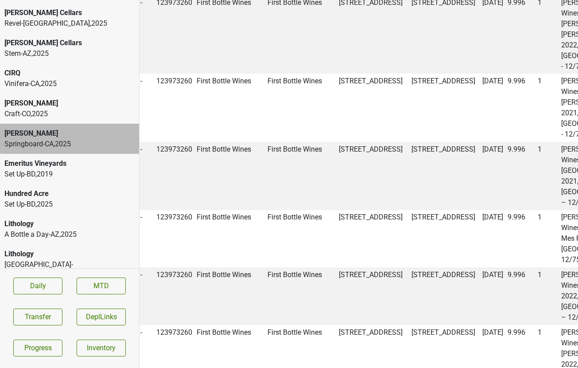
scroll to position [1476, 105]
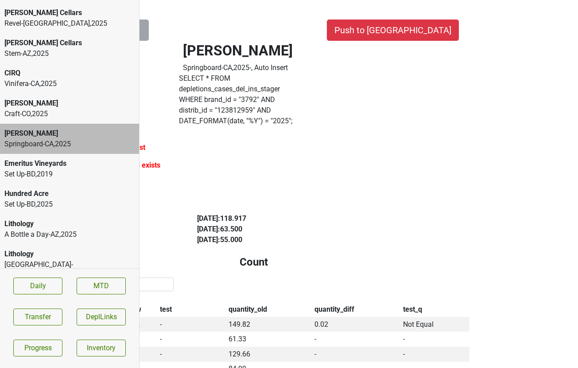
scroll to position [0, 0]
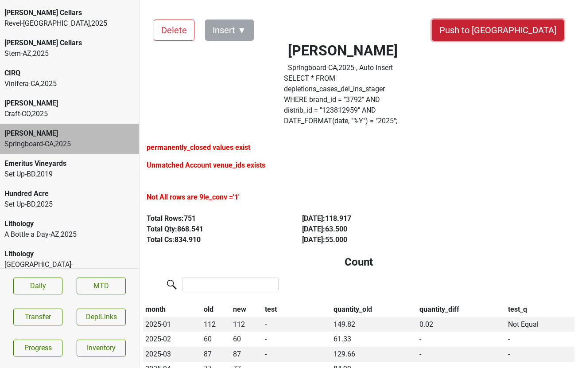
click at [525, 29] on button "Push to [GEOGRAPHIC_DATA]" at bounding box center [498, 30] width 132 height 21
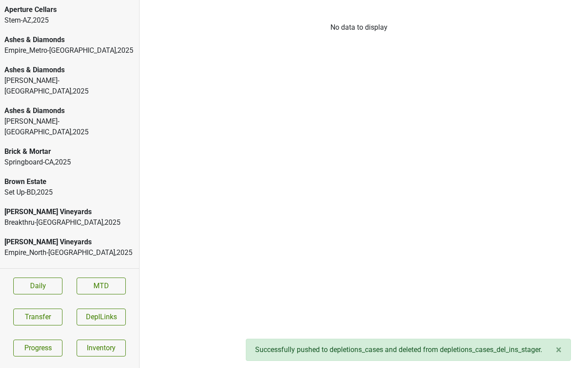
click at [39, 49] on div "Empire_Metro-NY , 2025" at bounding box center [69, 50] width 130 height 11
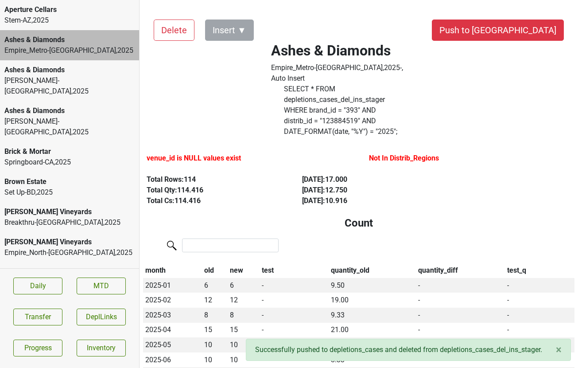
click at [33, 23] on div "Stem-AZ , 2025" at bounding box center [69, 20] width 130 height 11
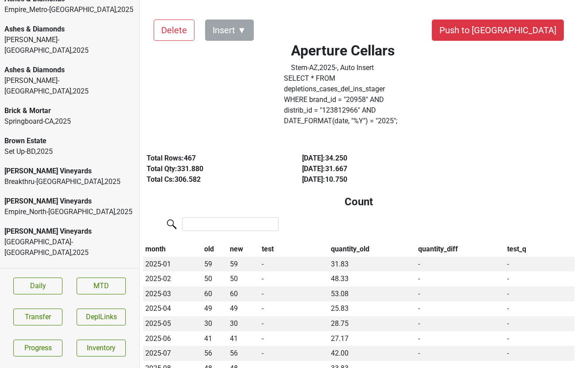
scroll to position [46, 0]
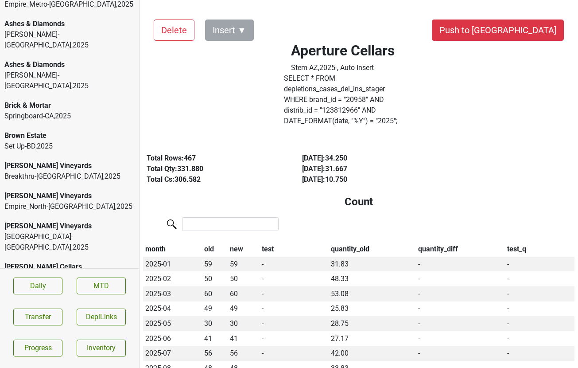
click at [74, 156] on div "Buehler Vineyards Breakthru-NV , 2025" at bounding box center [69, 171] width 139 height 30
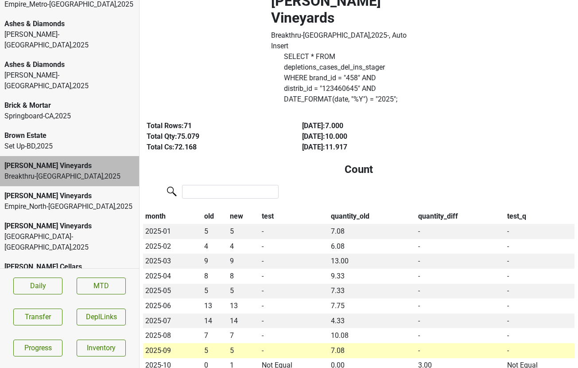
scroll to position [0, 0]
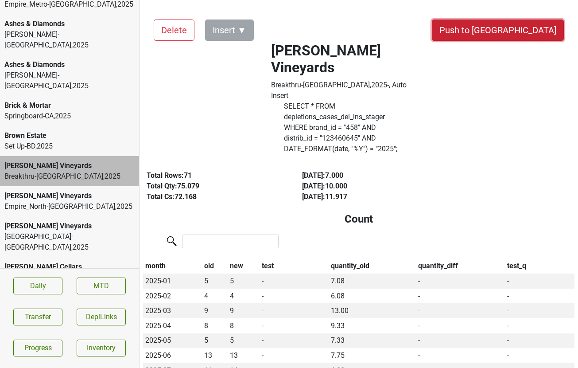
click at [531, 30] on button "Push to [GEOGRAPHIC_DATA]" at bounding box center [498, 30] width 132 height 21
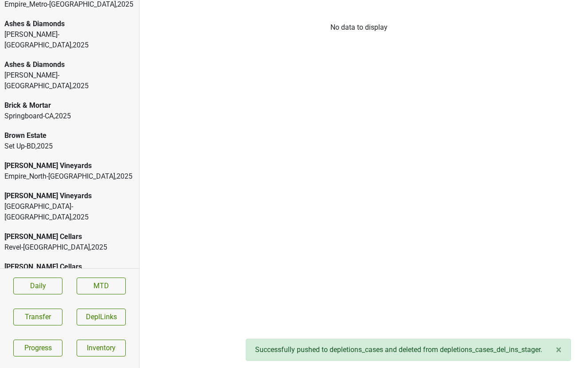
click at [90, 201] on div "Great Lakes-MI , 2025" at bounding box center [69, 211] width 130 height 21
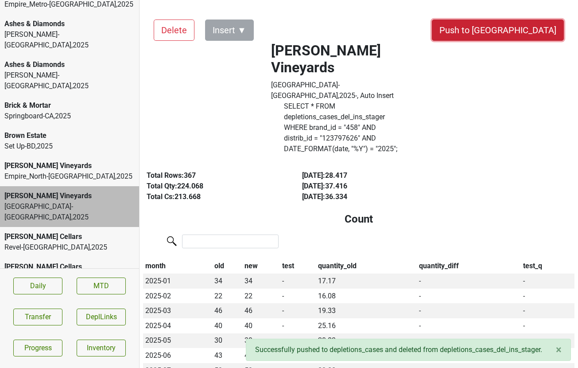
click at [518, 21] on button "Push to [GEOGRAPHIC_DATA]" at bounding box center [498, 30] width 132 height 21
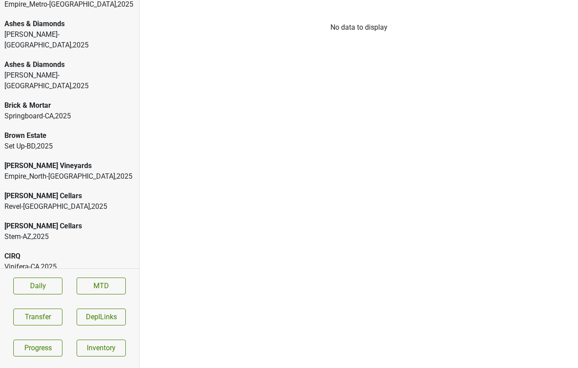
click at [72, 160] on div "[PERSON_NAME] Vineyards" at bounding box center [69, 165] width 130 height 11
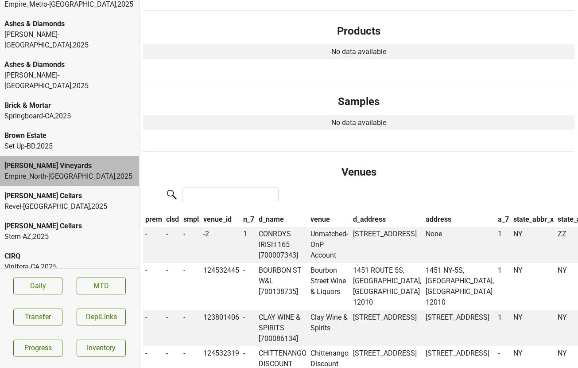
scroll to position [458, 0]
click at [272, 227] on td "CONROYS IRISH 165 [700007343]" at bounding box center [283, 245] width 52 height 36
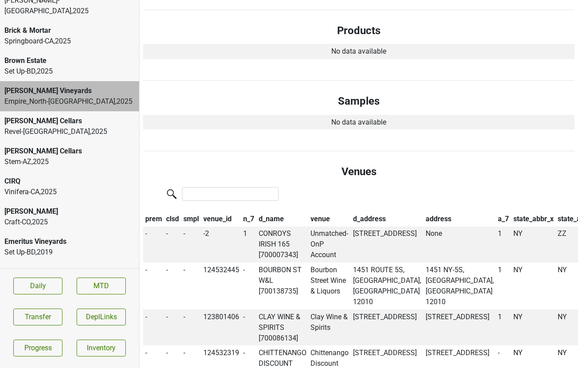
scroll to position [129, 0]
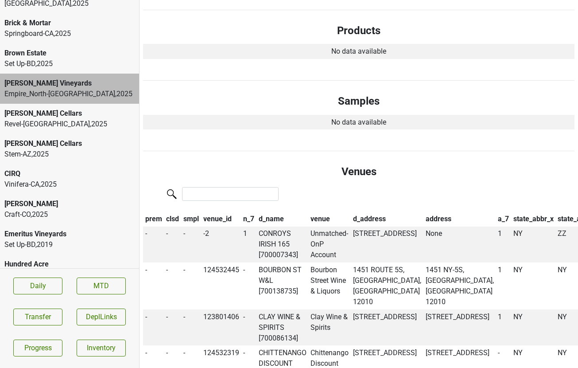
click at [61, 199] on div "Cobb" at bounding box center [69, 204] width 130 height 11
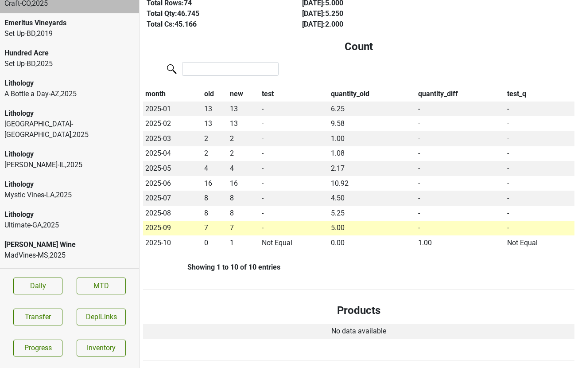
scroll to position [0, 0]
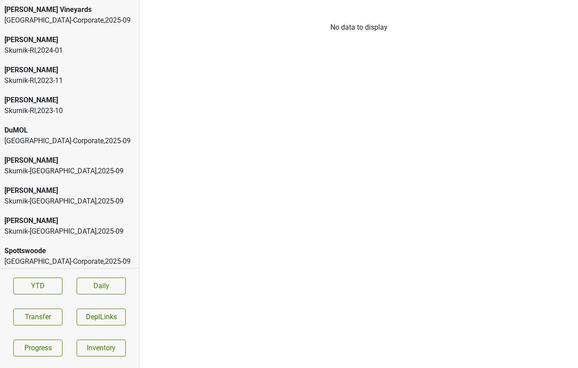
click at [48, 108] on div "Skurnik-[GEOGRAPHIC_DATA] , 2023 - 10" at bounding box center [69, 111] width 130 height 11
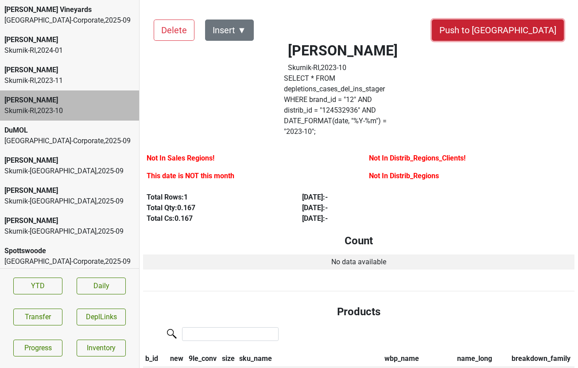
click at [531, 30] on button "Push to [GEOGRAPHIC_DATA]" at bounding box center [498, 30] width 132 height 21
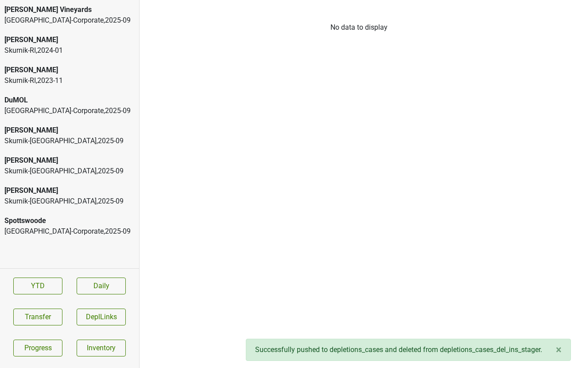
click at [71, 83] on div "Skurnik-[GEOGRAPHIC_DATA] , 2023 - 11" at bounding box center [69, 80] width 130 height 11
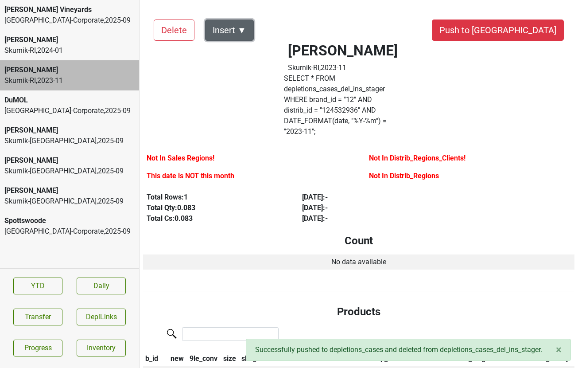
click at [243, 27] on button "Insert ▼" at bounding box center [229, 30] width 49 height 21
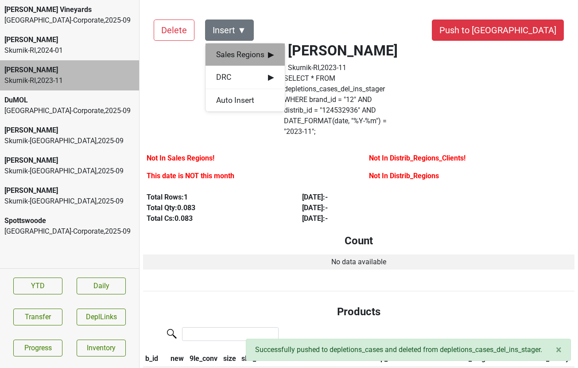
click at [254, 47] on div "Sales Regions ▶" at bounding box center [245, 54] width 79 height 23
click at [303, 53] on div "[PERSON_NAME]" at bounding box center [325, 55] width 81 height 23
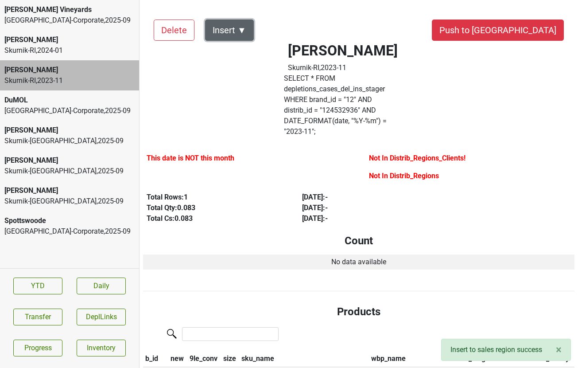
click at [235, 27] on button "Insert ▼" at bounding box center [229, 30] width 49 height 21
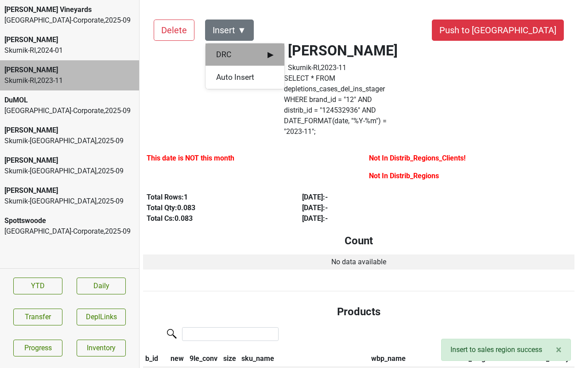
click at [236, 46] on div "DRC ▶" at bounding box center [245, 54] width 79 height 23
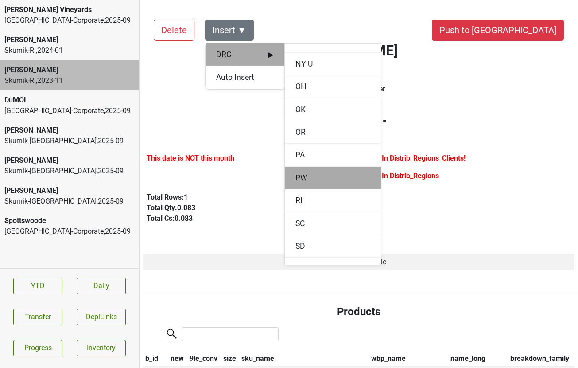
scroll to position [927, 0]
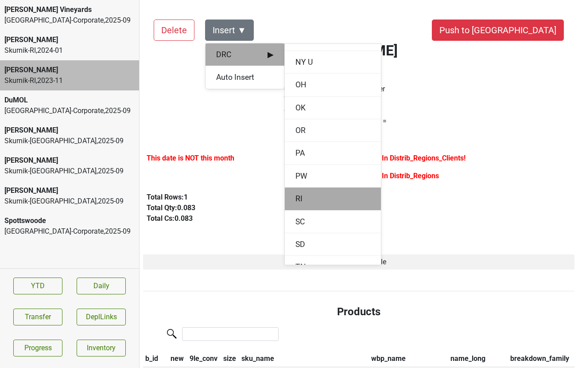
click at [299, 198] on div "RI" at bounding box center [333, 199] width 96 height 23
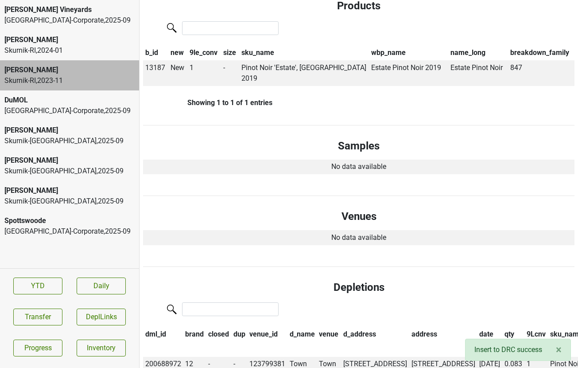
scroll to position [0, 0]
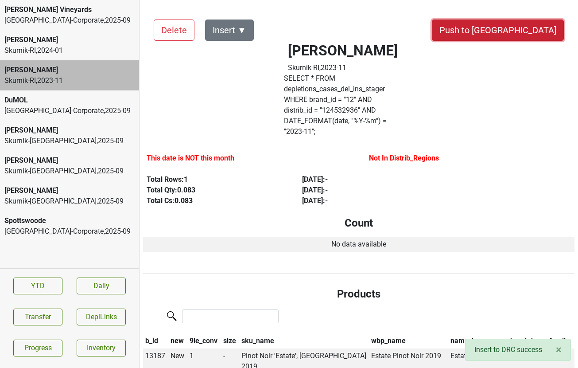
click at [526, 34] on button "Push to [GEOGRAPHIC_DATA]" at bounding box center [498, 30] width 132 height 21
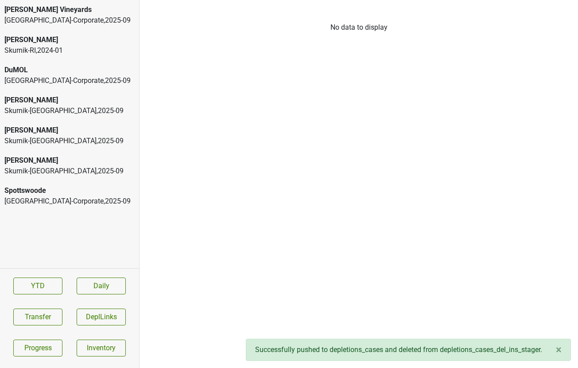
click at [95, 34] on div "[PERSON_NAME]-[GEOGRAPHIC_DATA] , 2024 - 01" at bounding box center [69, 45] width 139 height 30
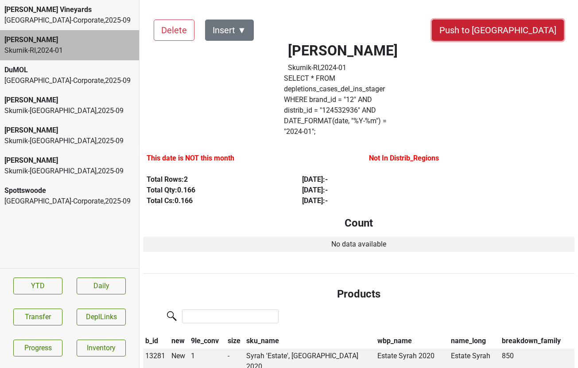
click at [512, 31] on button "Push to [GEOGRAPHIC_DATA]" at bounding box center [498, 30] width 132 height 21
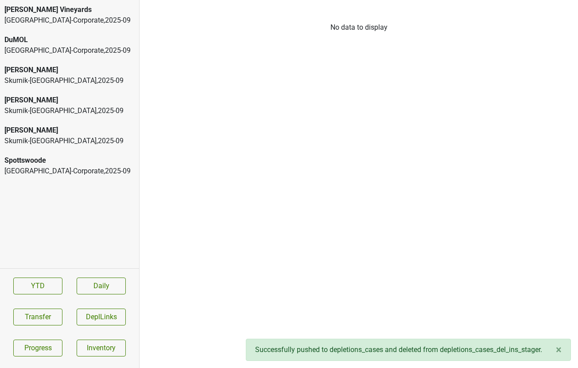
click at [43, 69] on div "[PERSON_NAME]" at bounding box center [69, 70] width 130 height 11
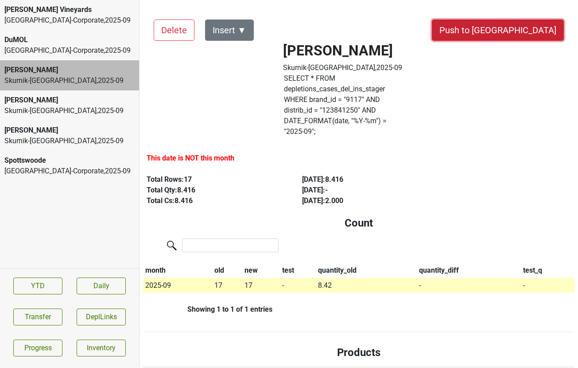
click at [520, 31] on button "Push to [GEOGRAPHIC_DATA]" at bounding box center [498, 30] width 132 height 21
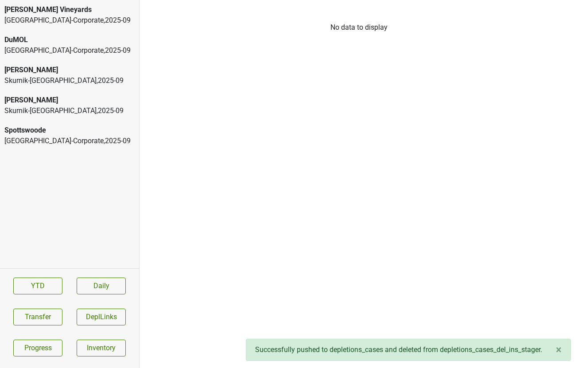
click at [83, 85] on div "Skurnik-[GEOGRAPHIC_DATA] , 2025 - 09" at bounding box center [69, 80] width 130 height 11
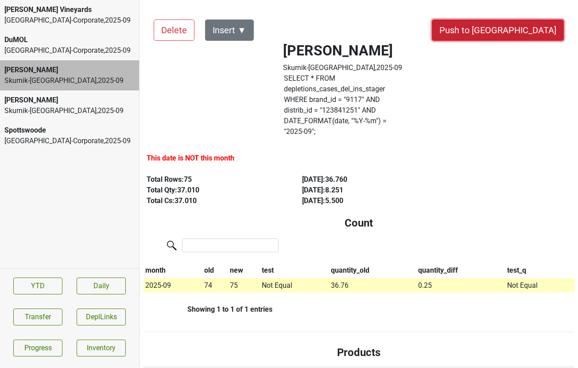
click at [527, 33] on button "Push to [GEOGRAPHIC_DATA]" at bounding box center [498, 30] width 132 height 21
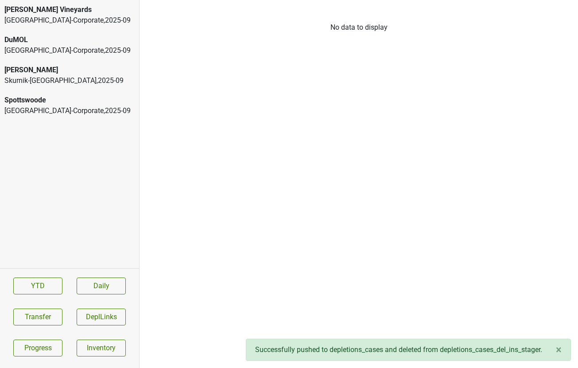
click at [34, 77] on div "Skurnik-[GEOGRAPHIC_DATA] , 2025 - 09" at bounding box center [69, 80] width 130 height 11
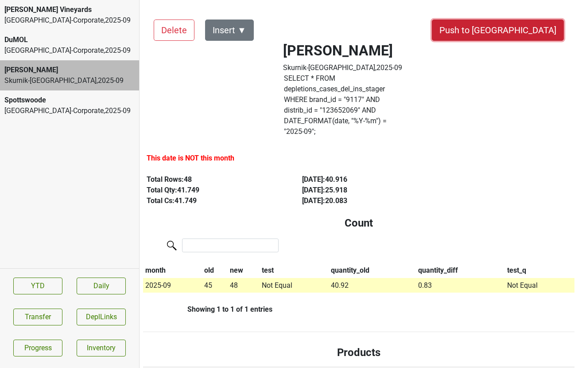
click at [537, 31] on button "Push to [GEOGRAPHIC_DATA]" at bounding box center [498, 30] width 132 height 21
